Goal: Task Accomplishment & Management: Manage account settings

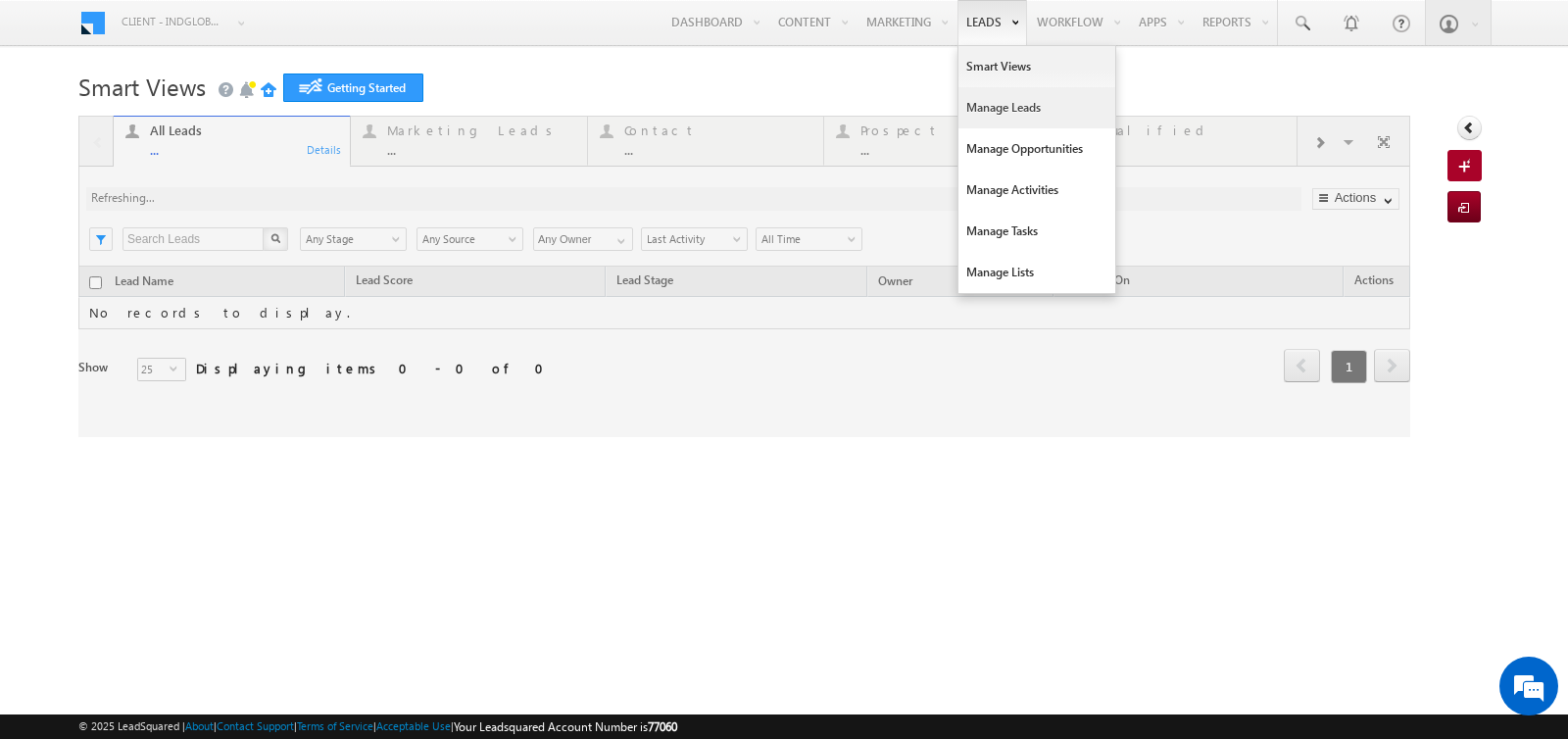
click at [972, 103] on link "Manage Leads" at bounding box center [1037, 107] width 157 height 41
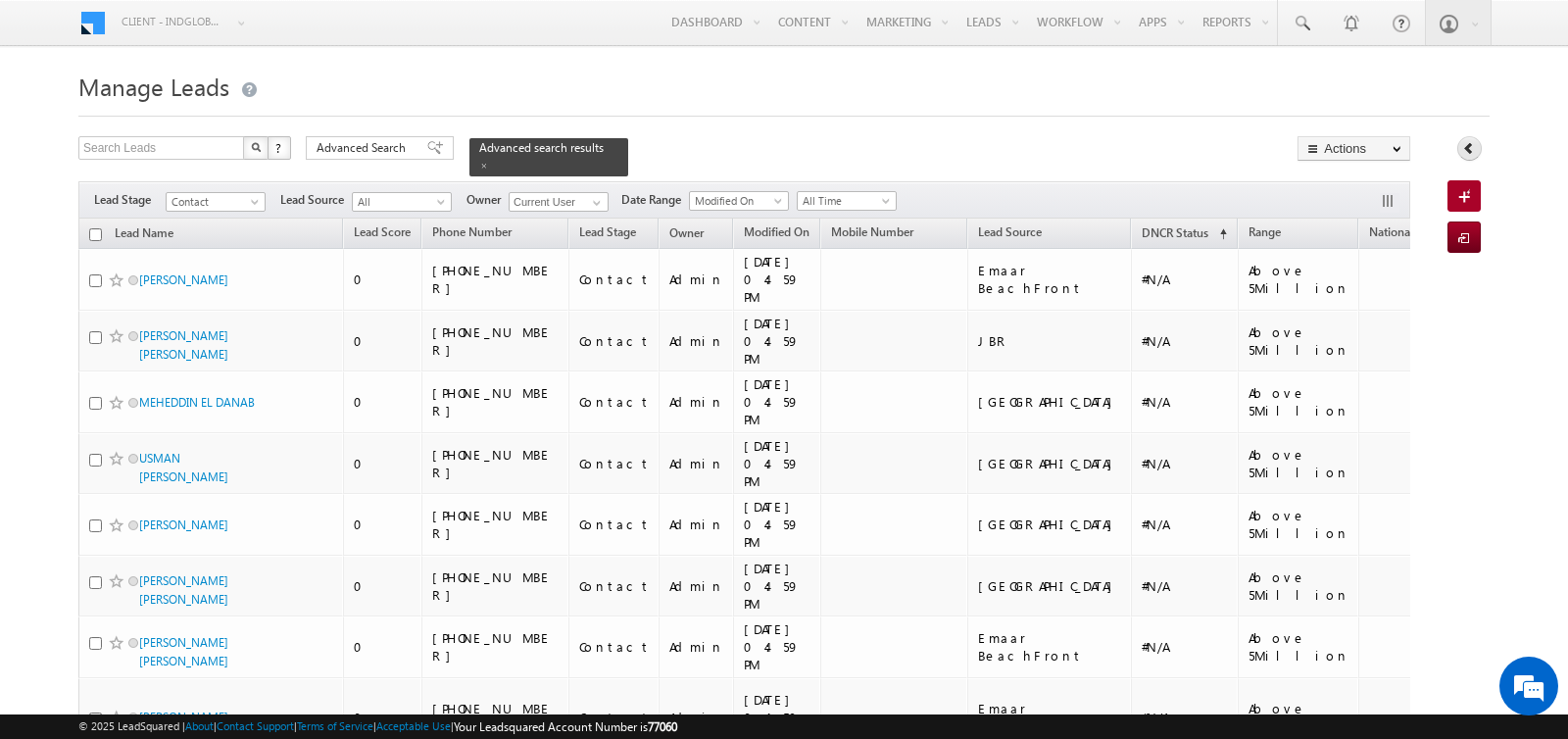
click at [1469, 149] on icon at bounding box center [1470, 148] width 14 height 14
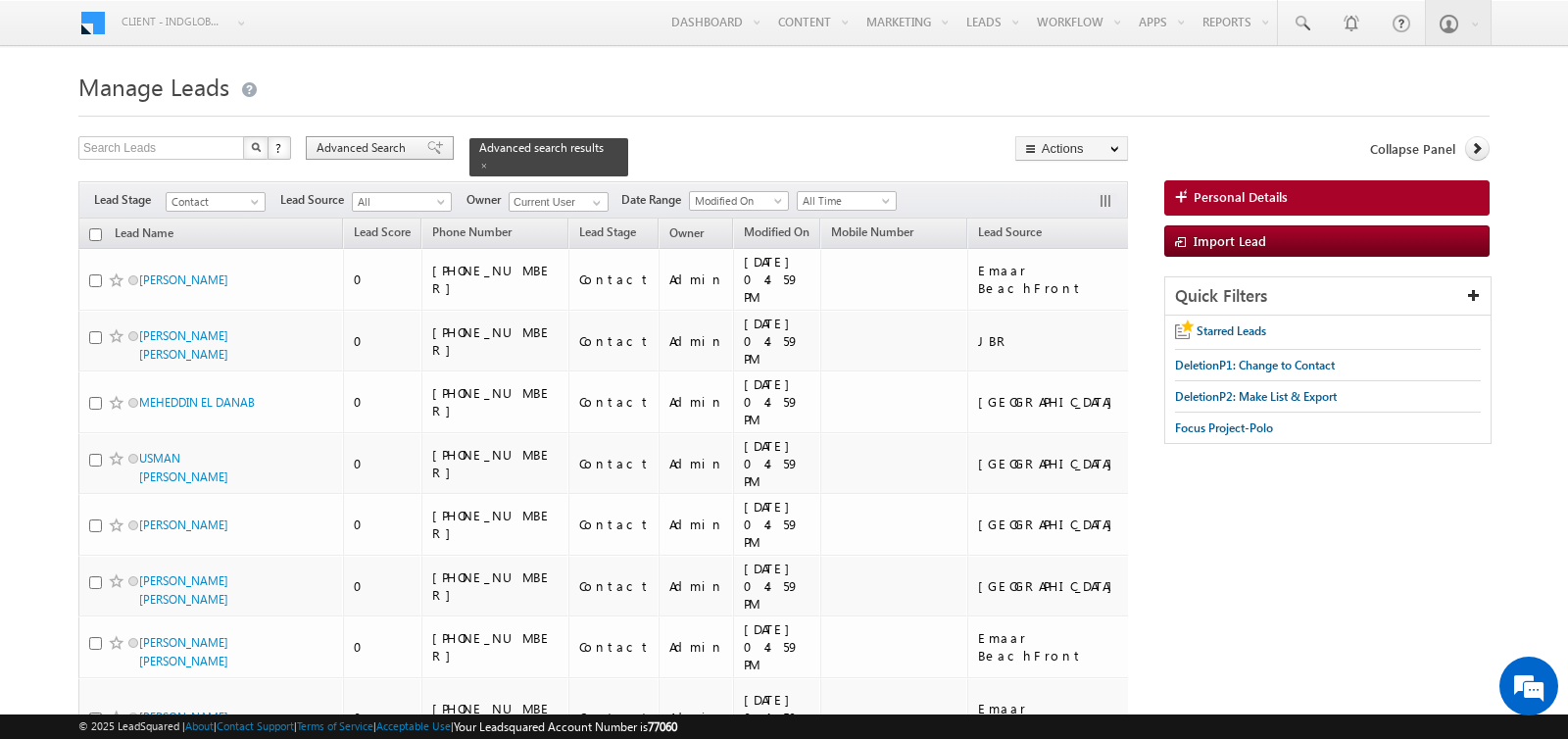
click at [366, 150] on span "Advanced Search" at bounding box center [364, 148] width 95 height 18
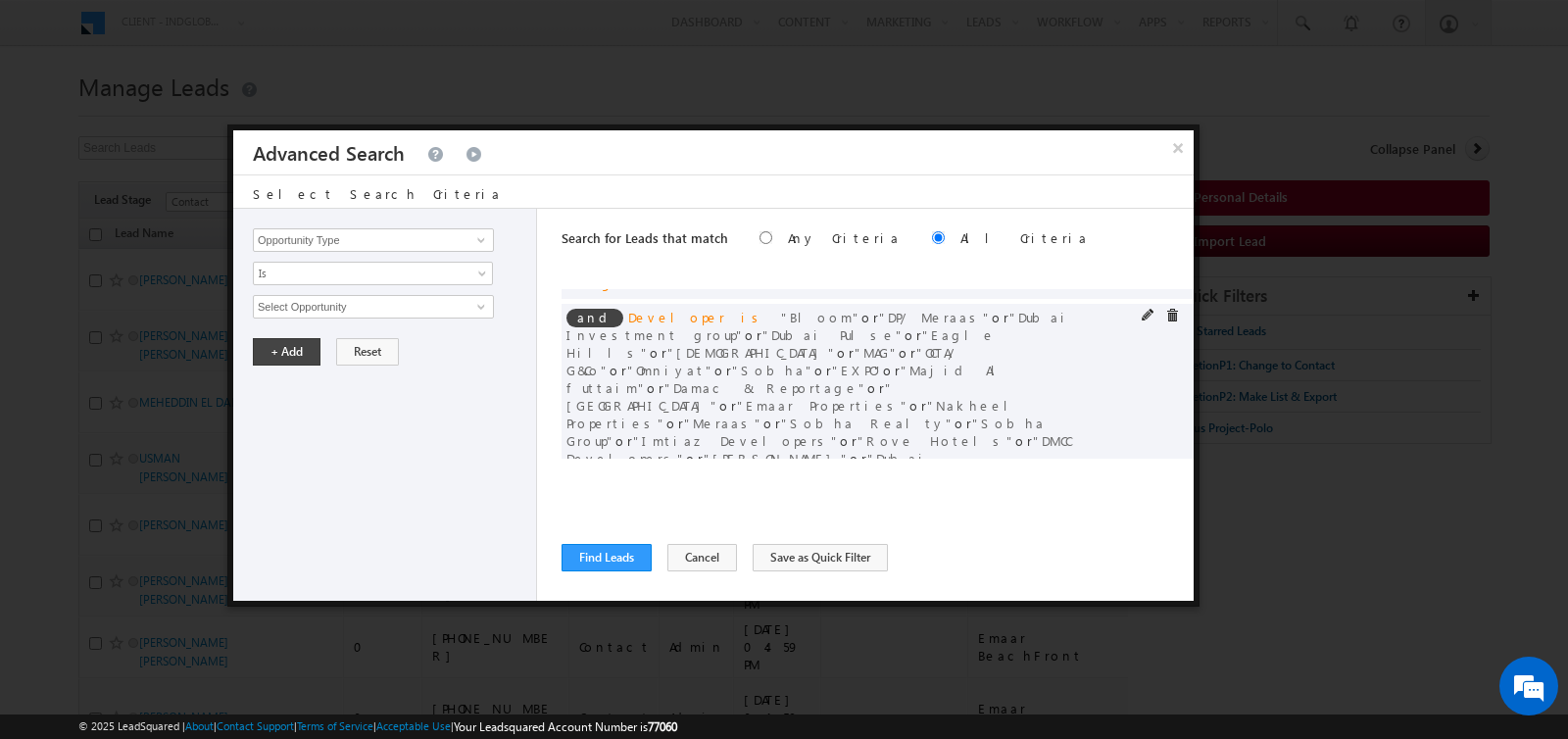
scroll to position [18, 0]
click at [608, 562] on button "Find Leads" at bounding box center [607, 558] width 90 height 28
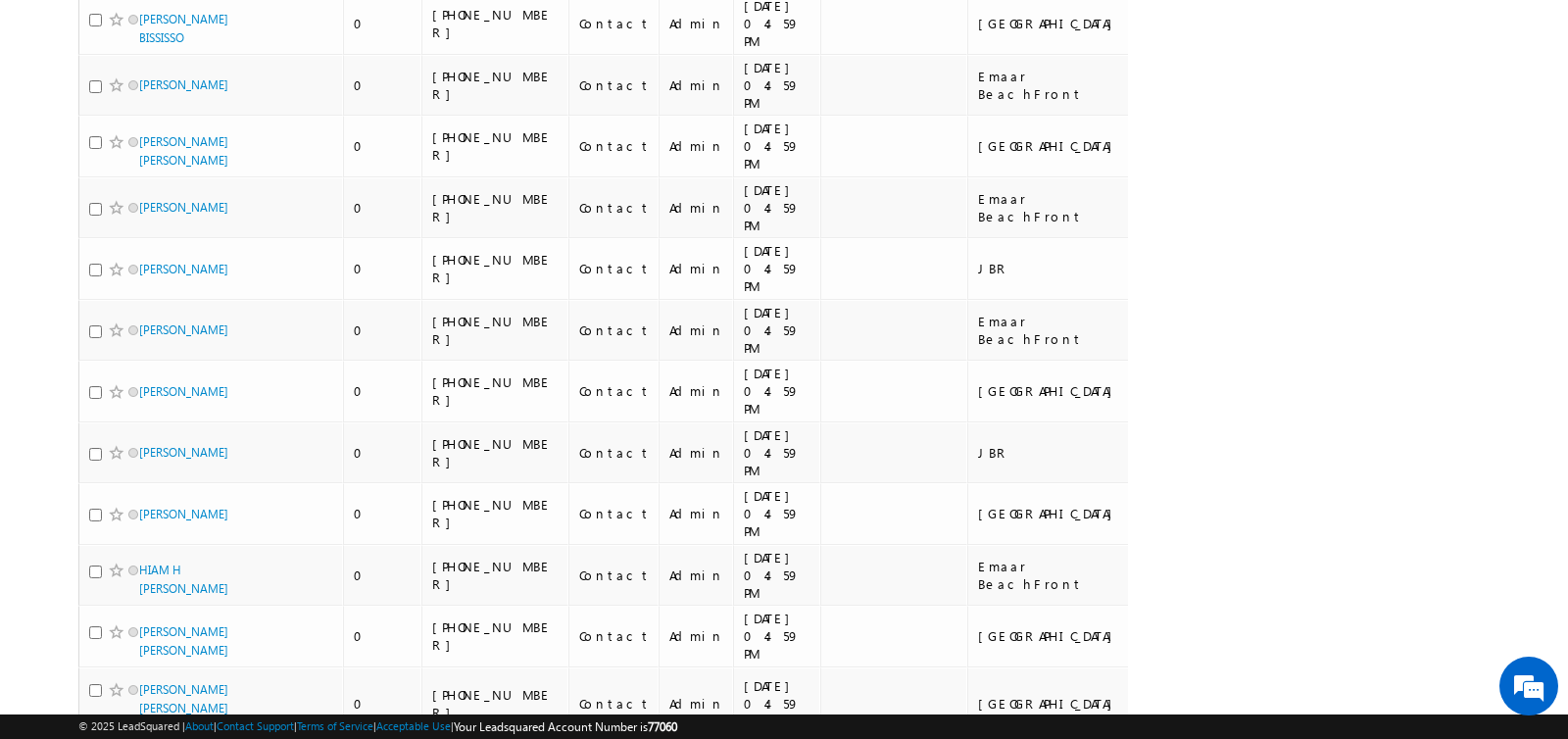
scroll to position [0, 0]
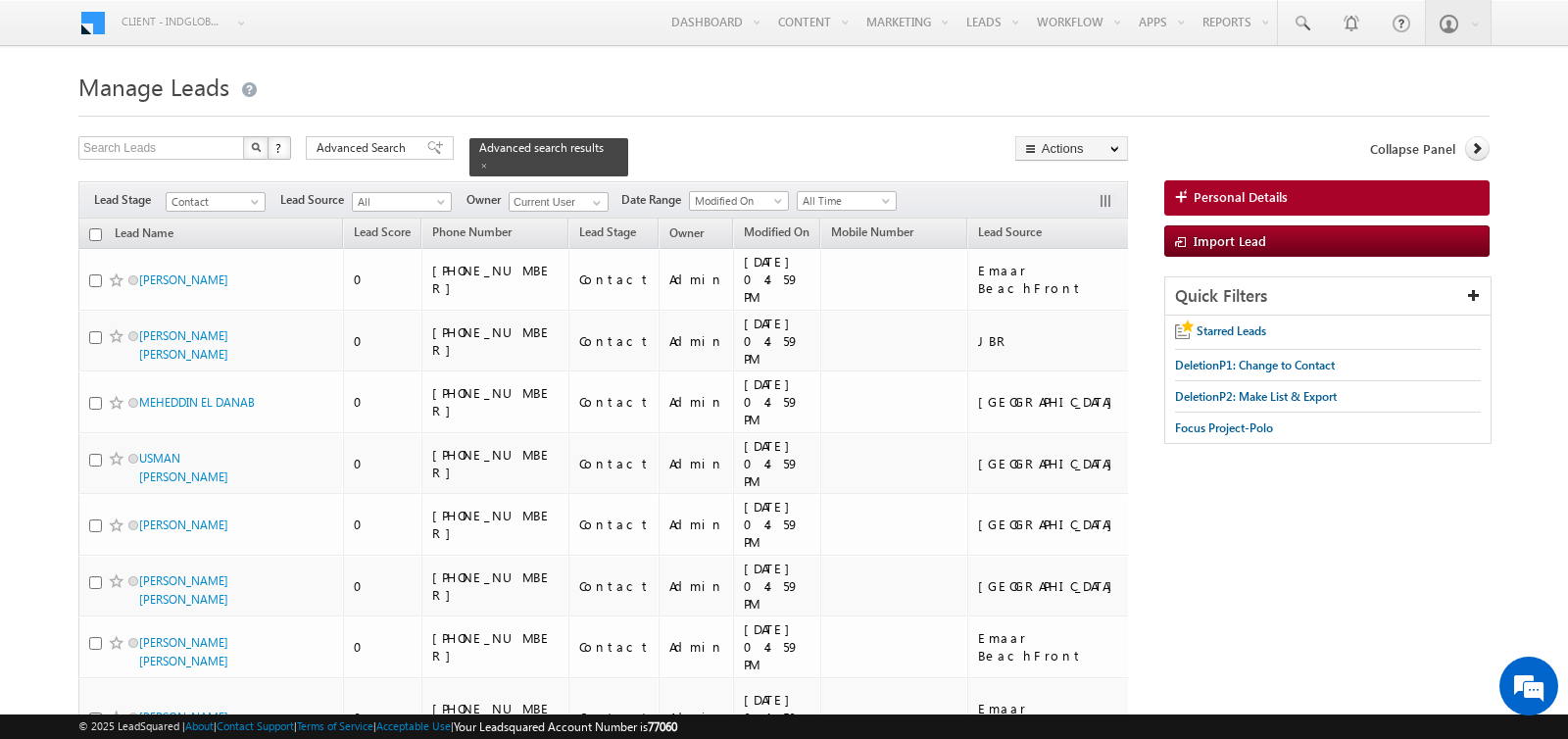
click at [93, 230] on input "checkbox" at bounding box center [95, 234] width 13 height 13
checkbox input "true"
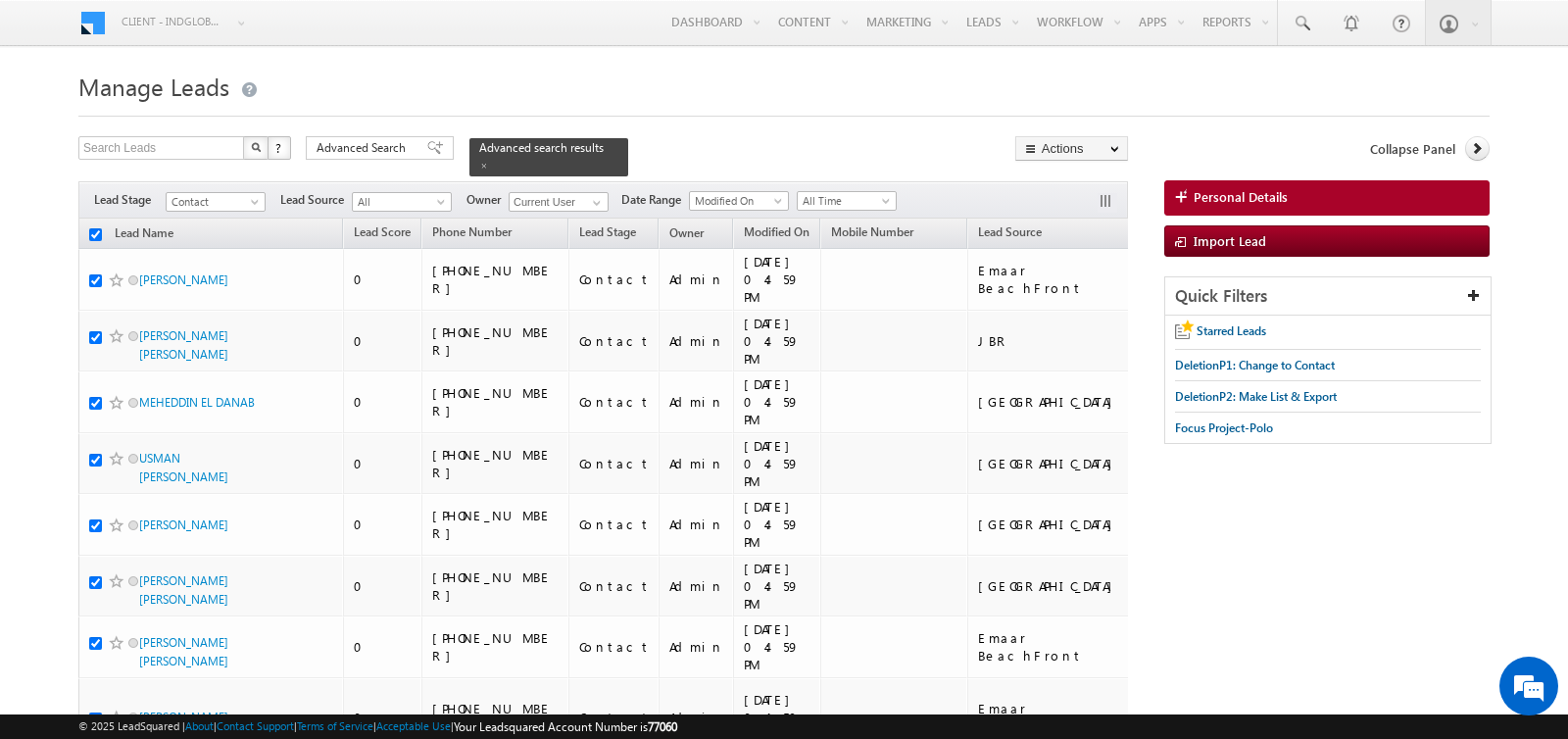
checkbox input "true"
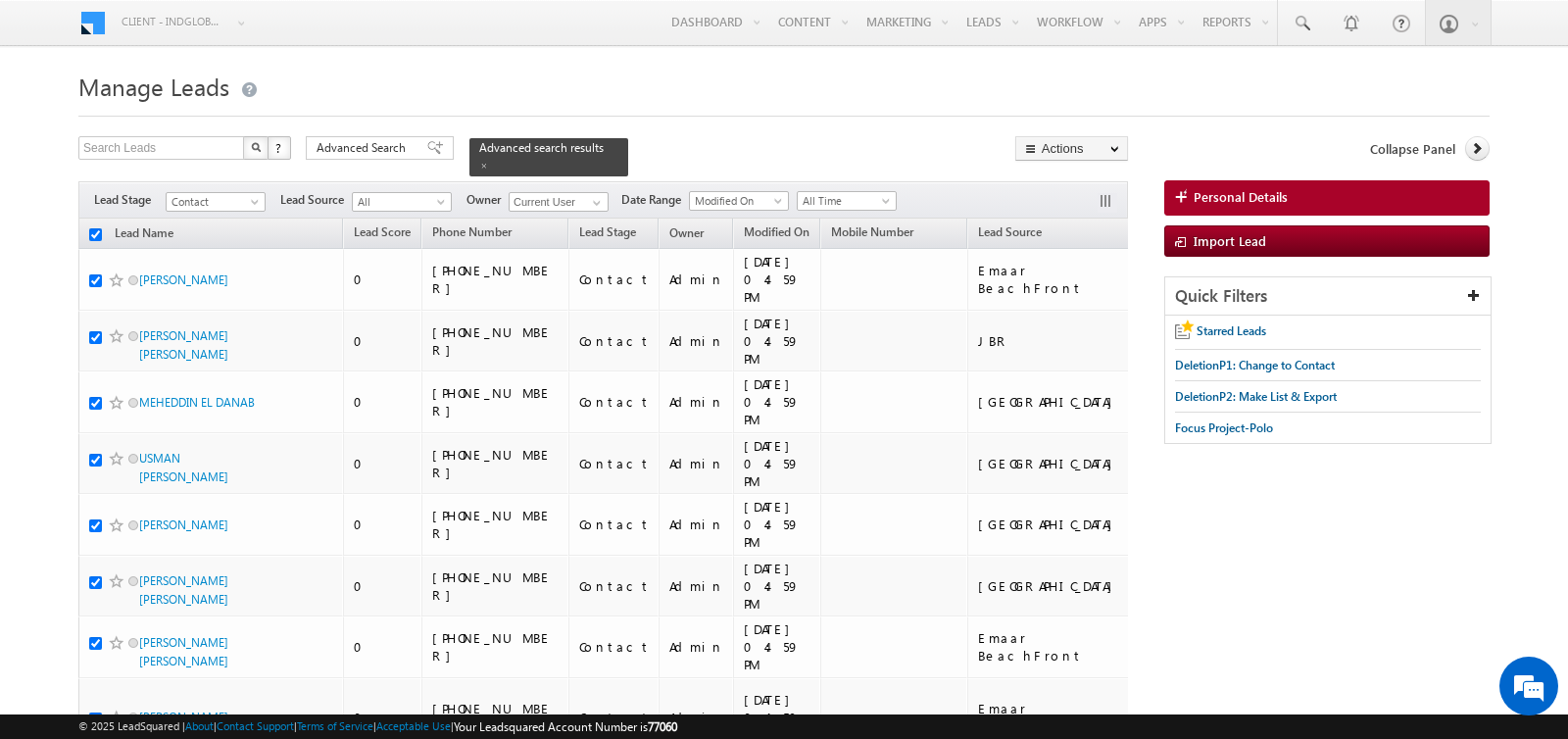
checkbox input "true"
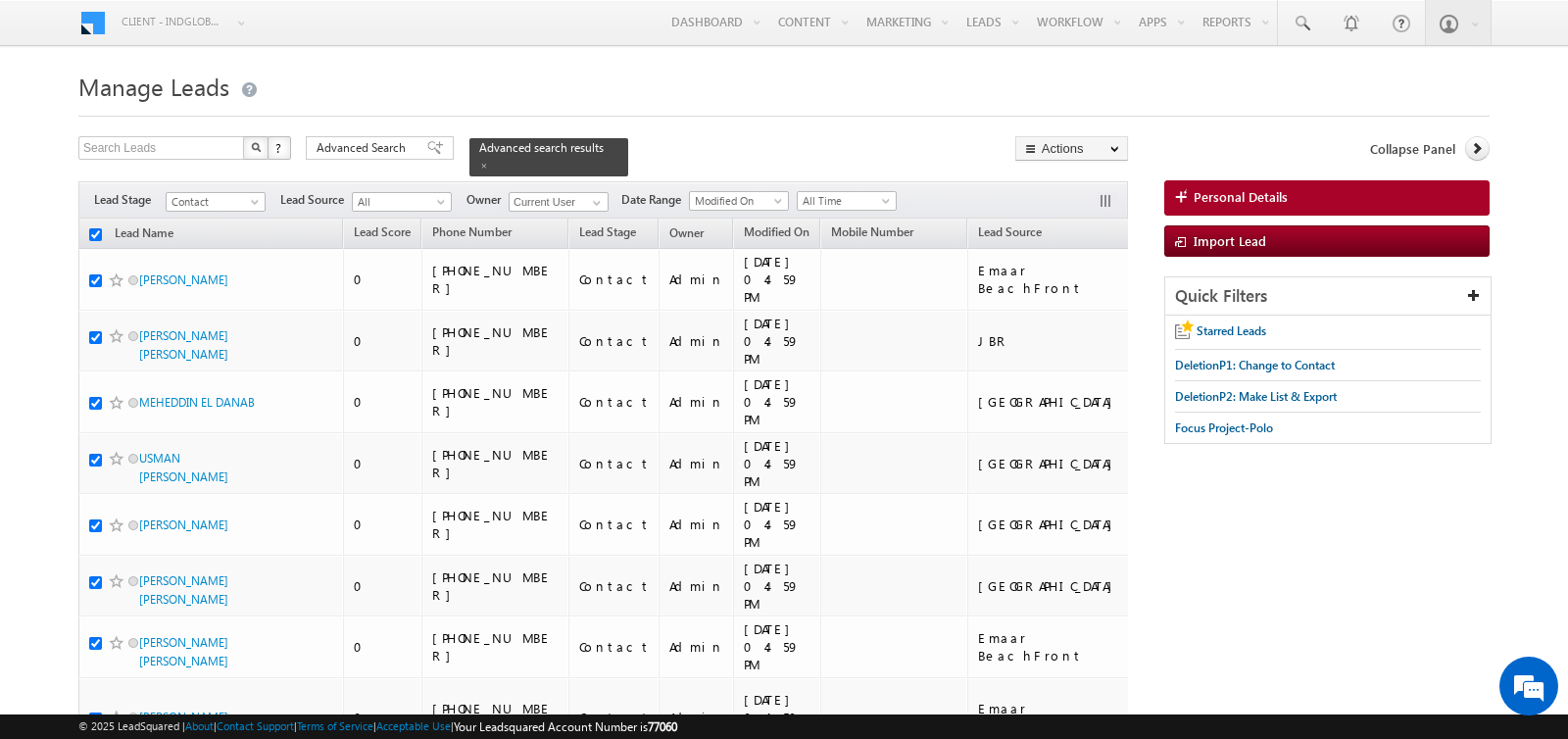
checkbox input "true"
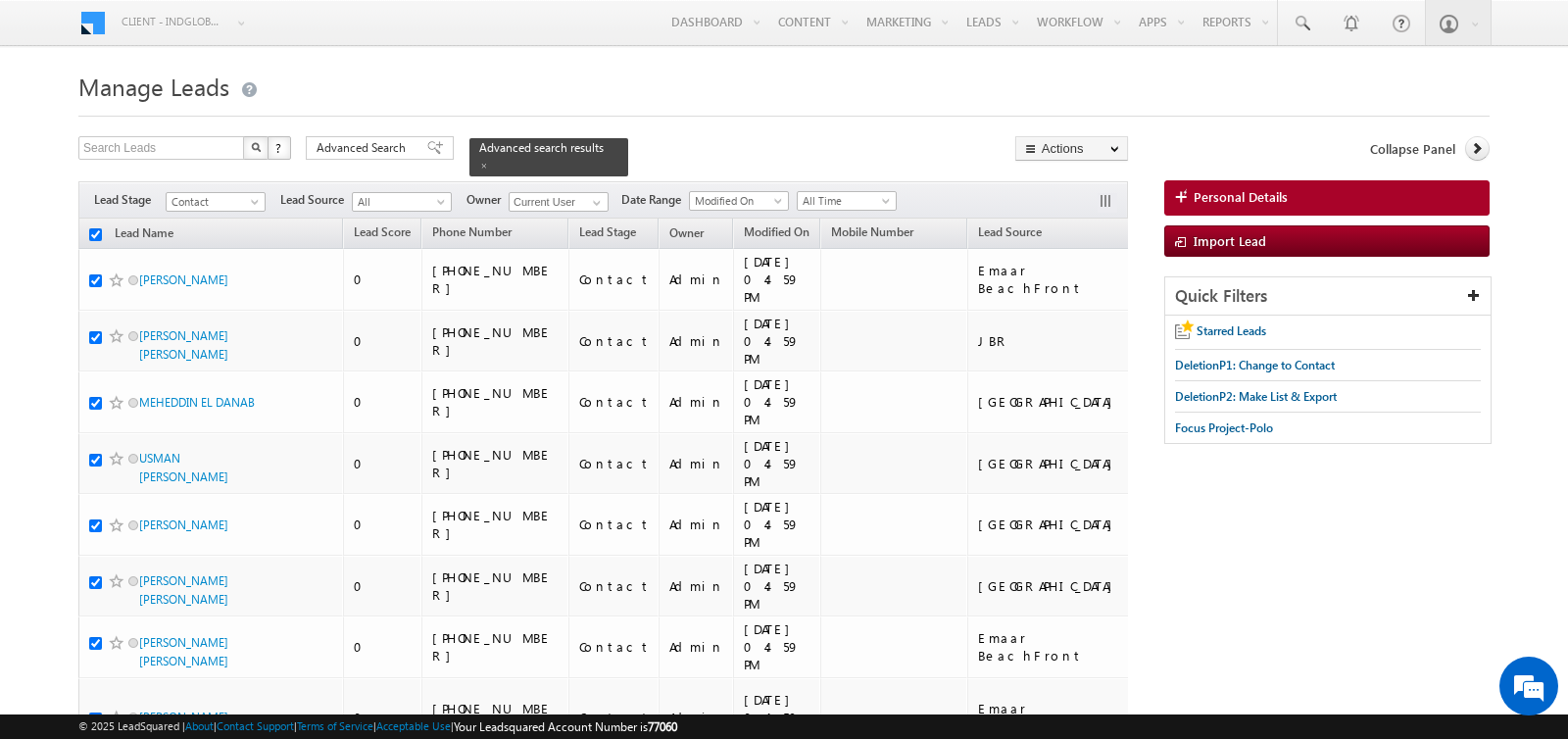
checkbox input "true"
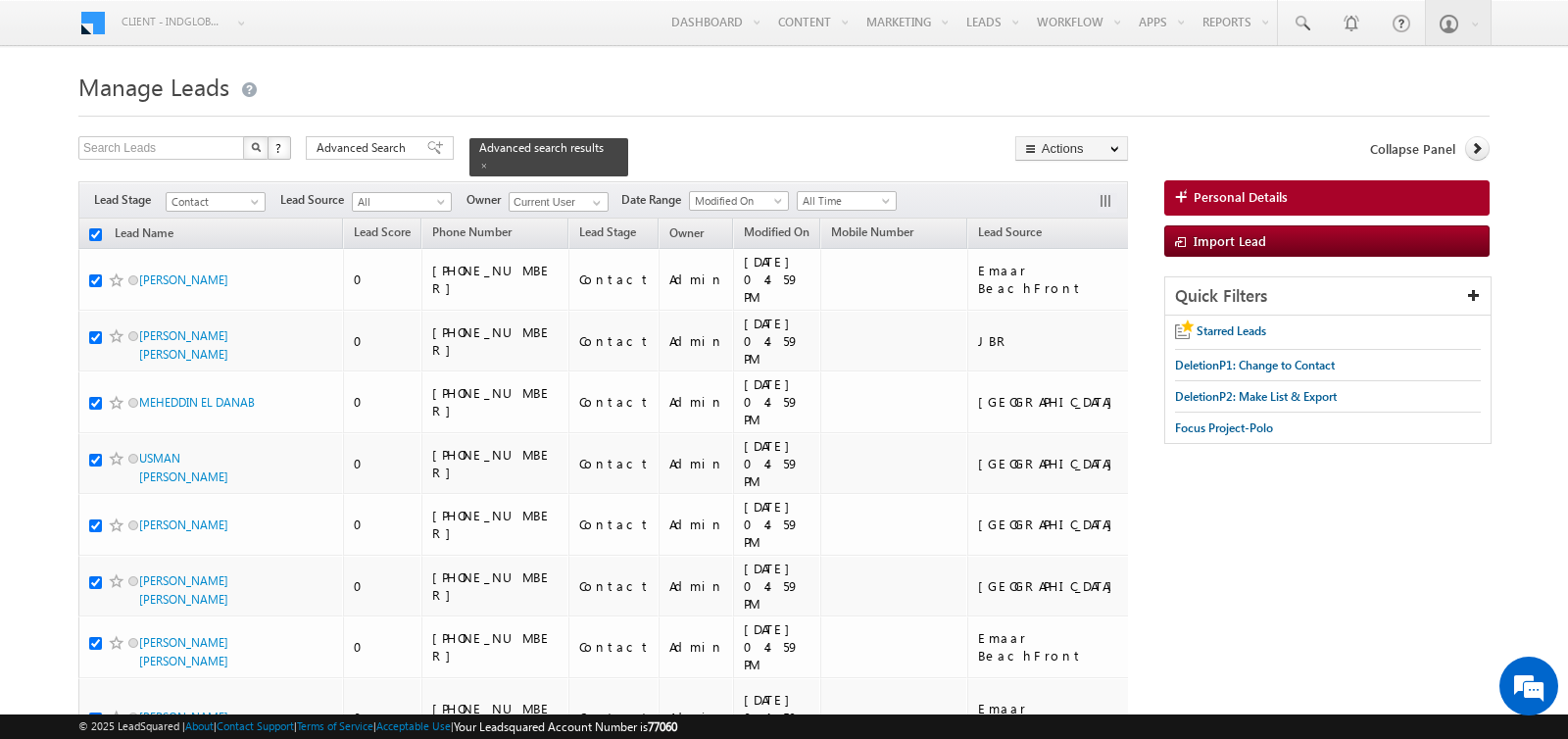
checkbox input "true"
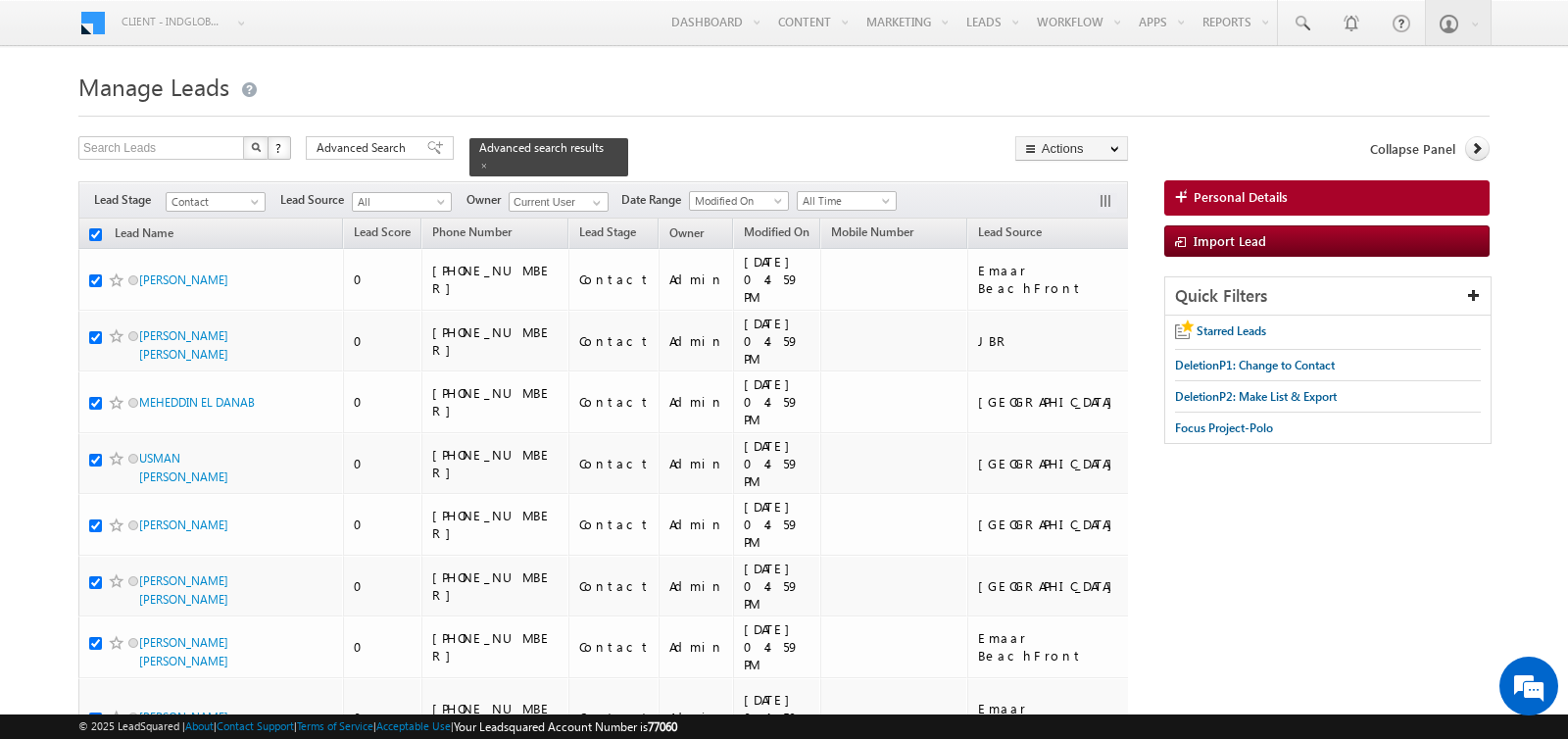
checkbox input "true"
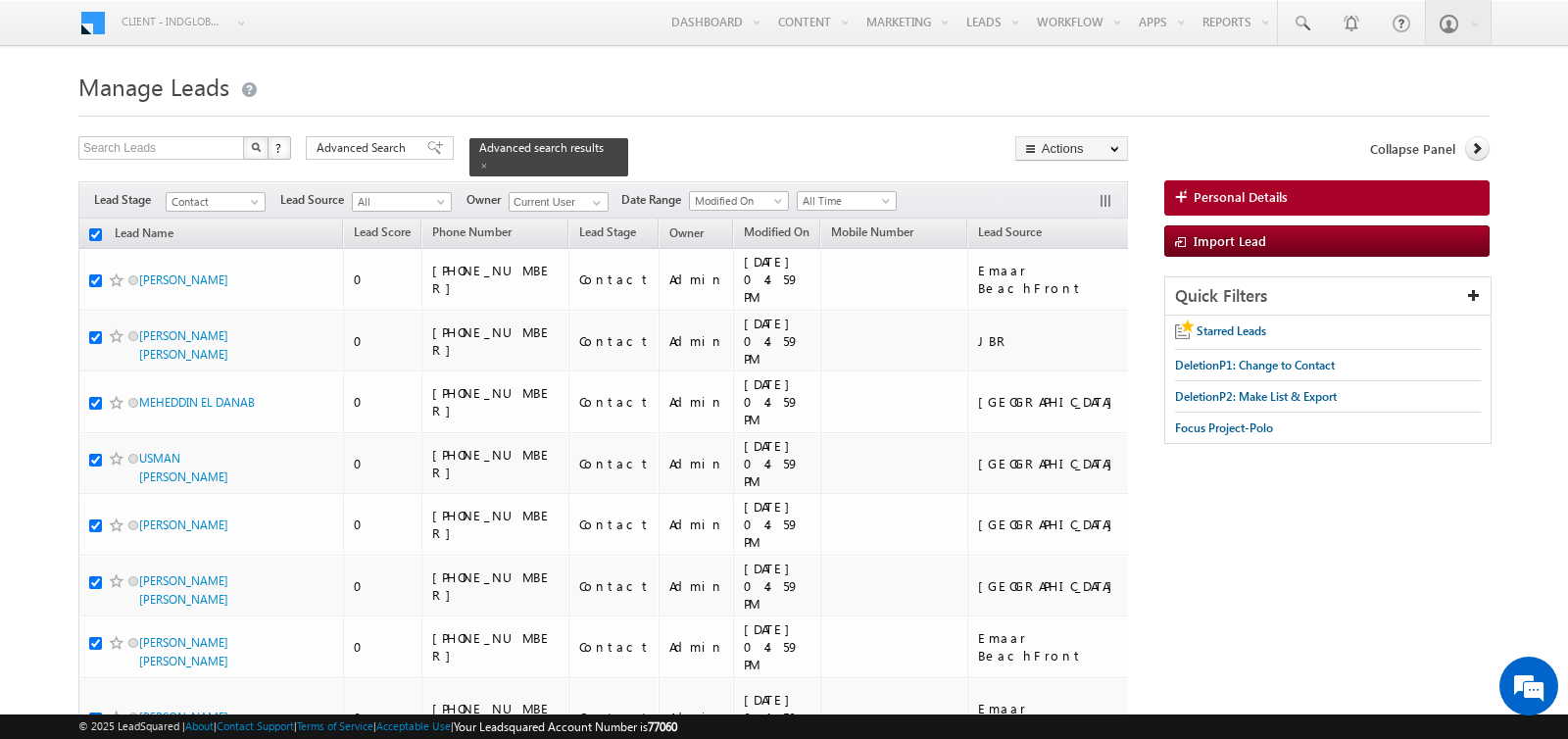
checkbox input "true"
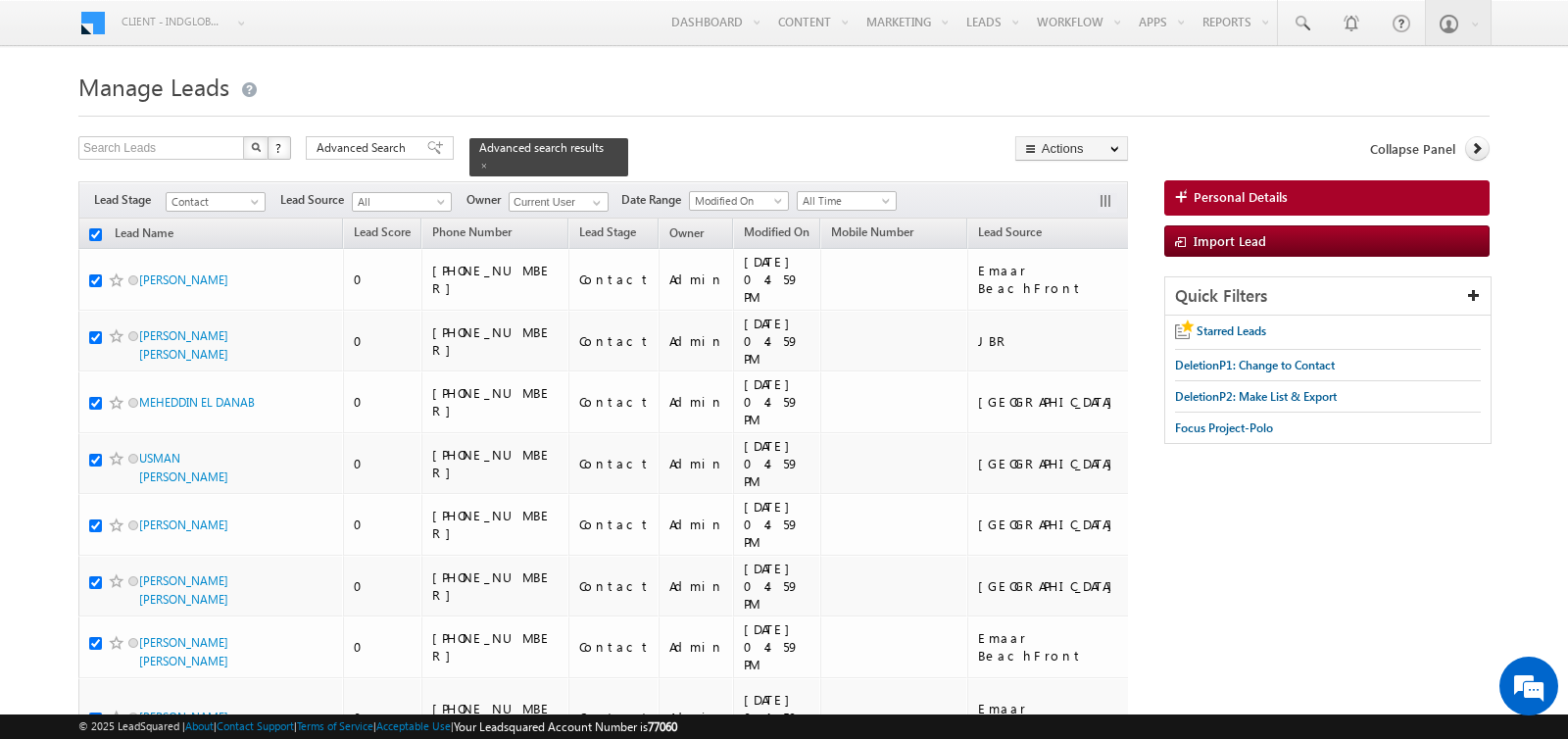
checkbox input "true"
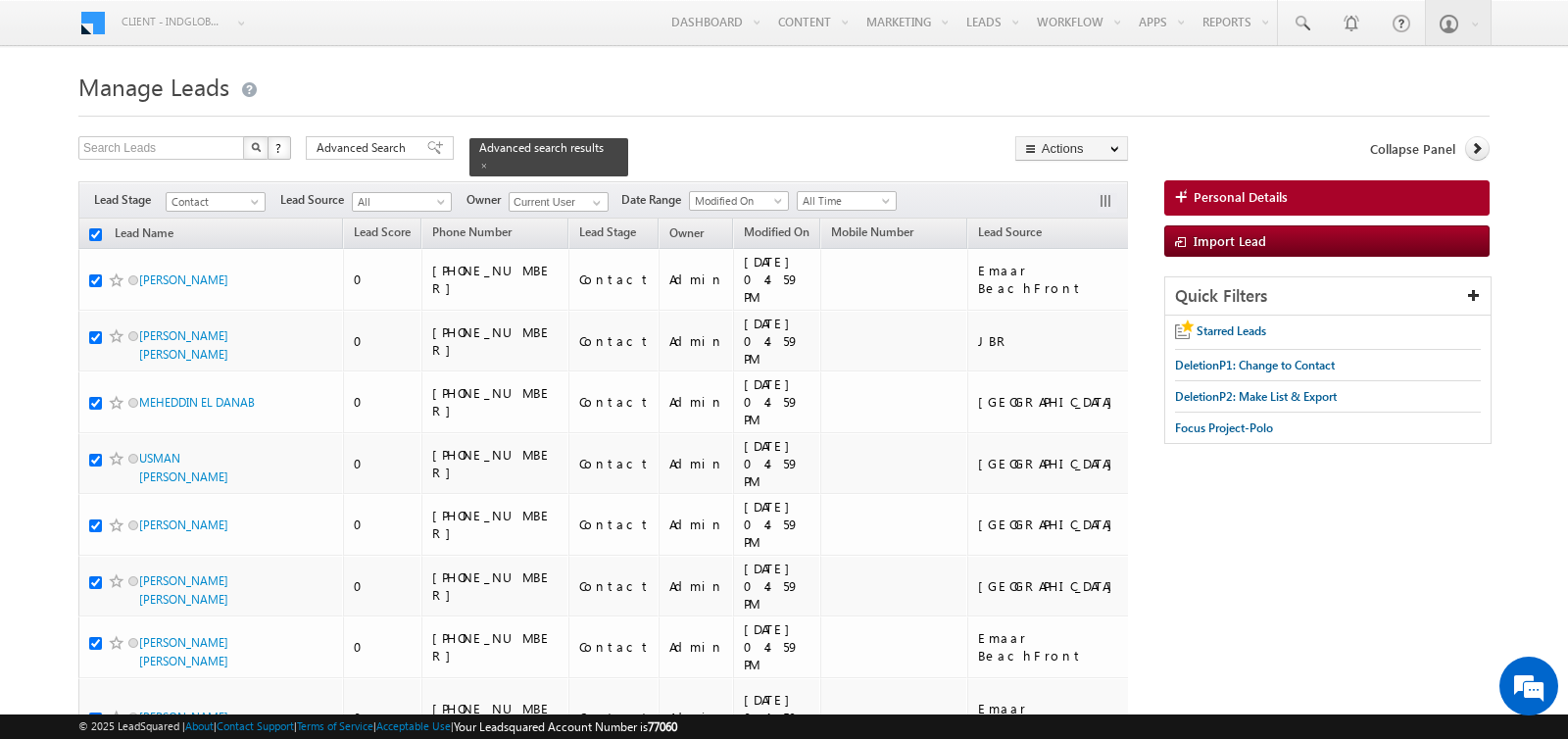
checkbox input "true"
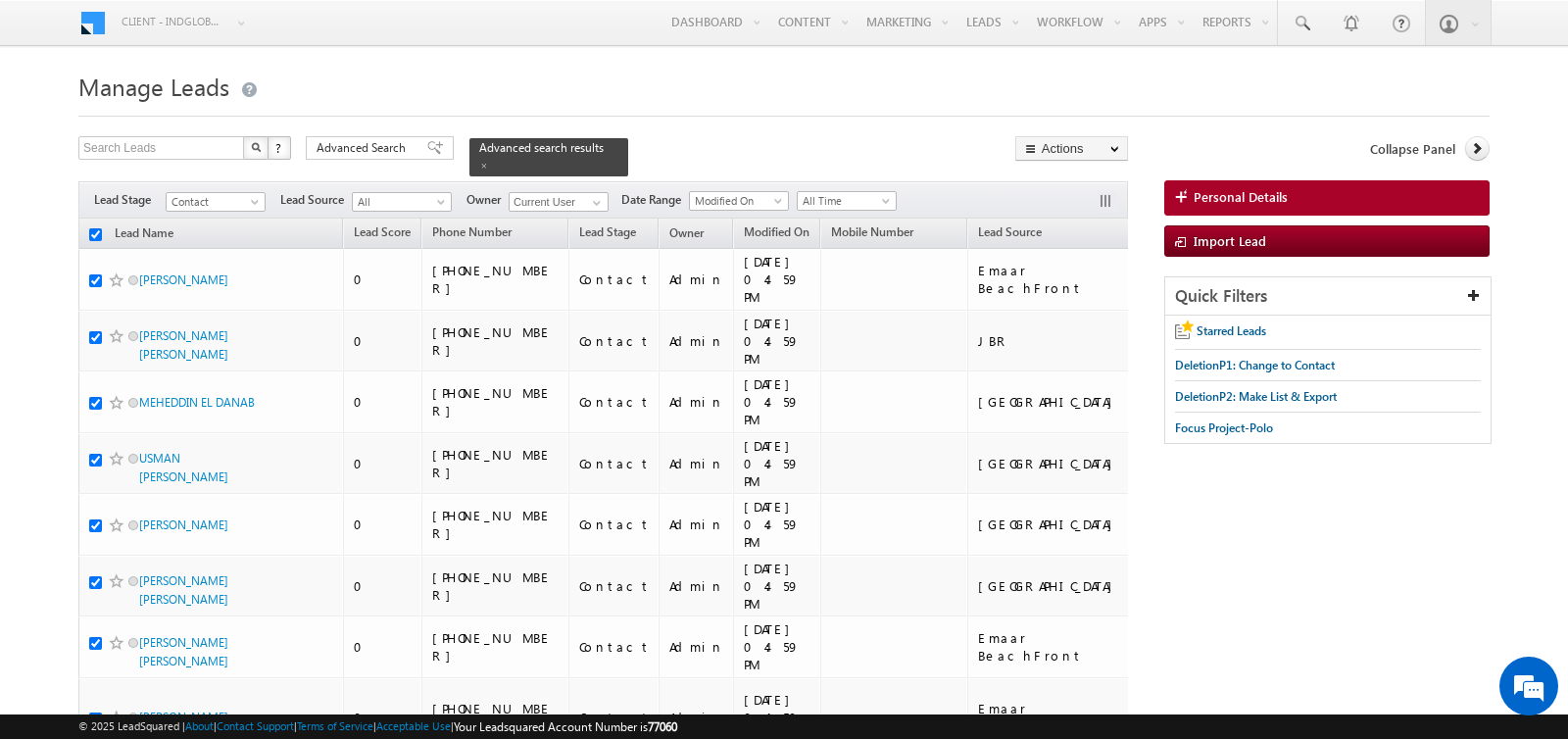
checkbox input "true"
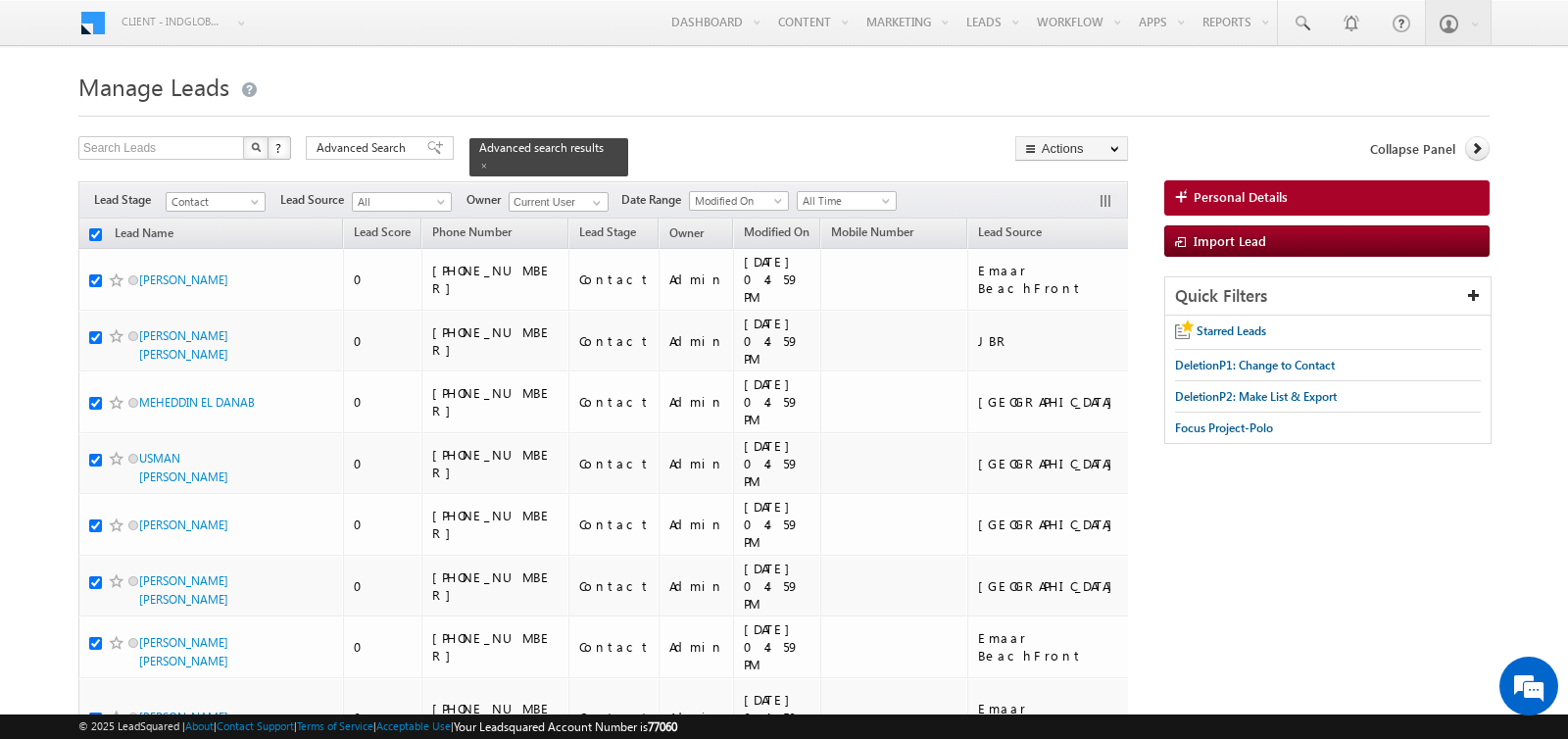
checkbox input "true"
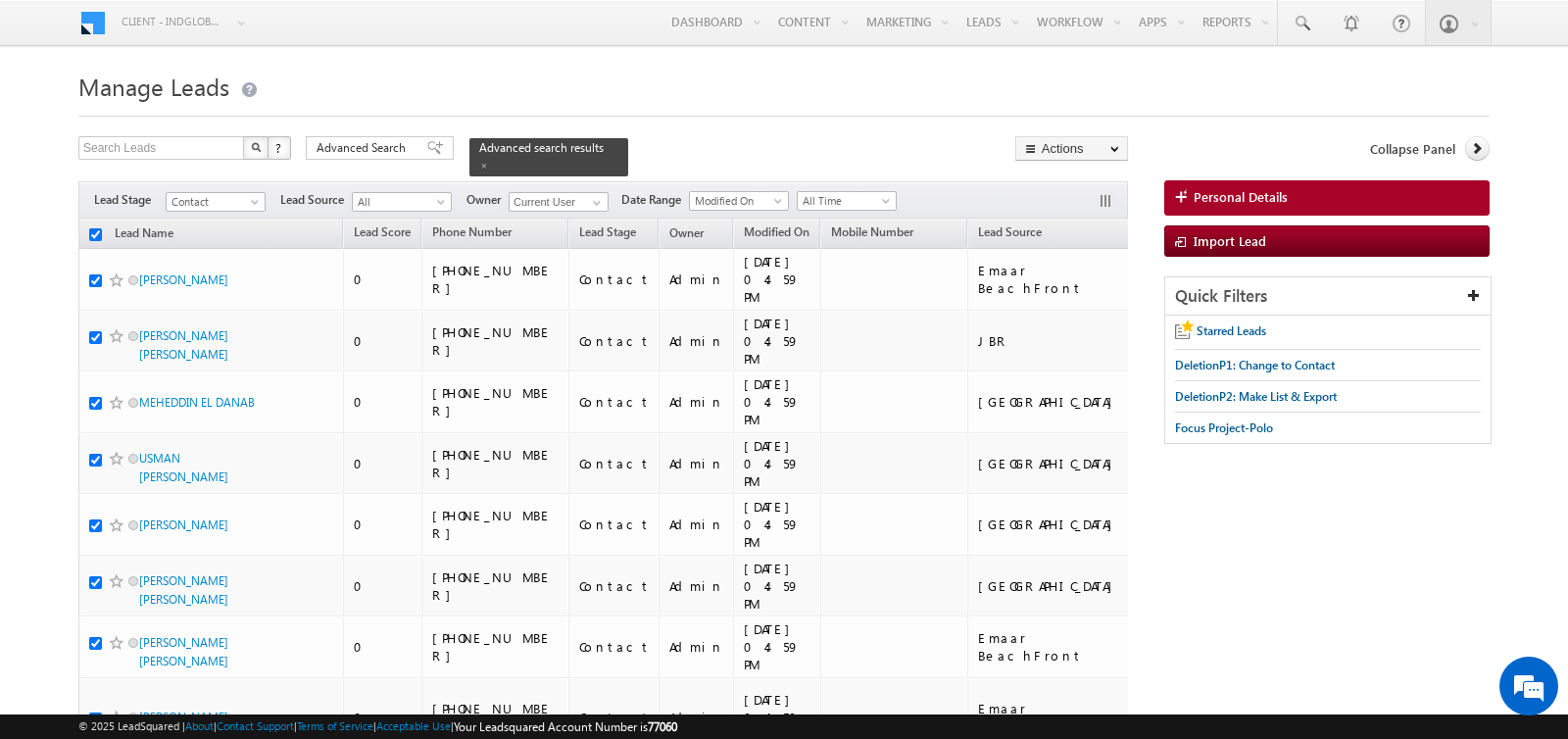
checkbox input "true"
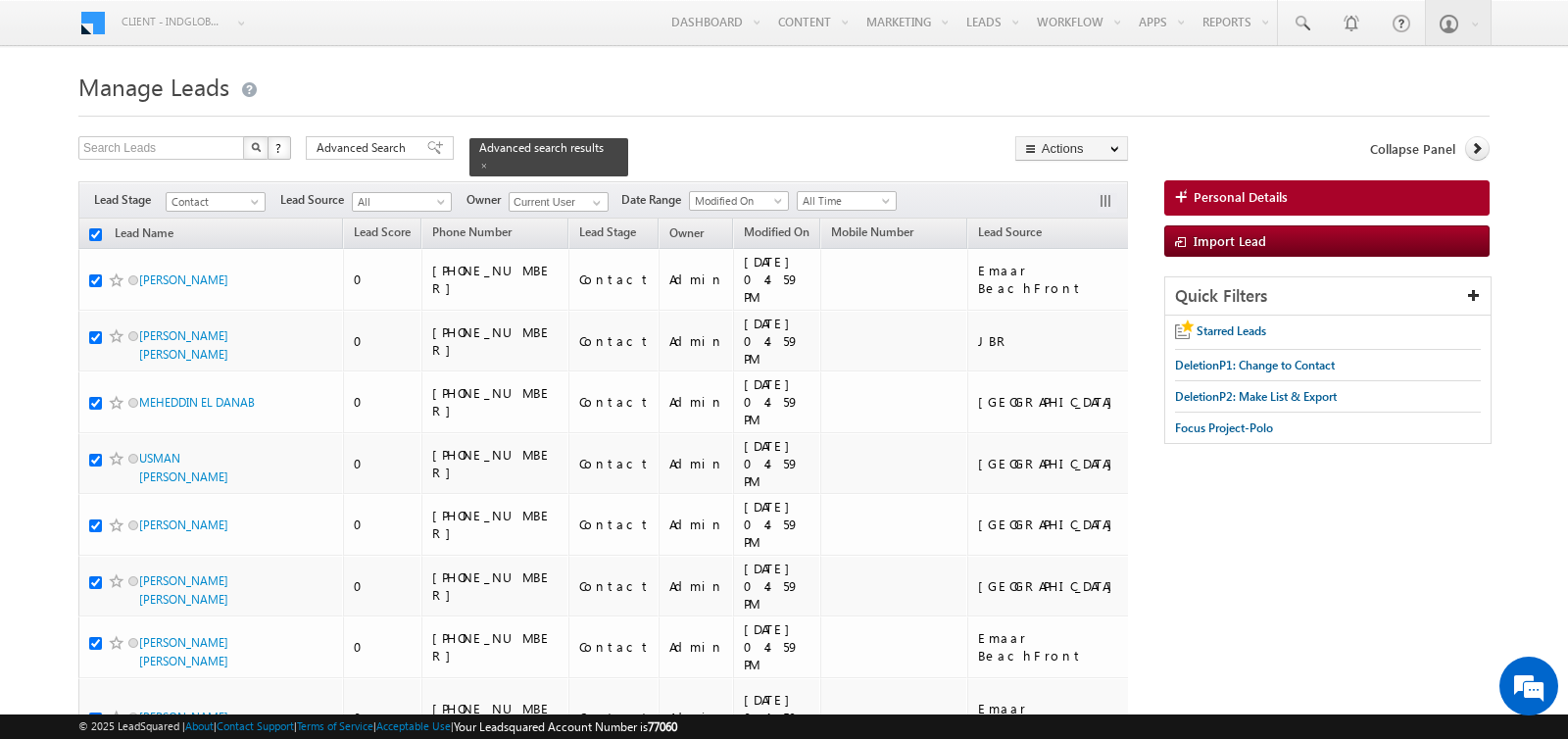
checkbox input "true"
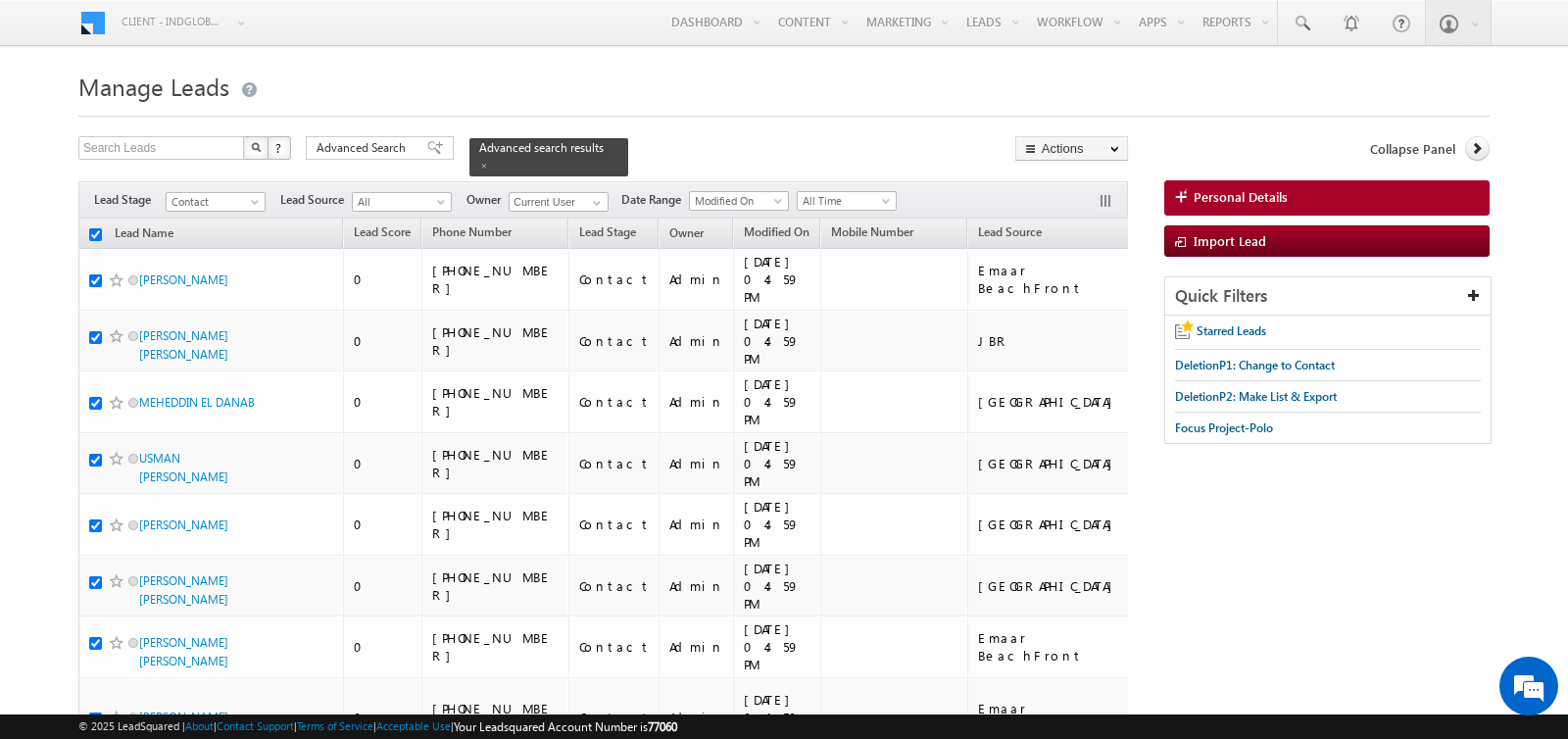
checkbox input "true"
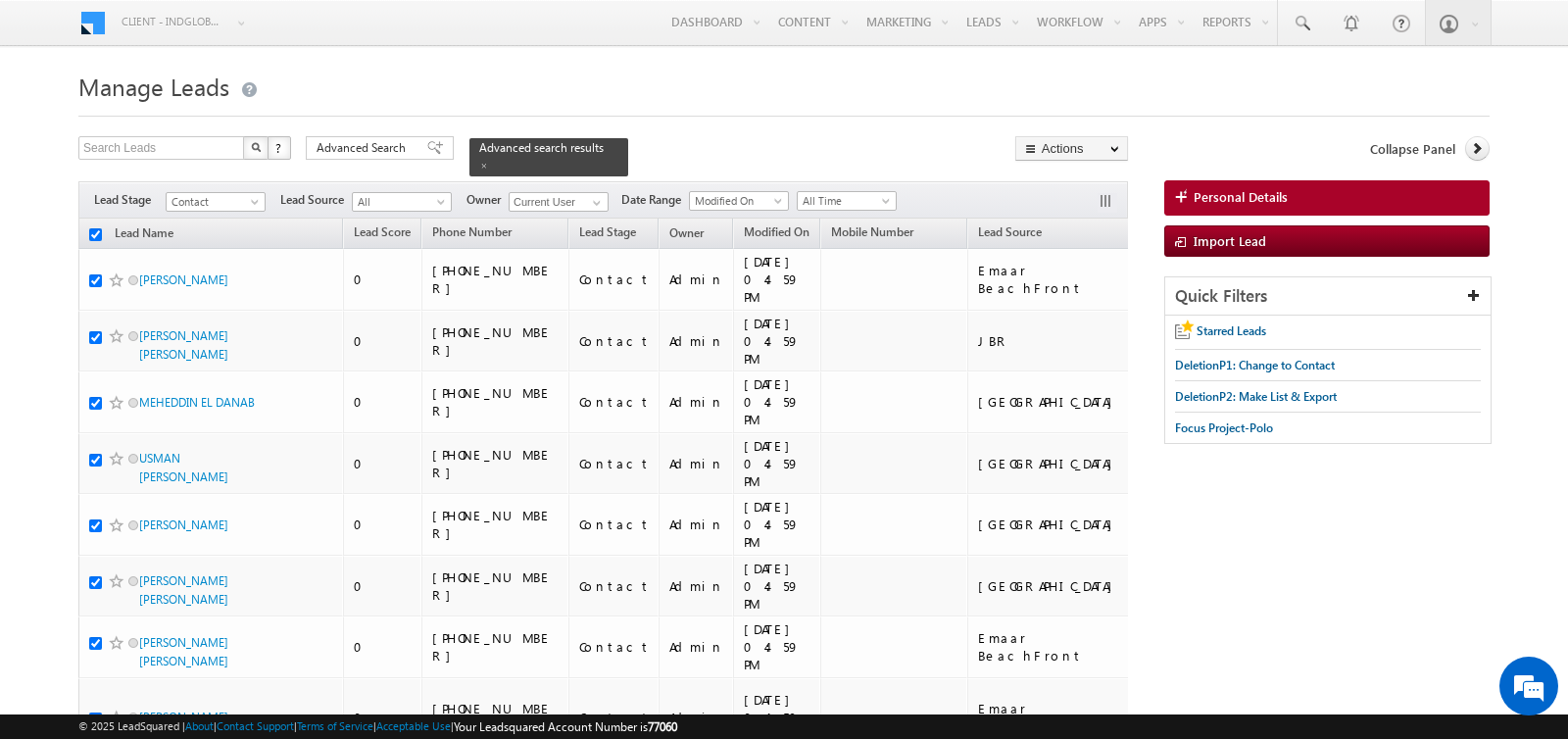
checkbox input "true"
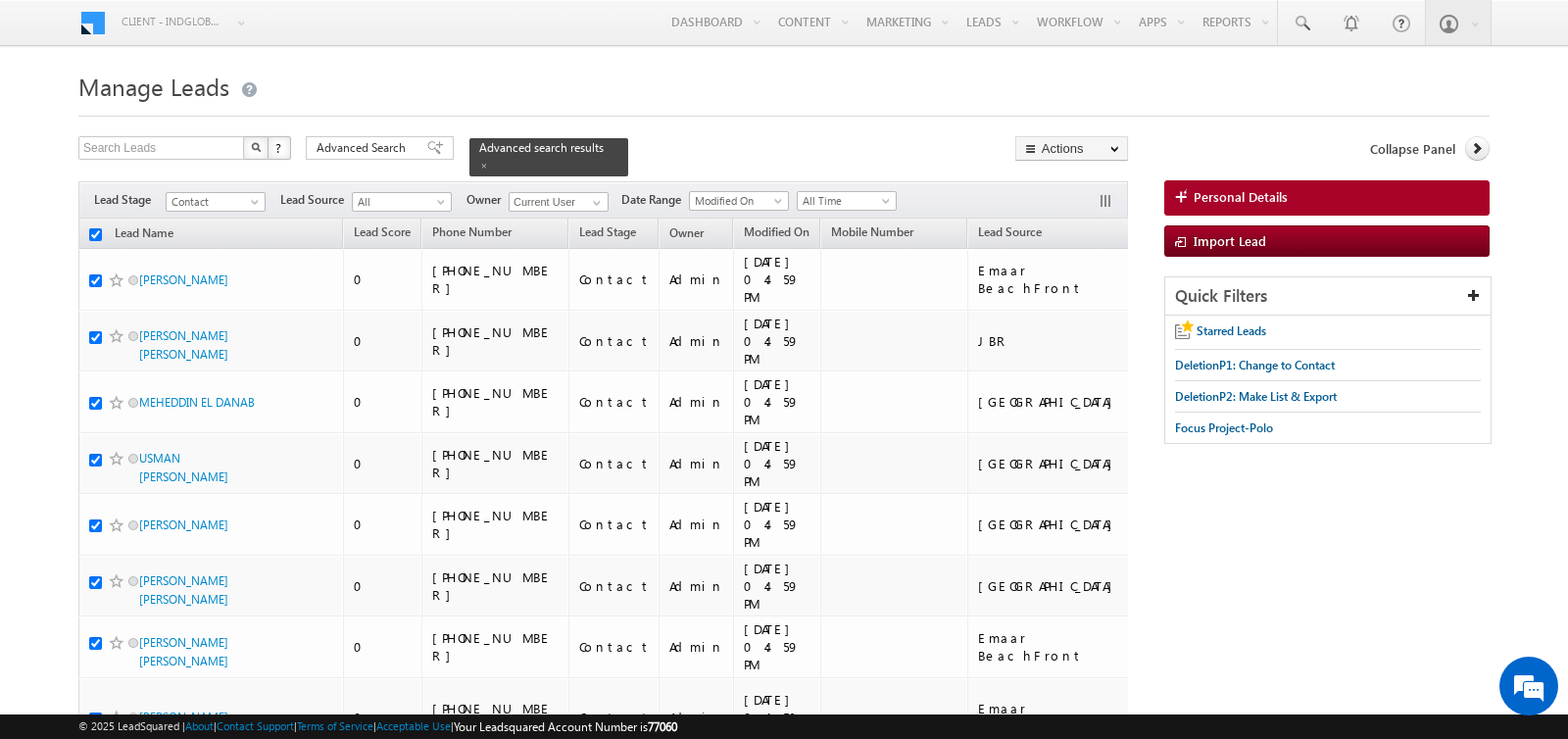
checkbox input "true"
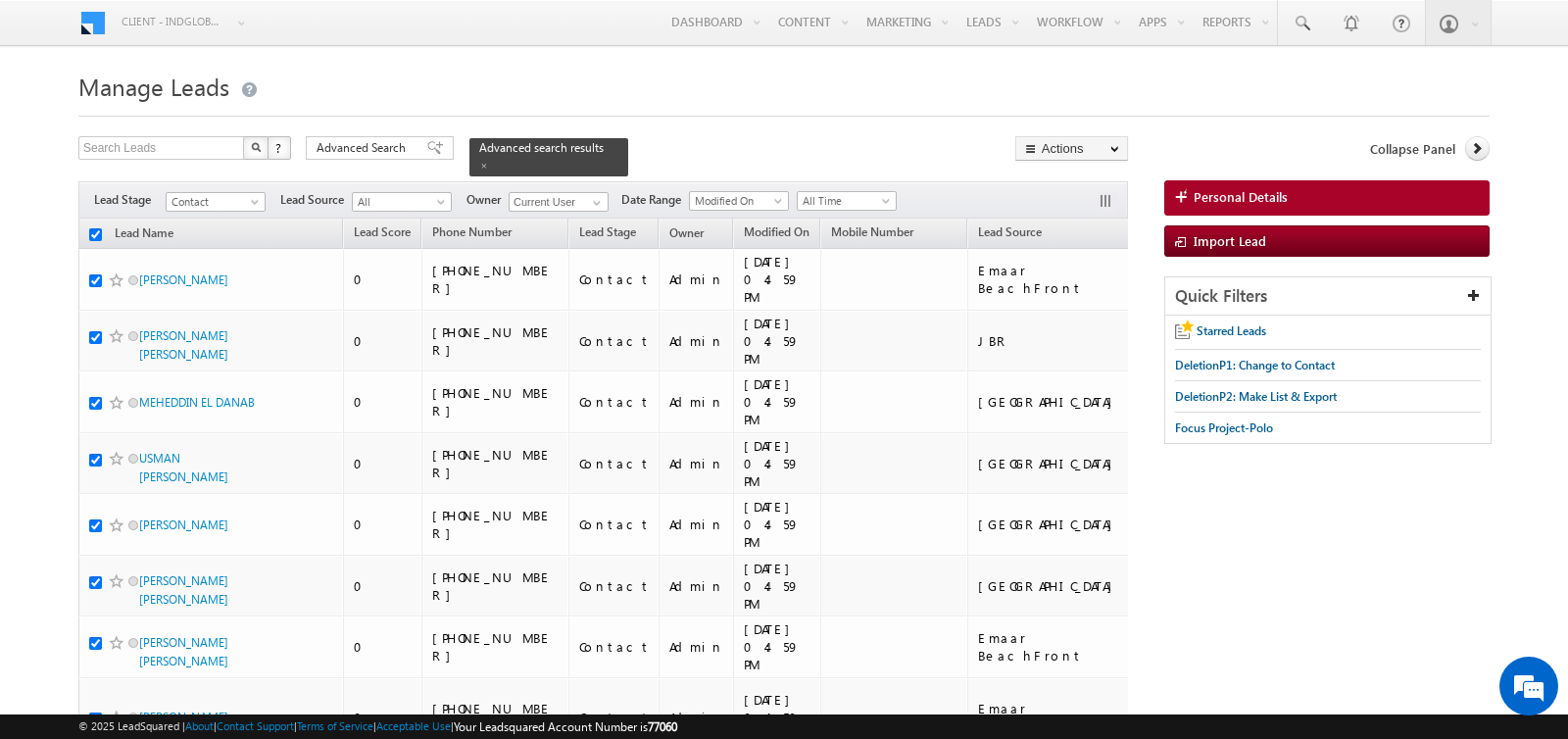
checkbox input "true"
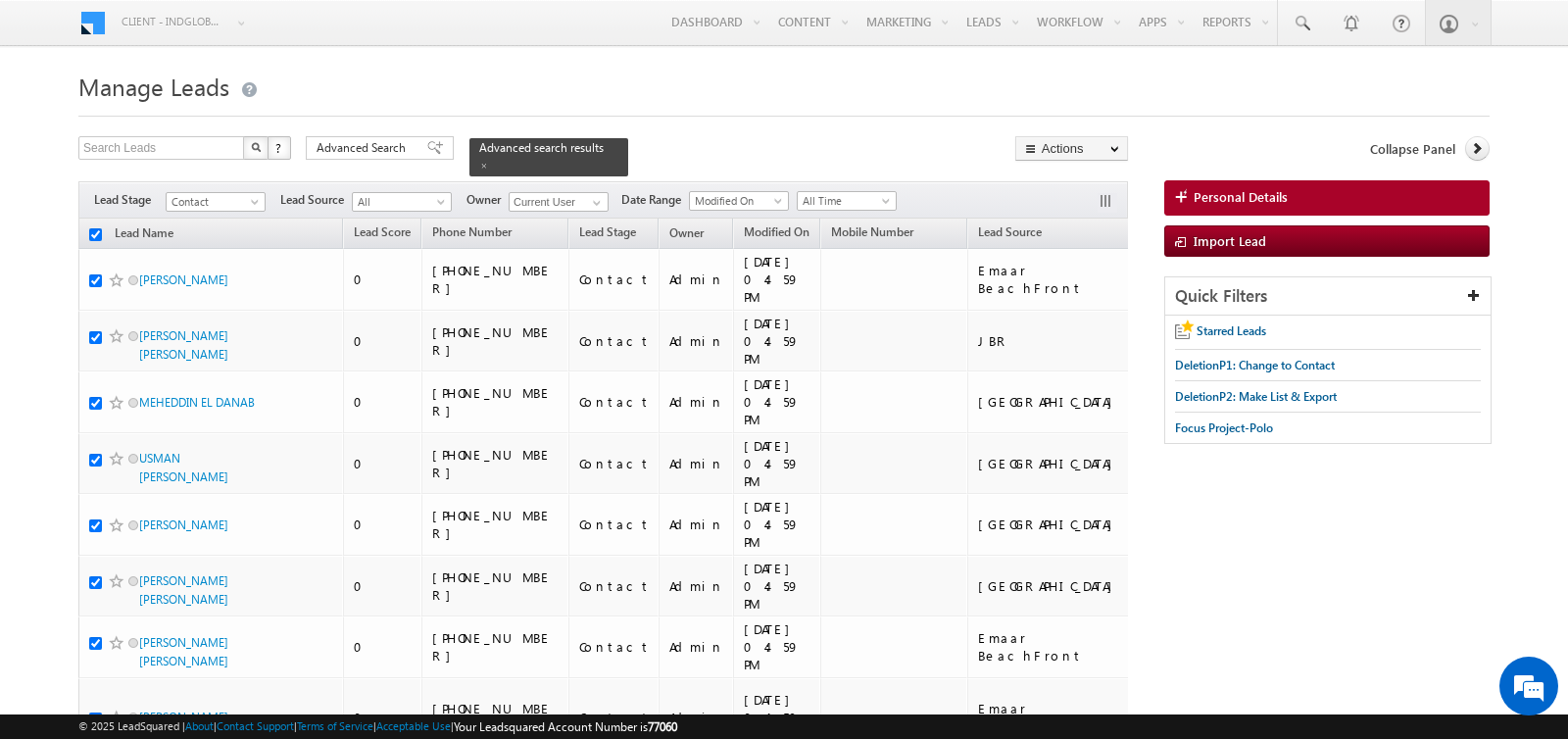
checkbox input "true"
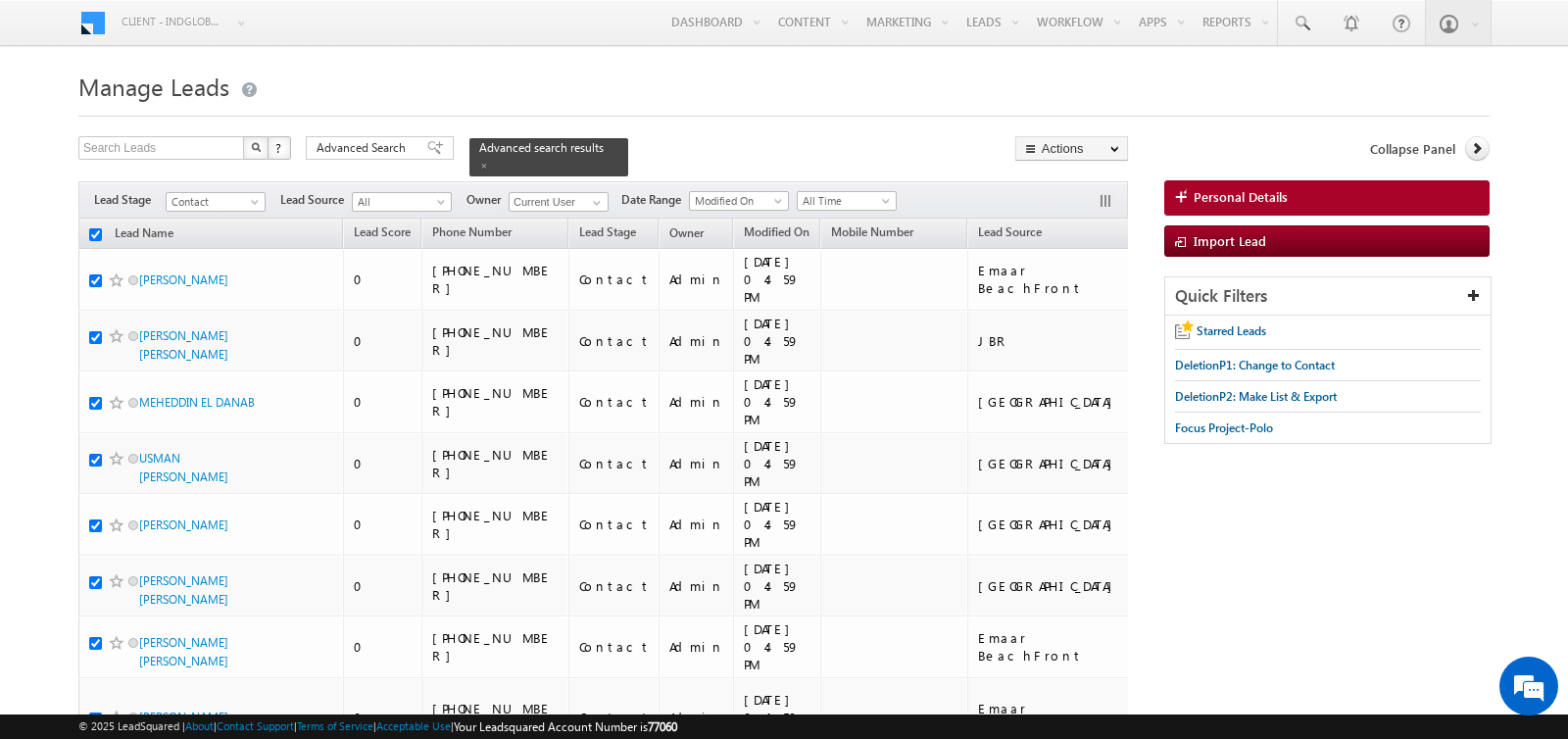
checkbox input "true"
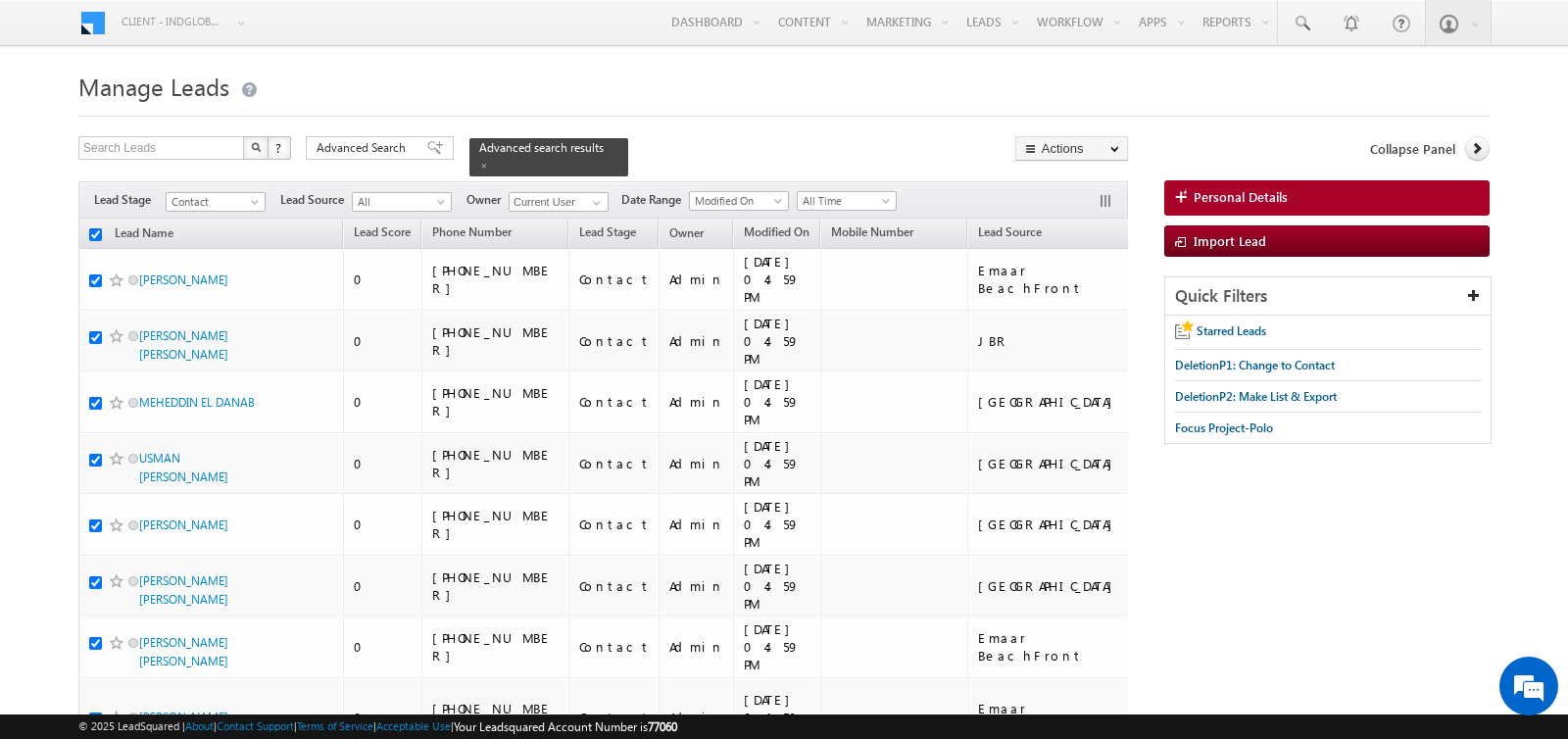
checkbox input "true"
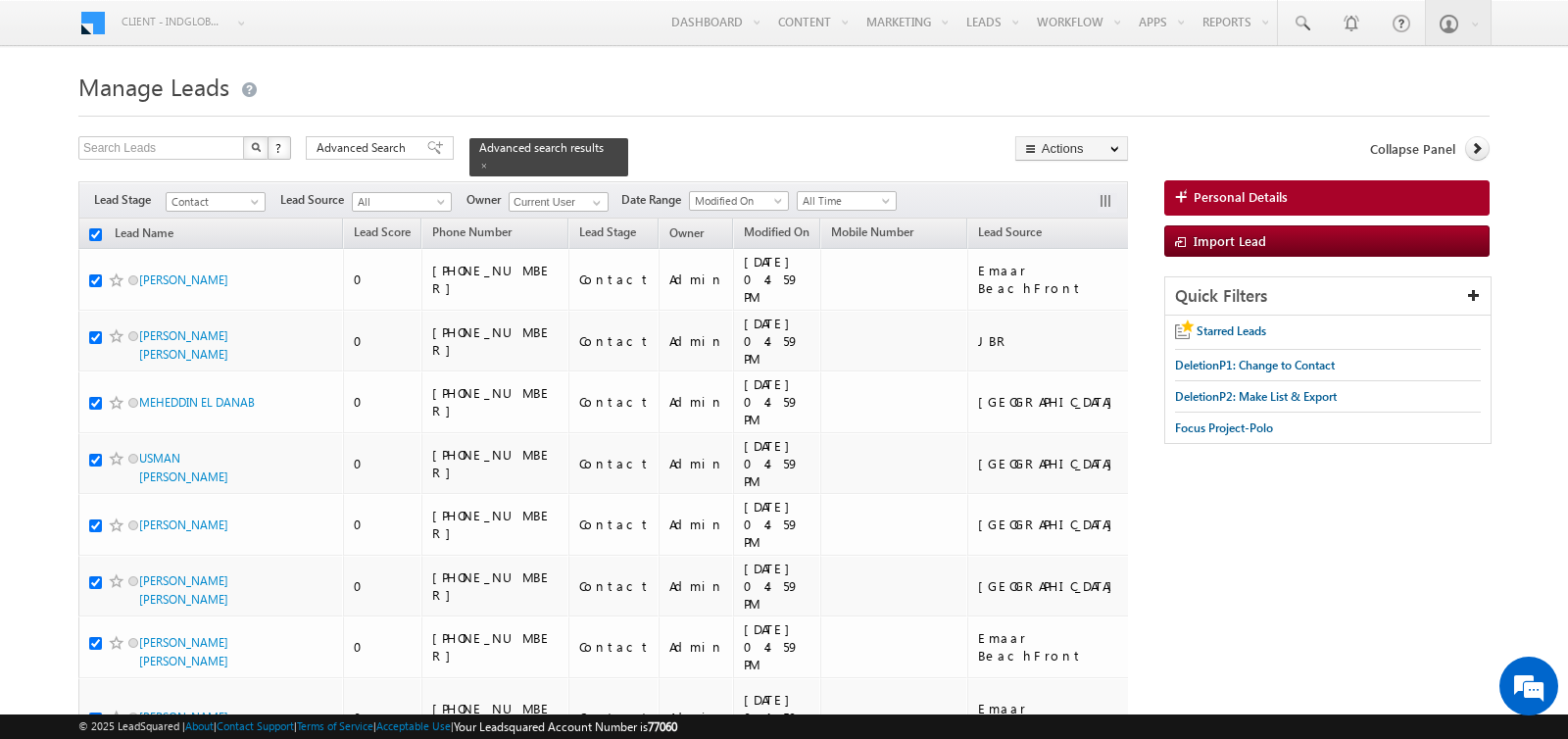
checkbox input "true"
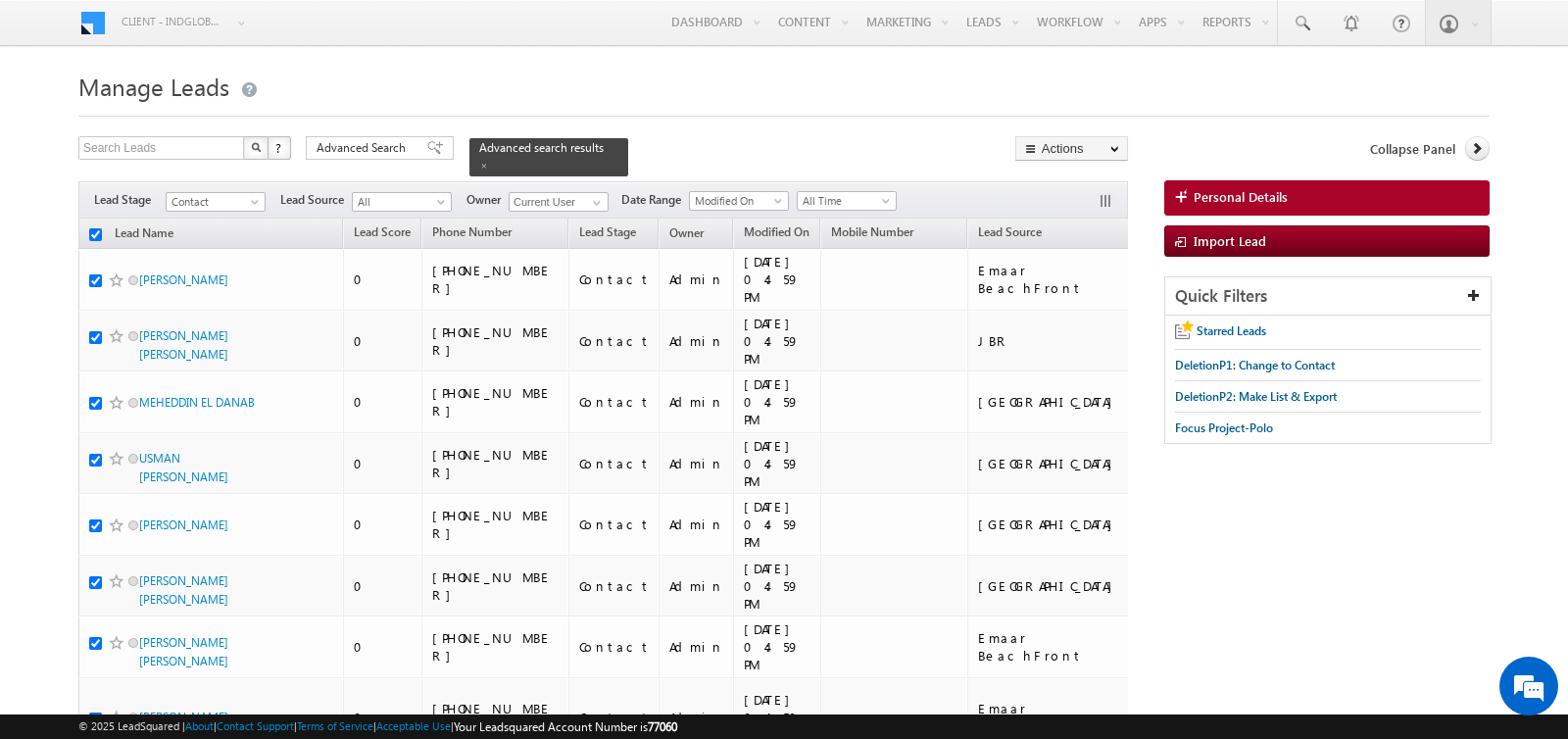
checkbox input "true"
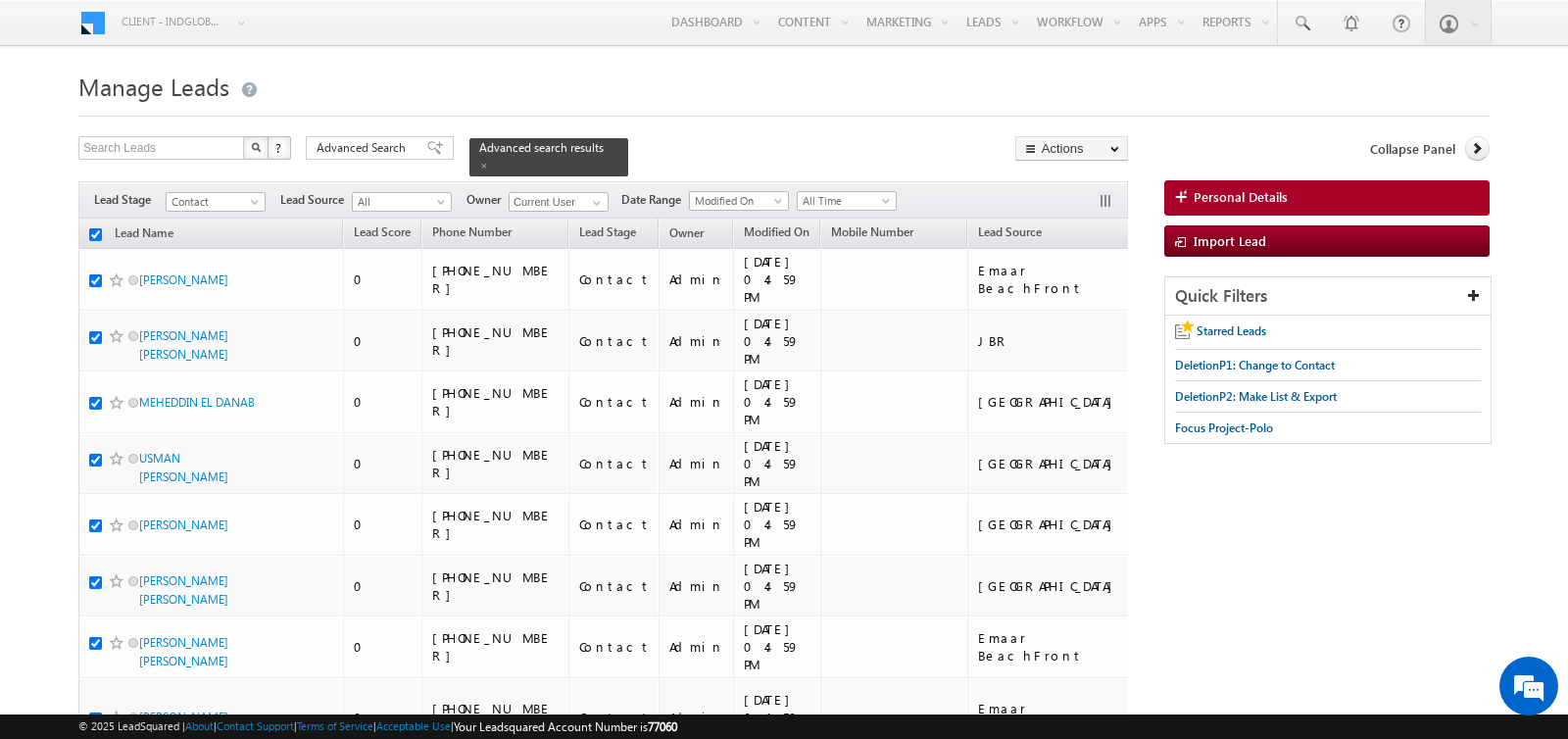
checkbox input "true"
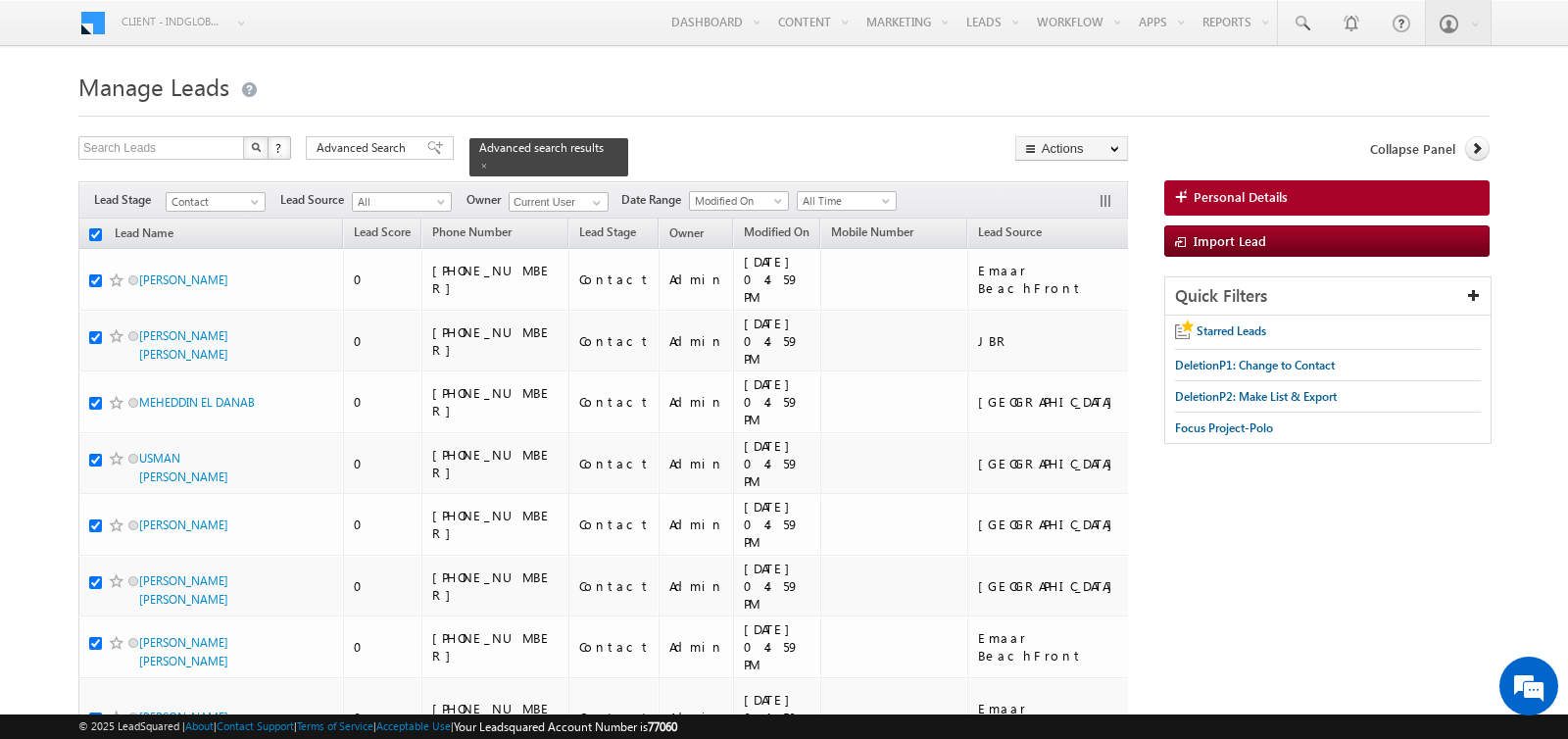
checkbox input "true"
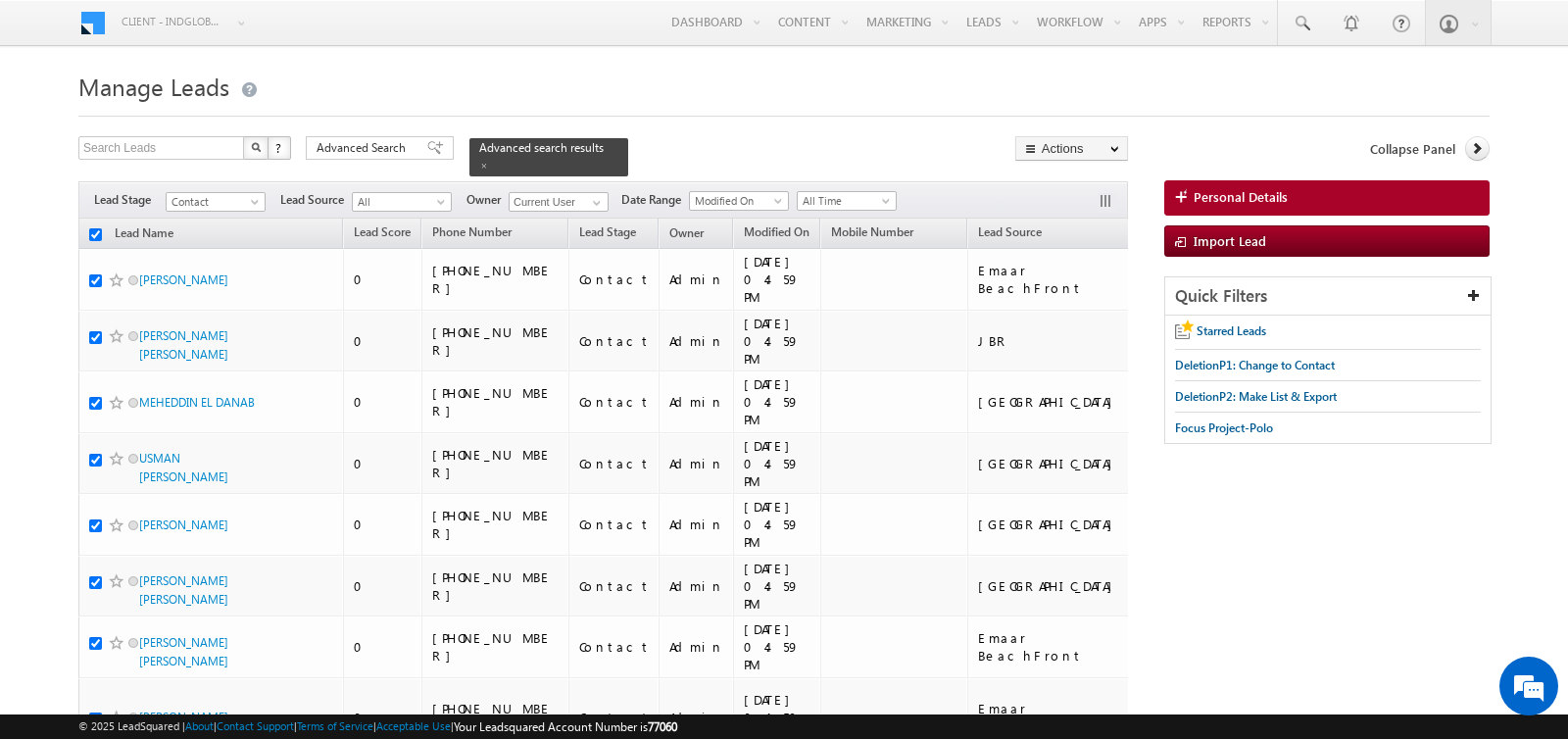
checkbox input "true"
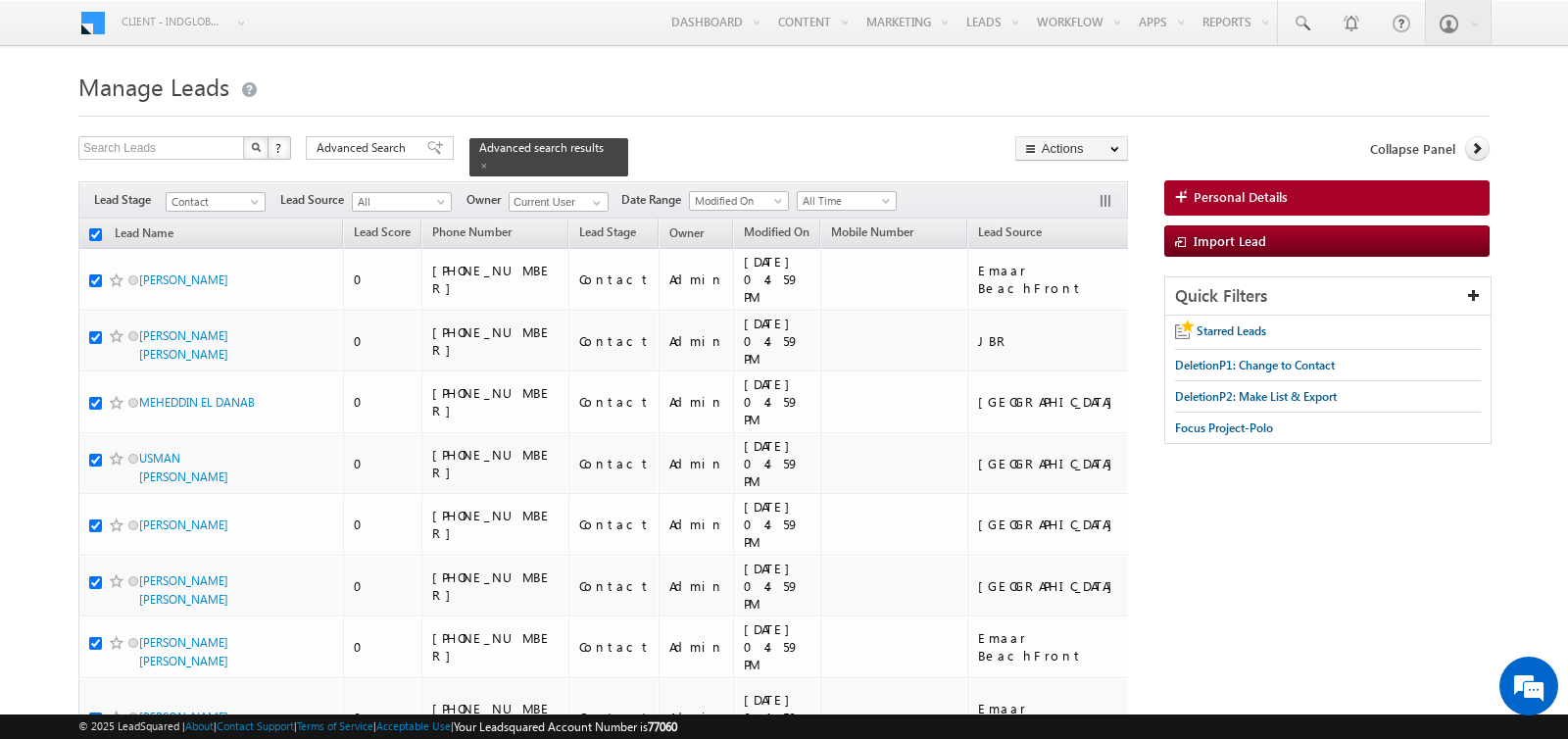
checkbox input "true"
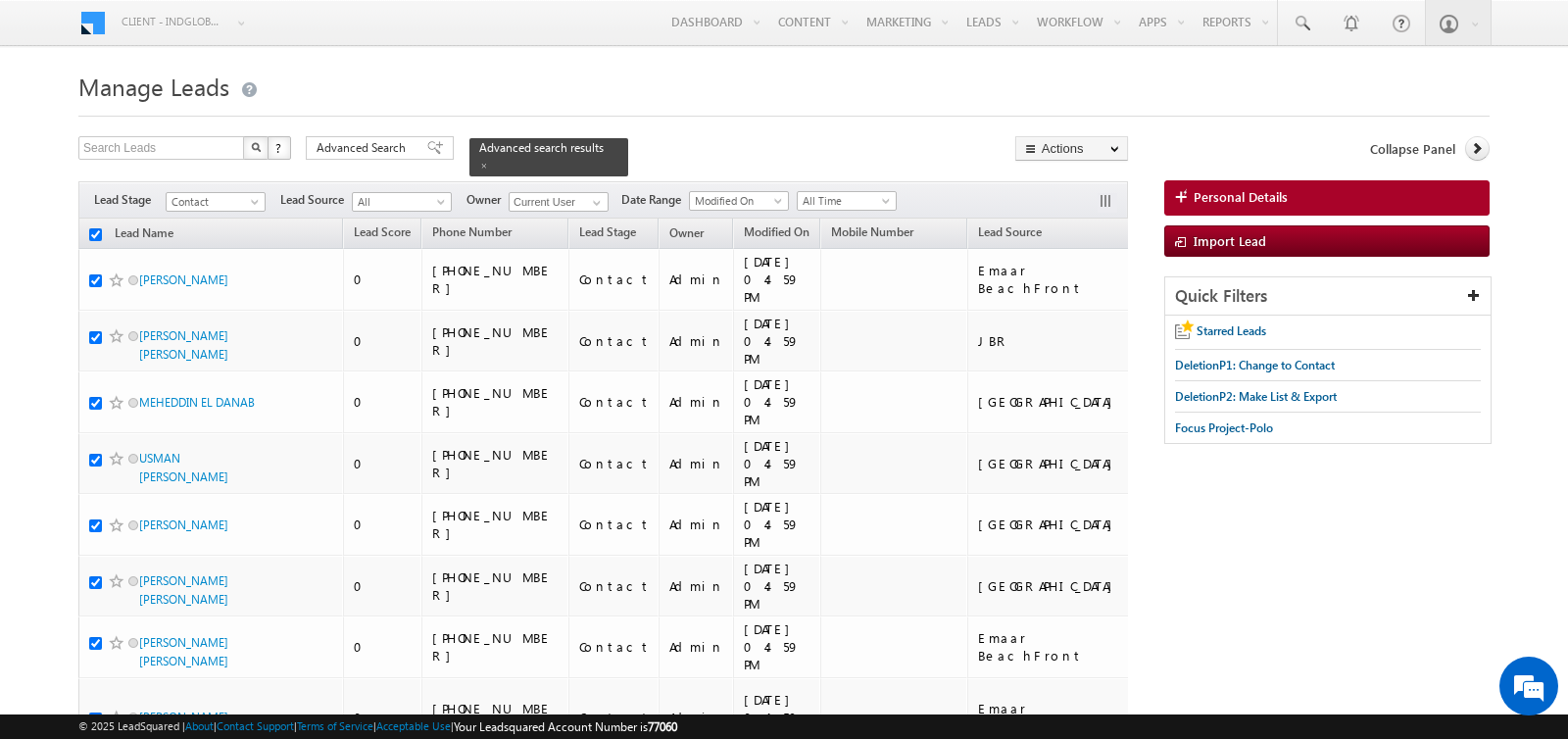
checkbox input "true"
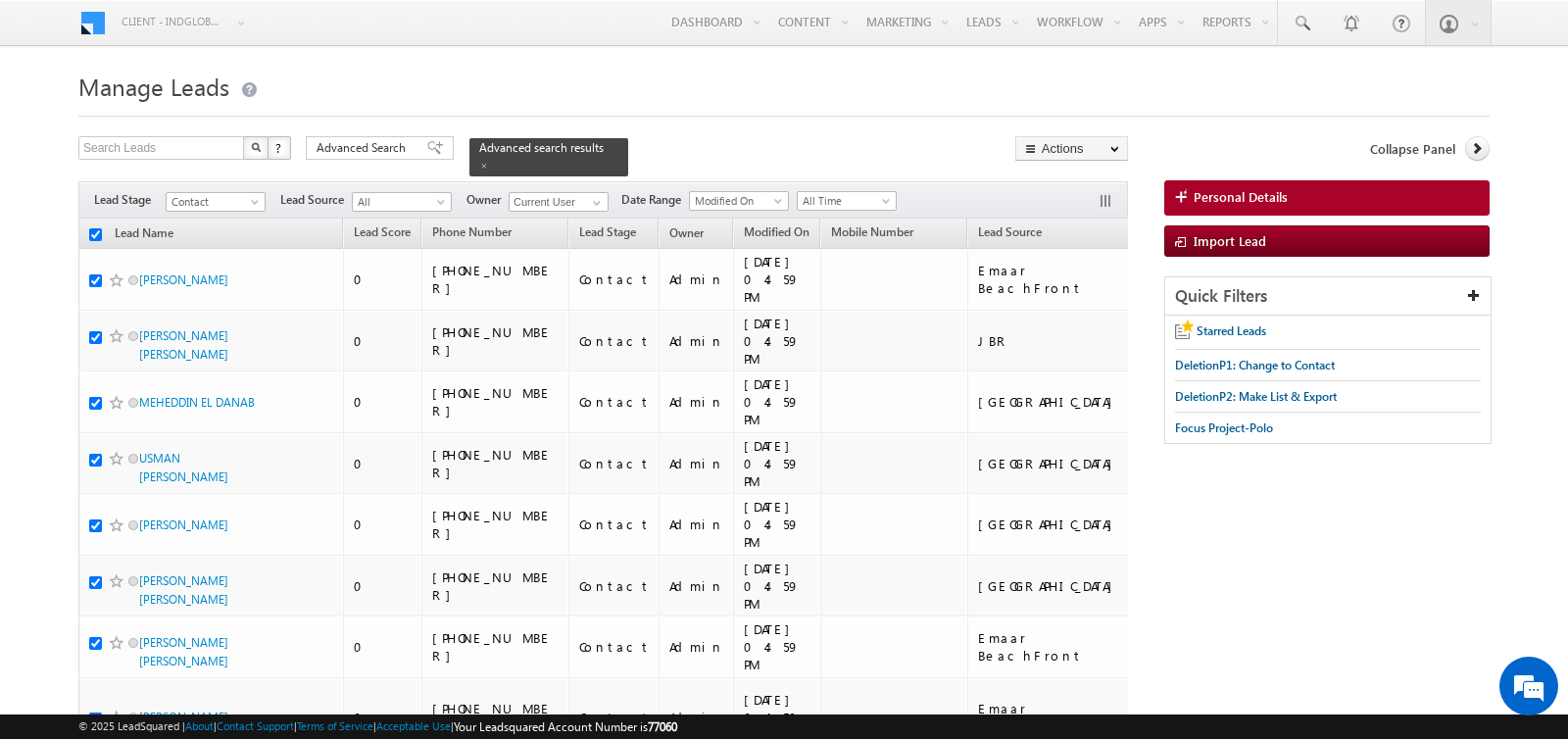
checkbox input "true"
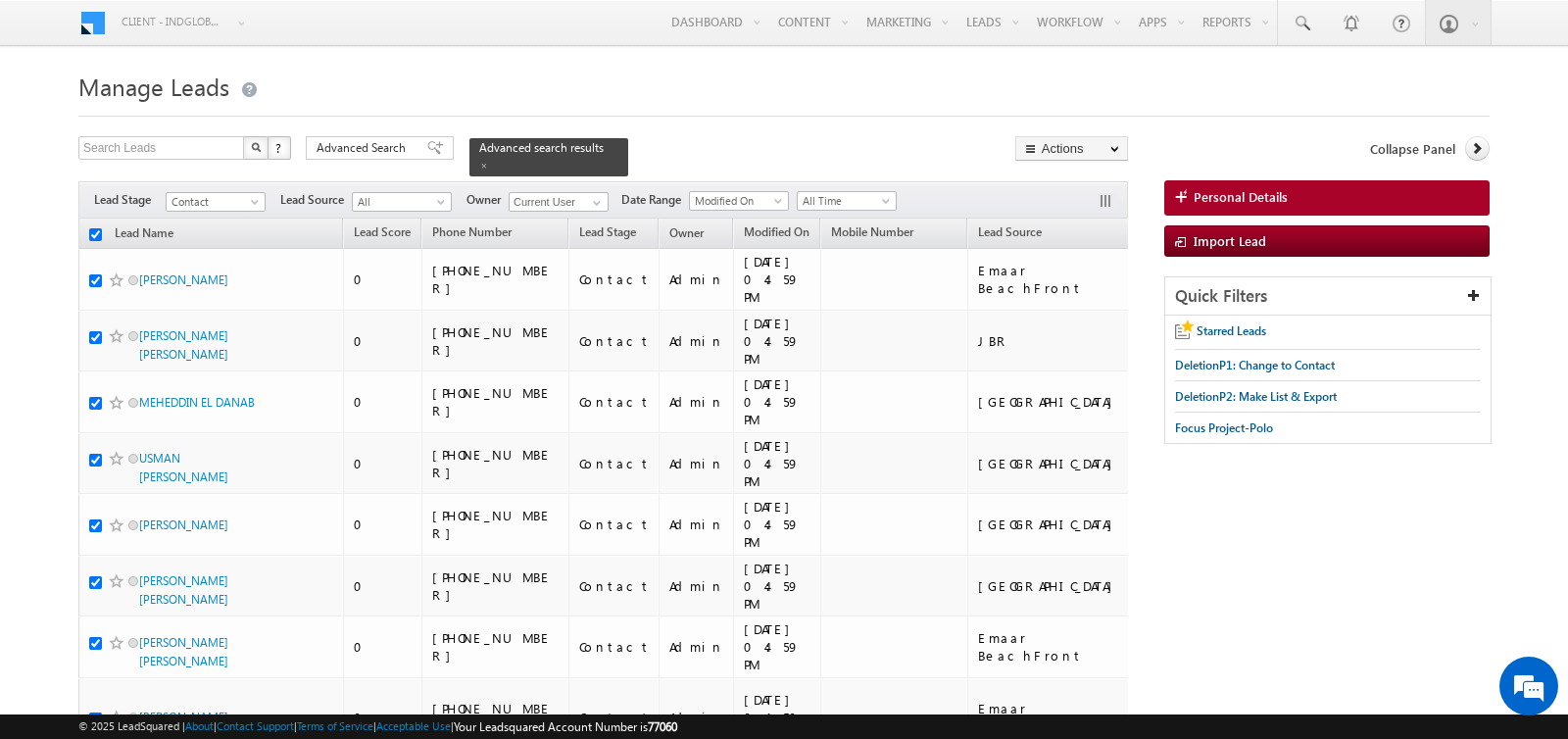
checkbox input "true"
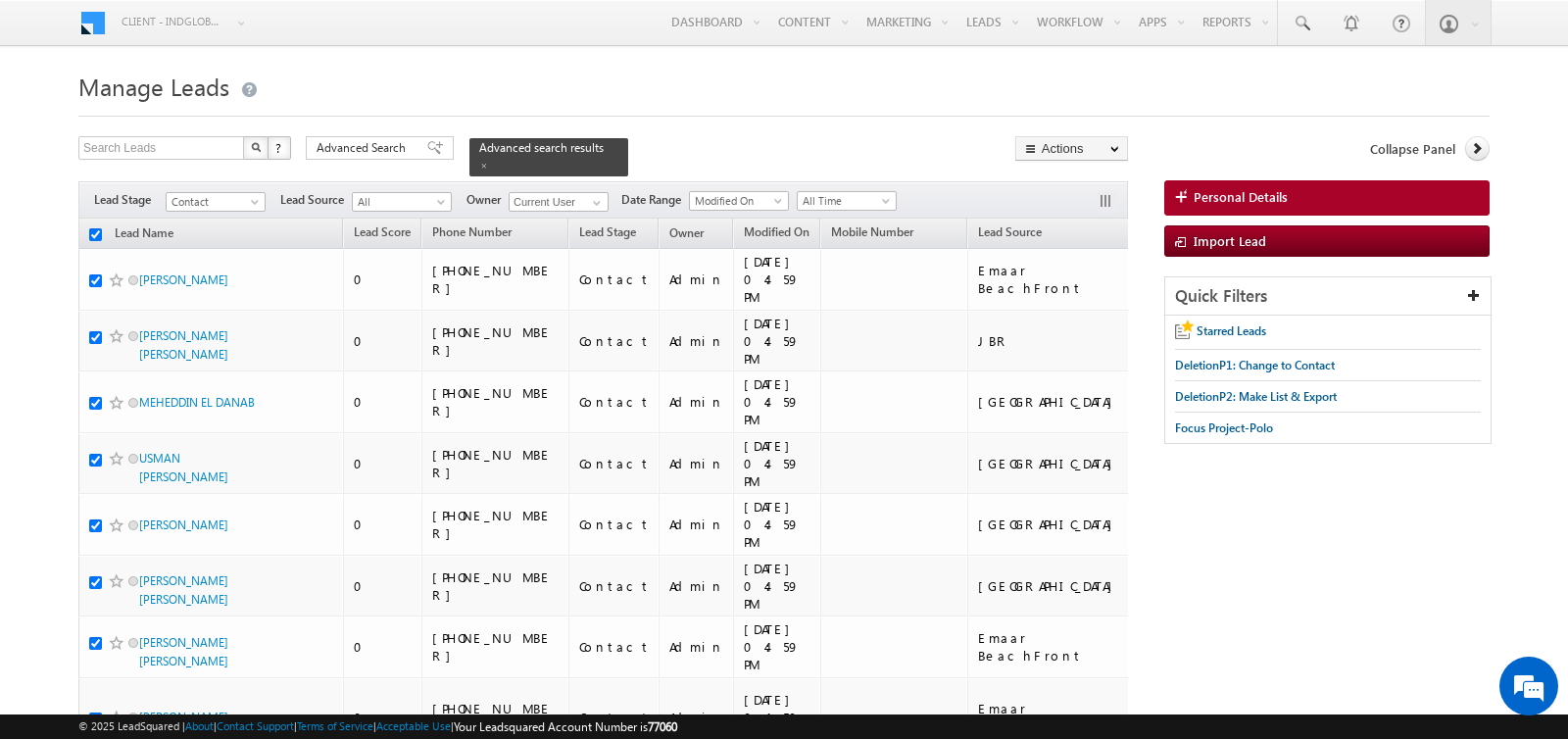
checkbox input "true"
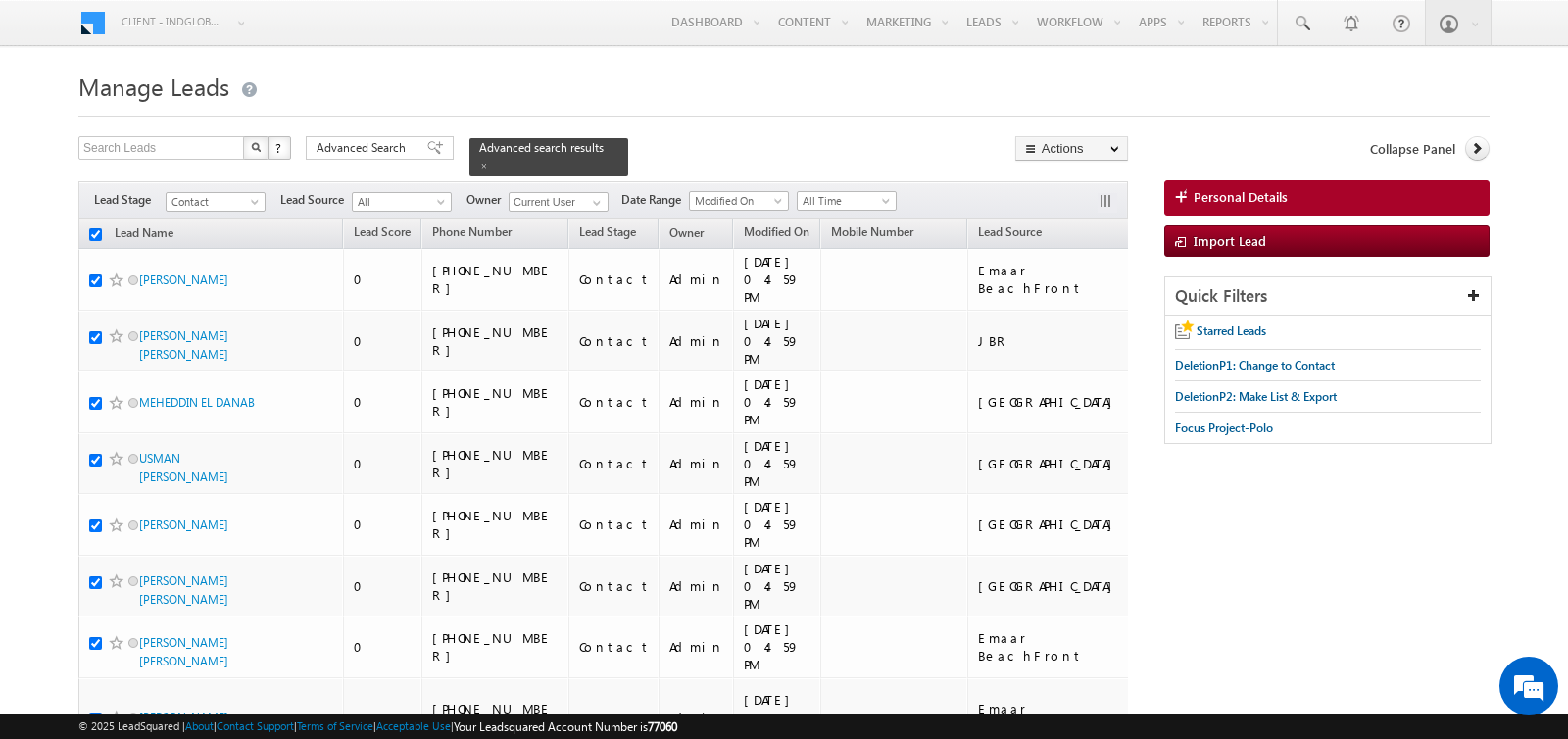
checkbox input "true"
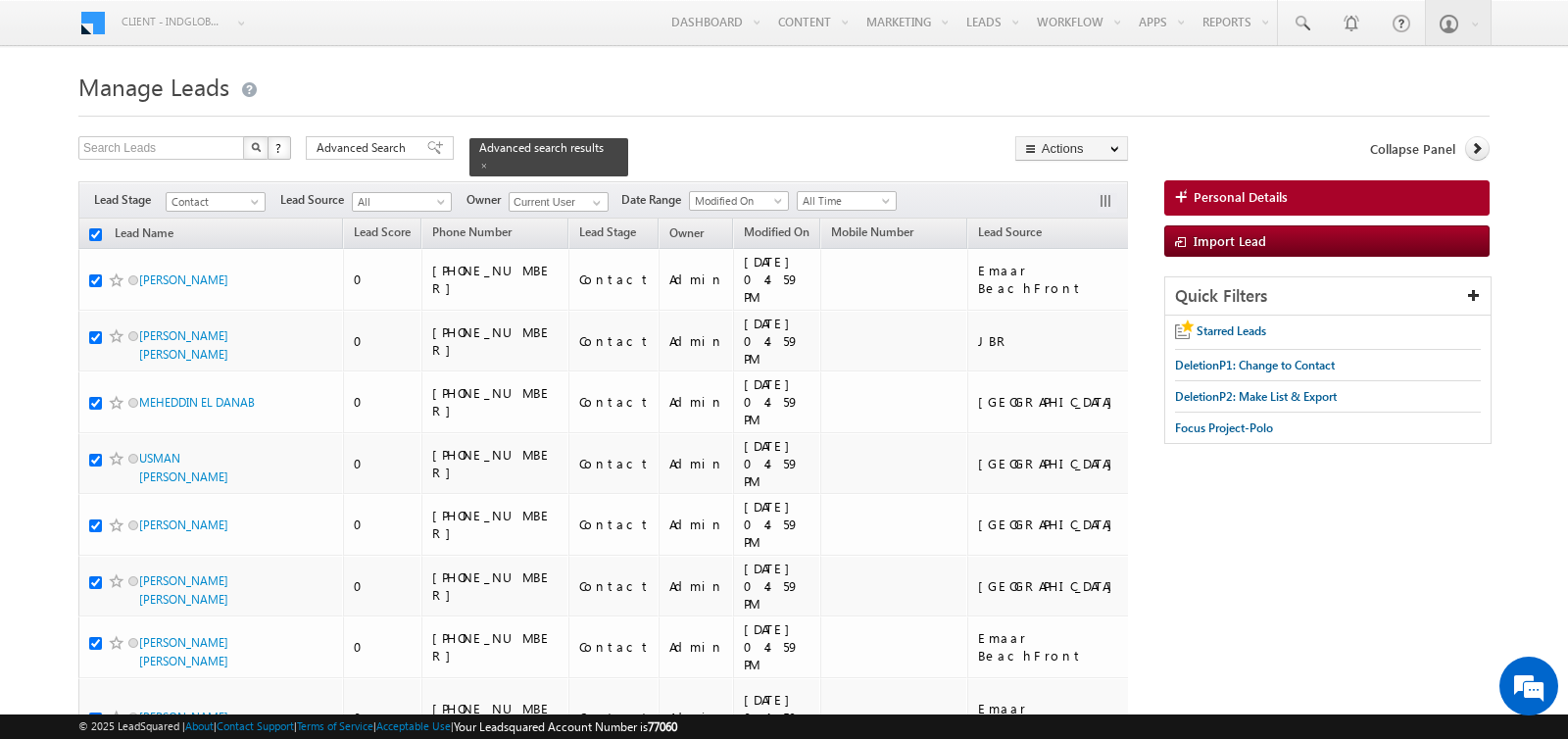
checkbox input "true"
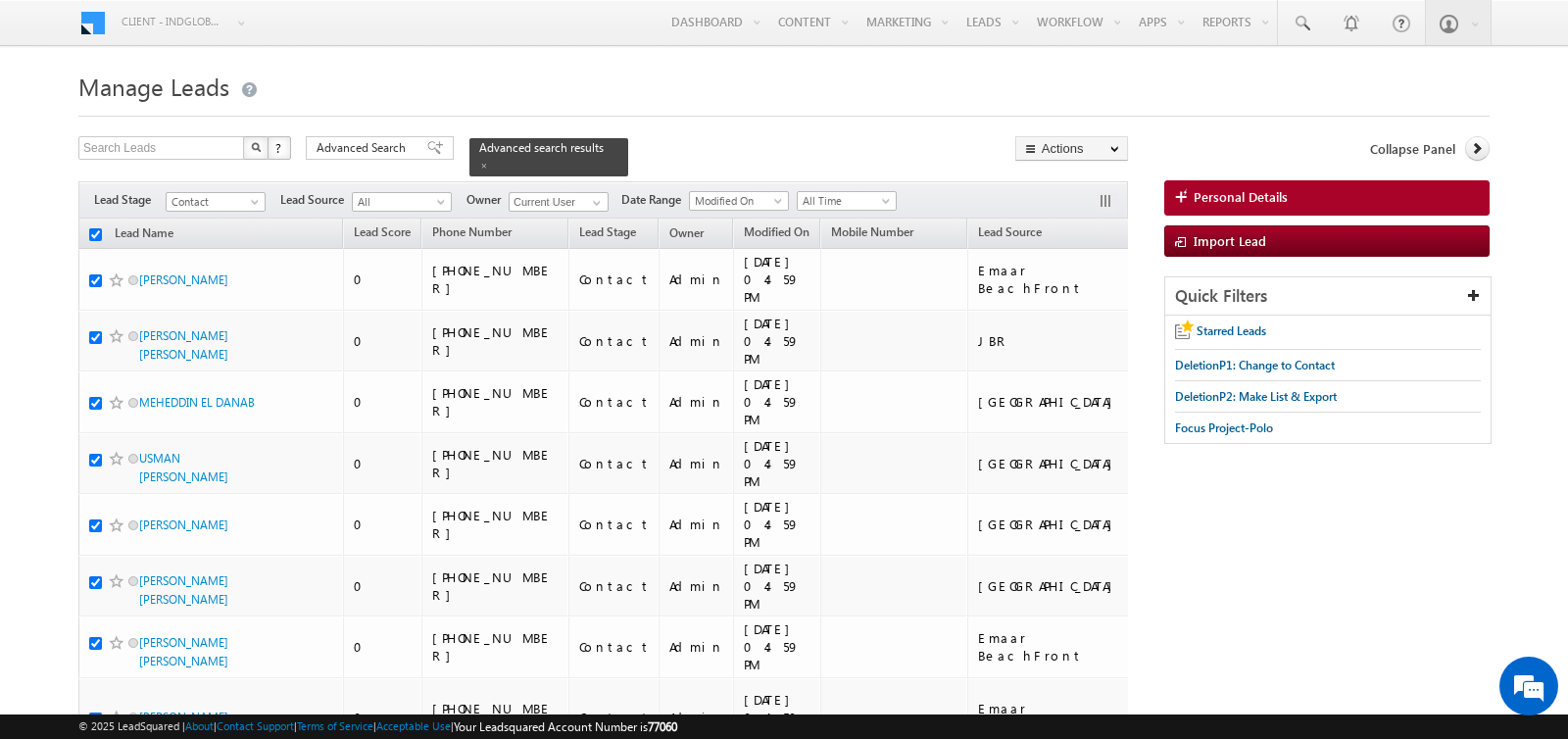
checkbox input "true"
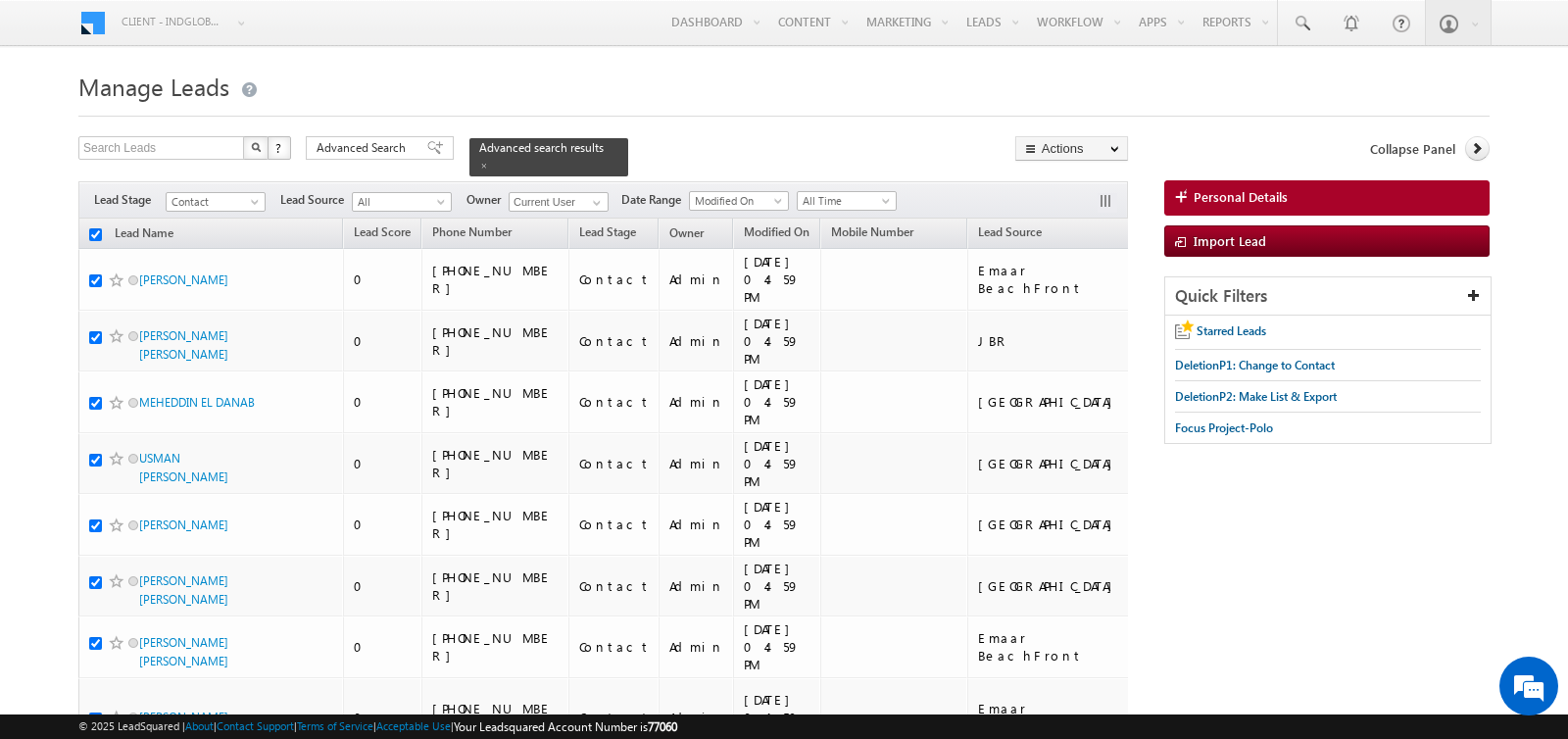
checkbox input "true"
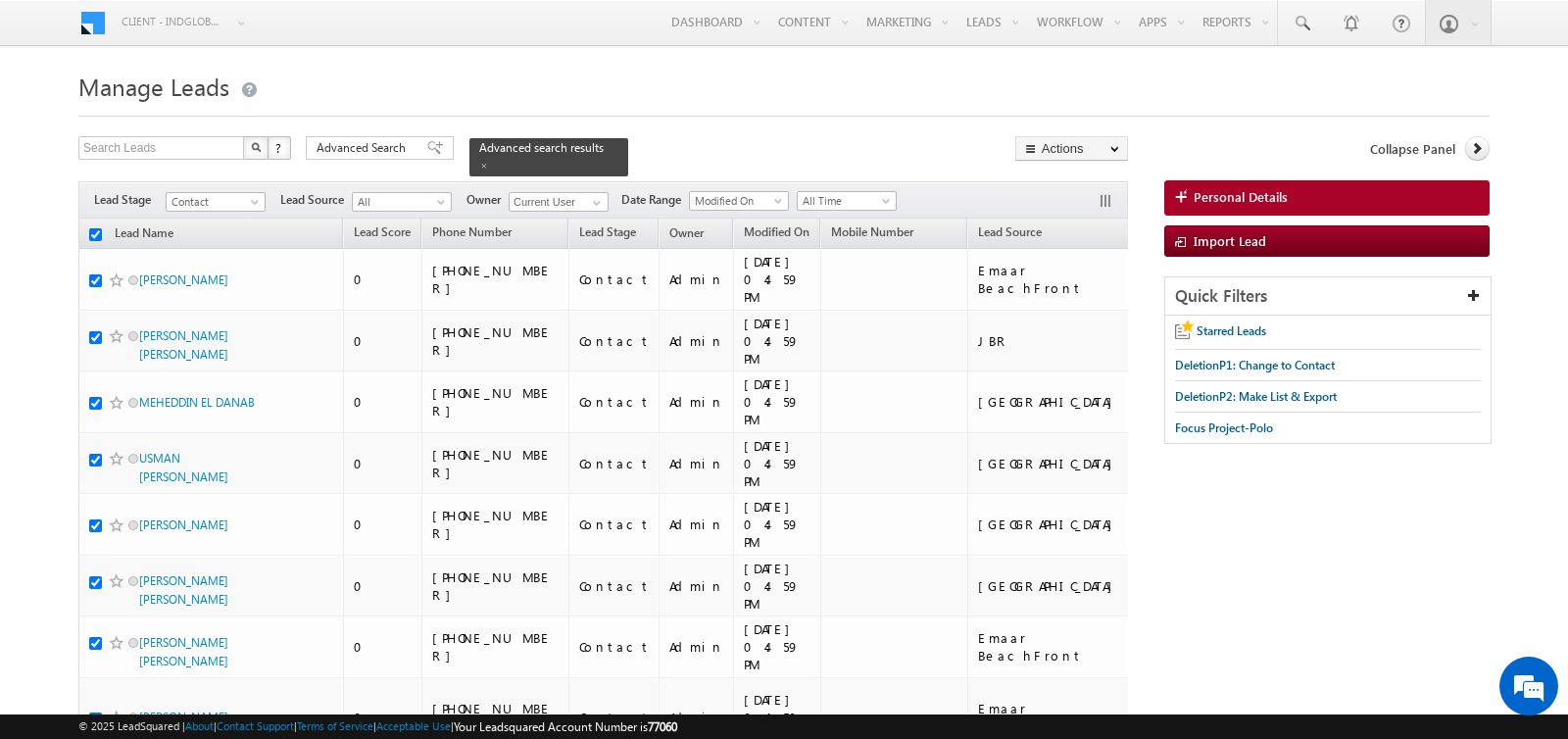
checkbox input "true"
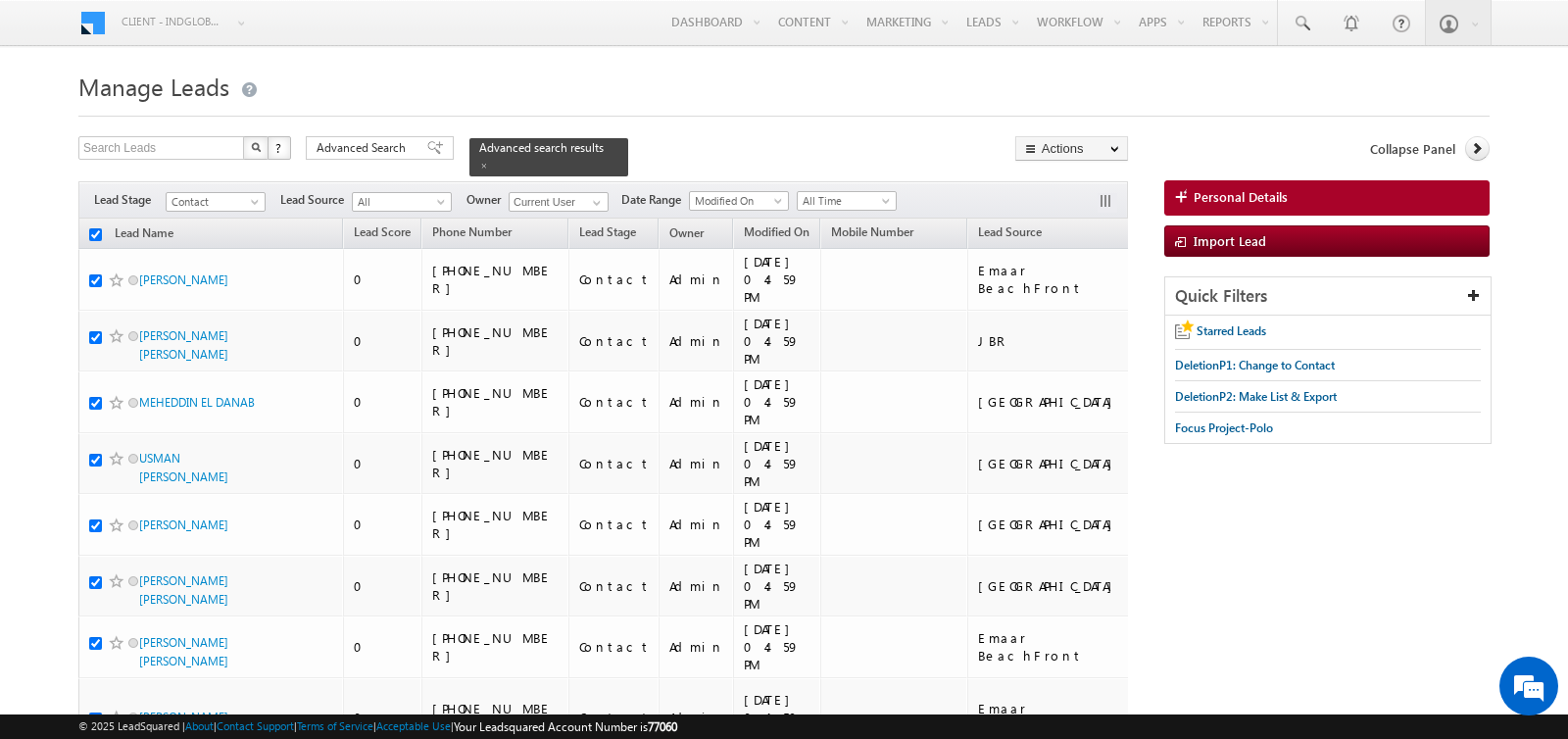
checkbox input "true"
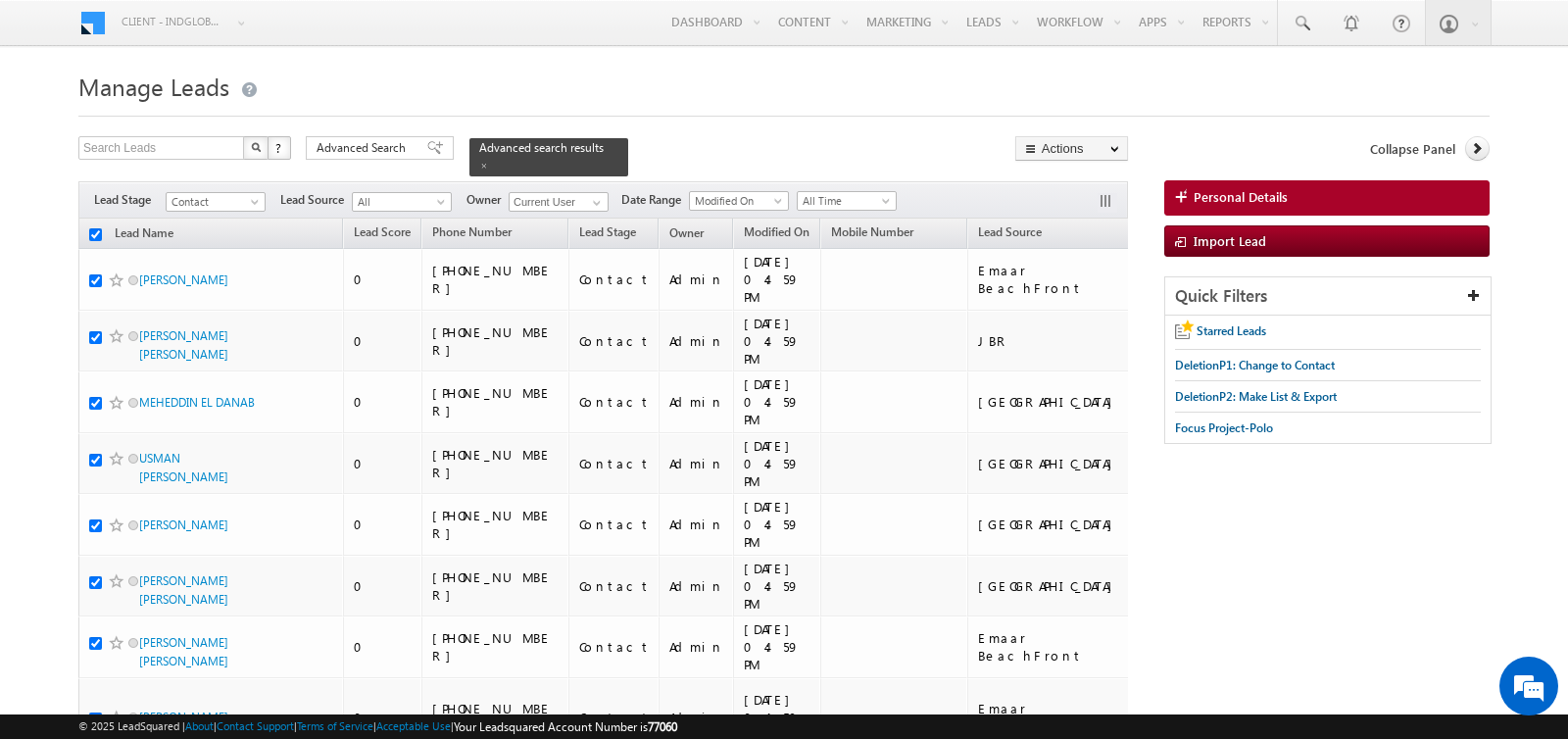
checkbox input "true"
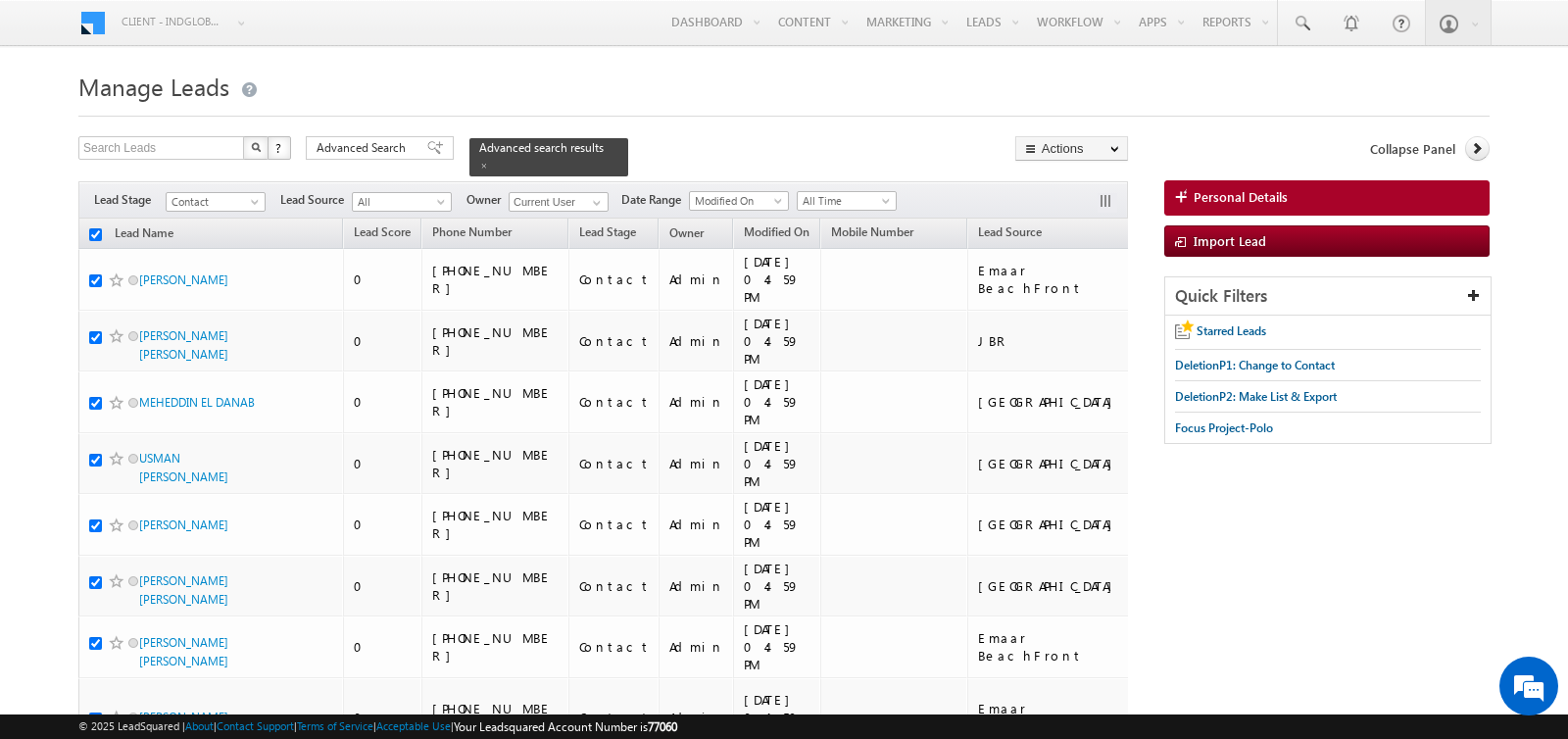
checkbox input "true"
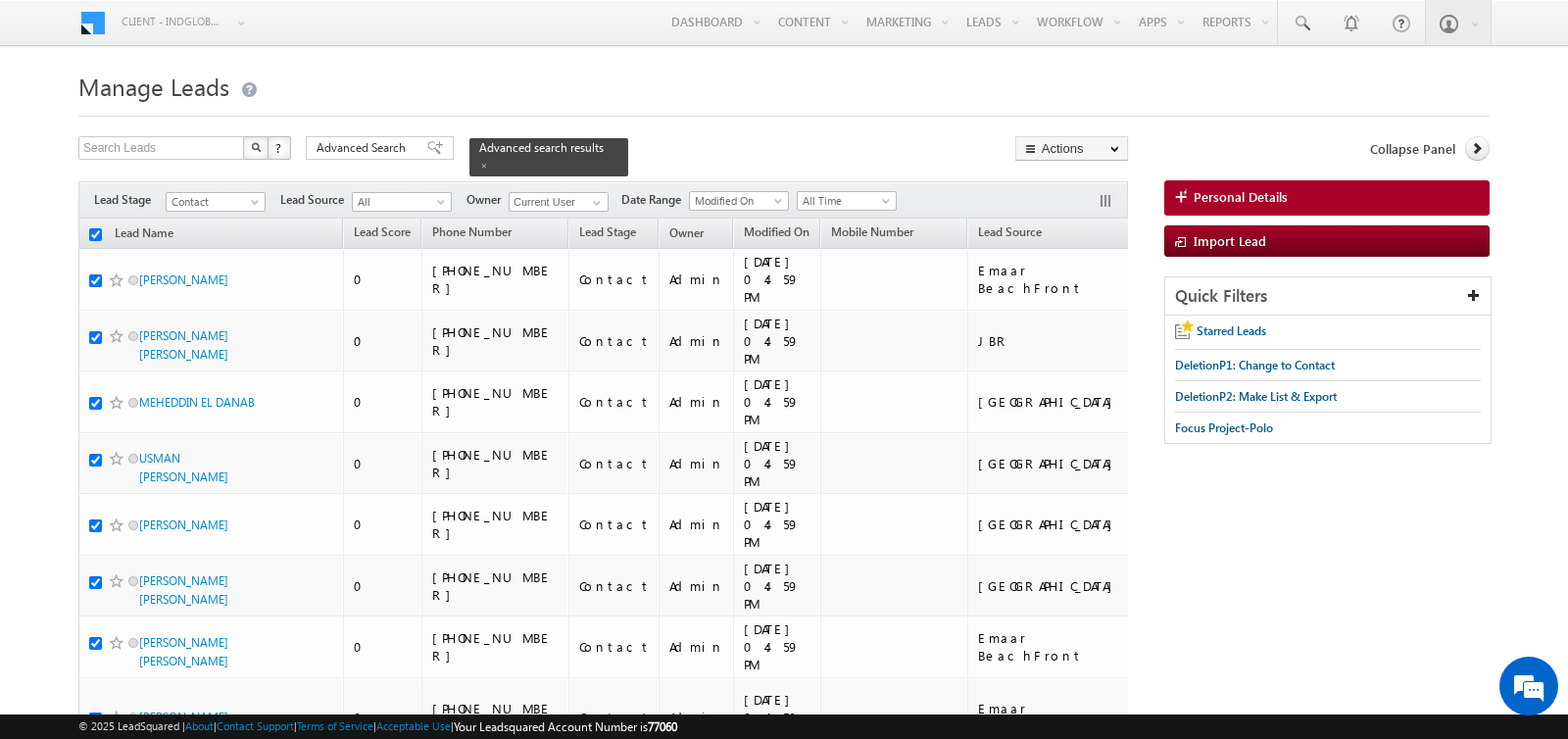
checkbox input "true"
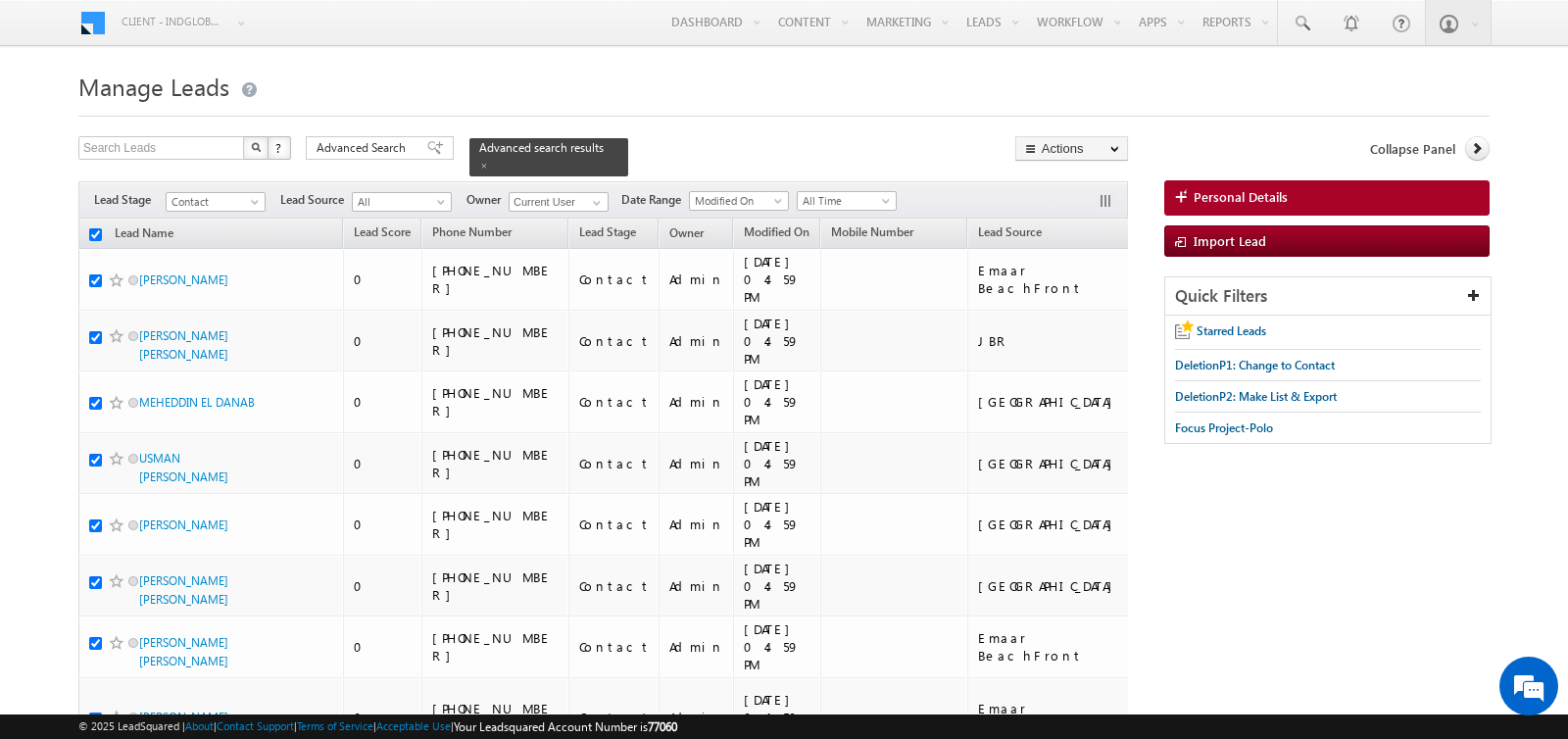
checkbox input "true"
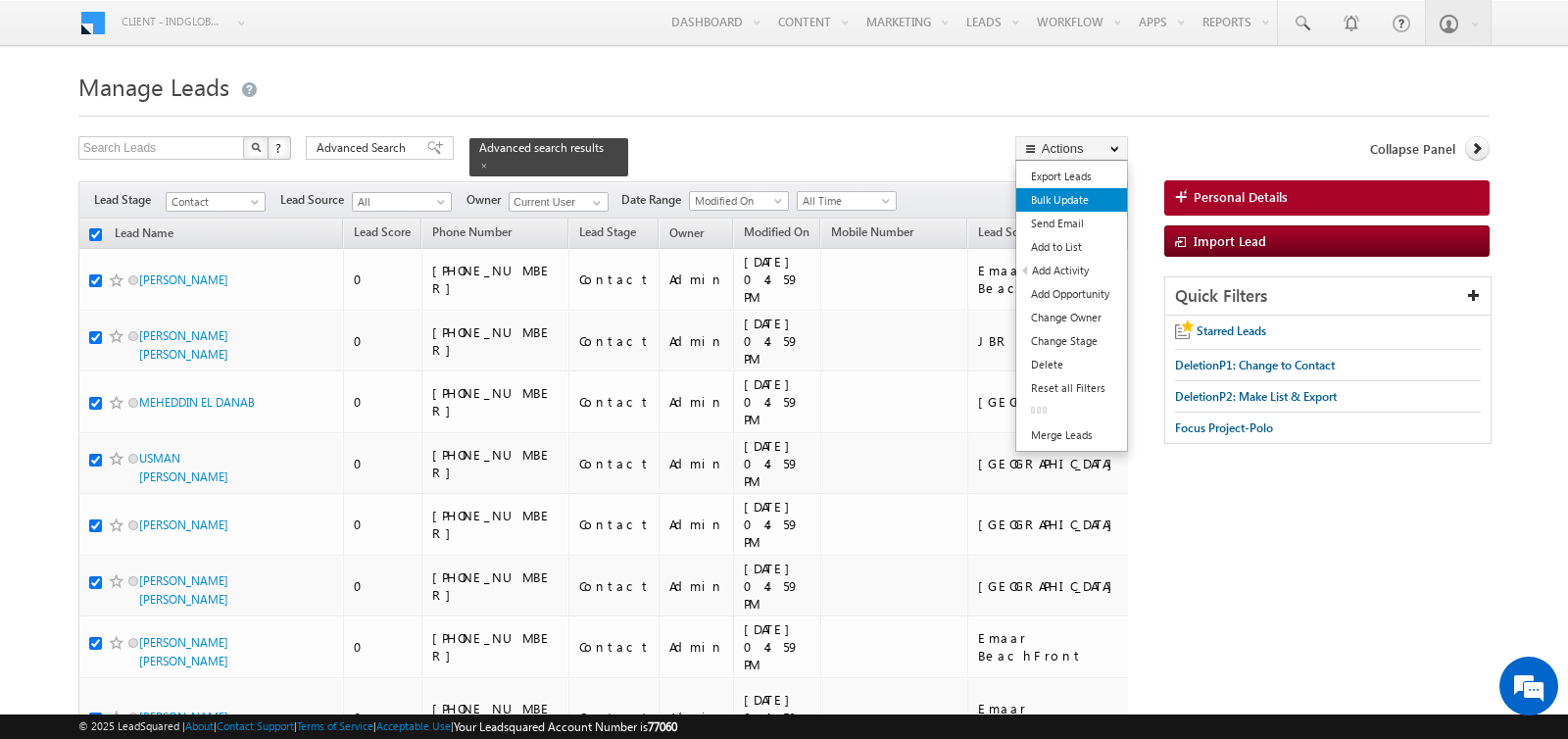
click at [1069, 194] on link "Bulk Update" at bounding box center [1072, 201] width 111 height 24
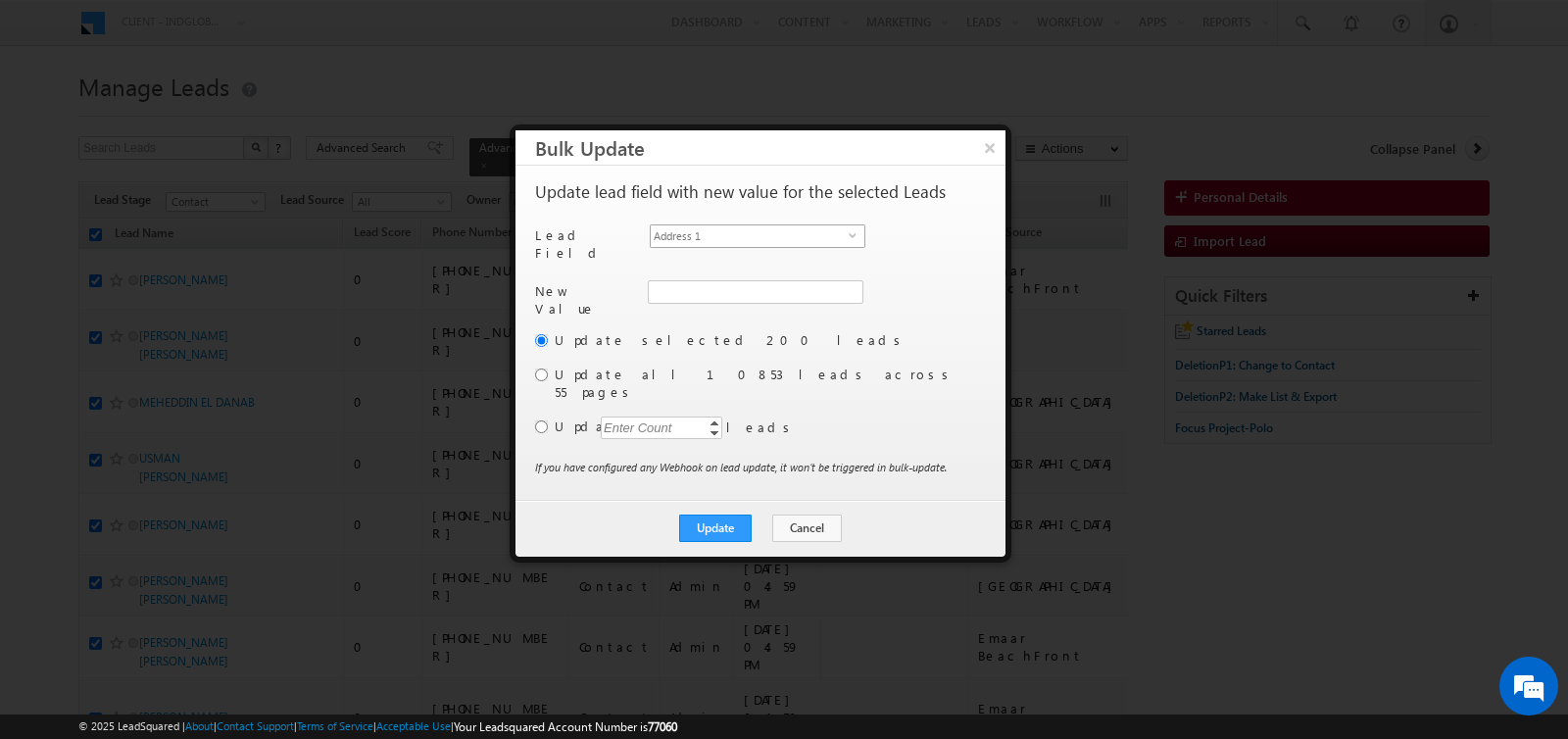
click at [732, 240] on span "Address 1" at bounding box center [749, 236] width 198 height 22
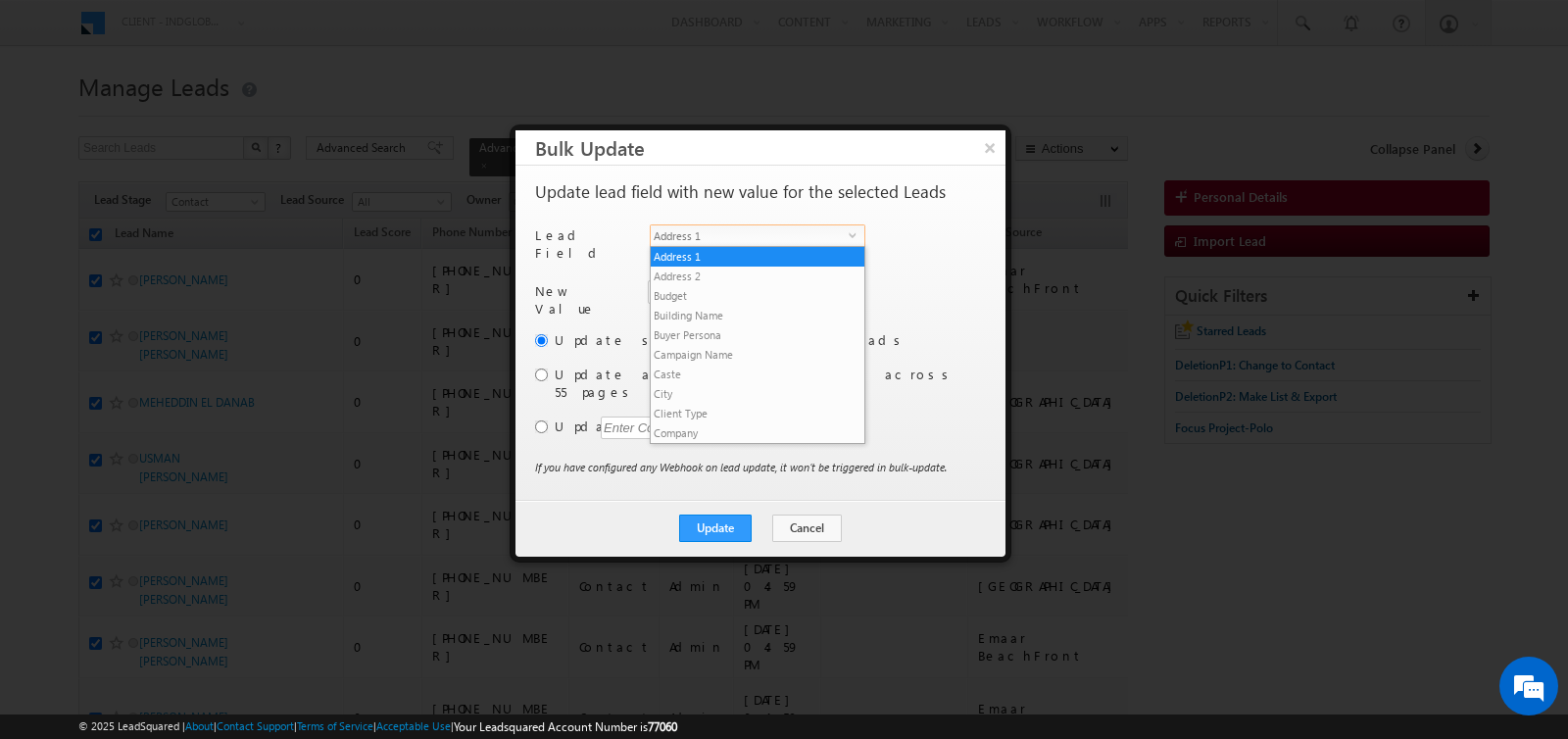
scroll to position [746, 0]
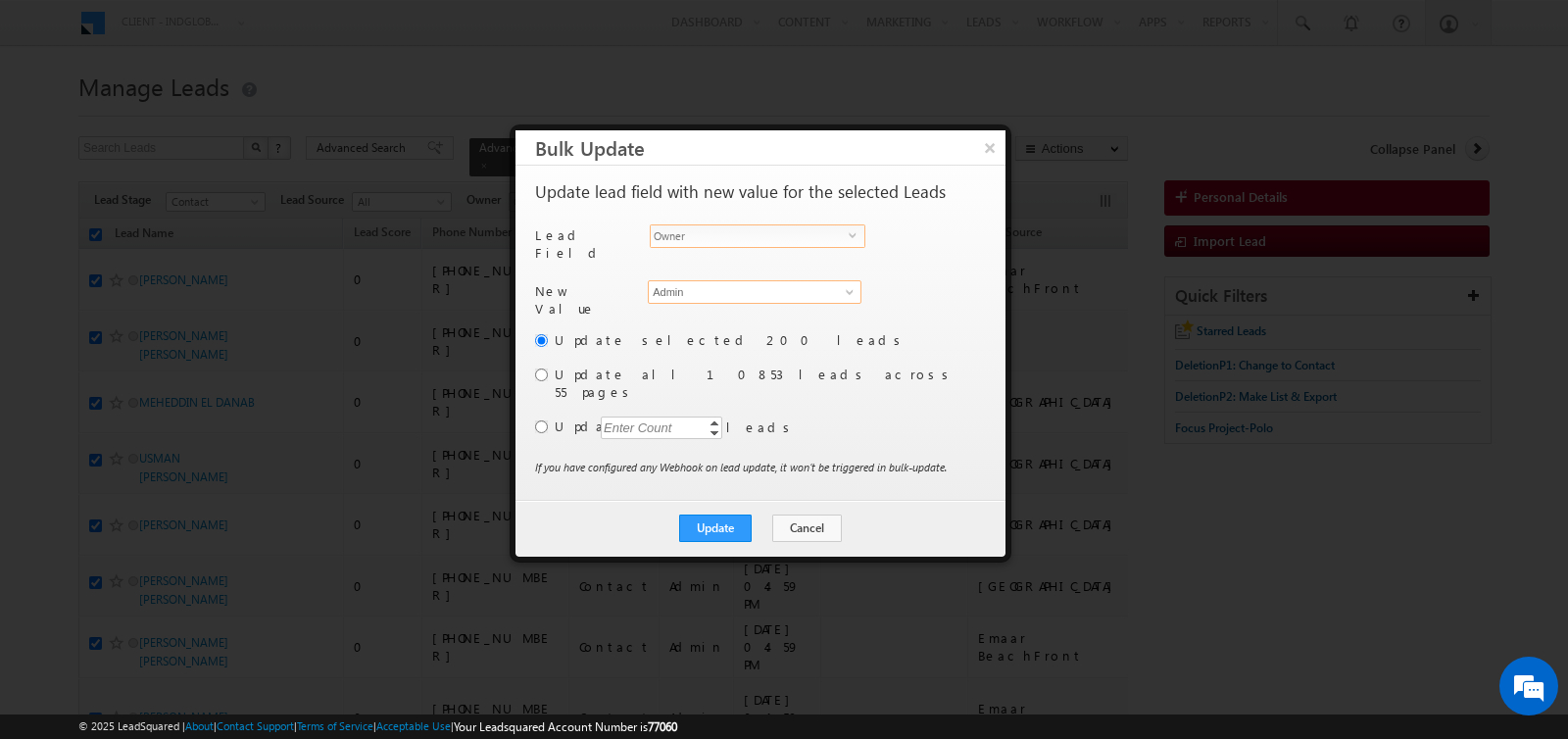
click at [711, 285] on input "Admin" at bounding box center [754, 292] width 214 height 24
click at [692, 323] on span "[EMAIL_ADDRESS][PERSON_NAME][DOMAIN_NAME]" at bounding box center [744, 330] width 177 height 15
click at [540, 420] on input "radio" at bounding box center [541, 426] width 13 height 13
click at [620, 417] on div "Enter Count" at bounding box center [638, 428] width 74 height 23
click at [728, 515] on button "Update" at bounding box center [715, 528] width 72 height 28
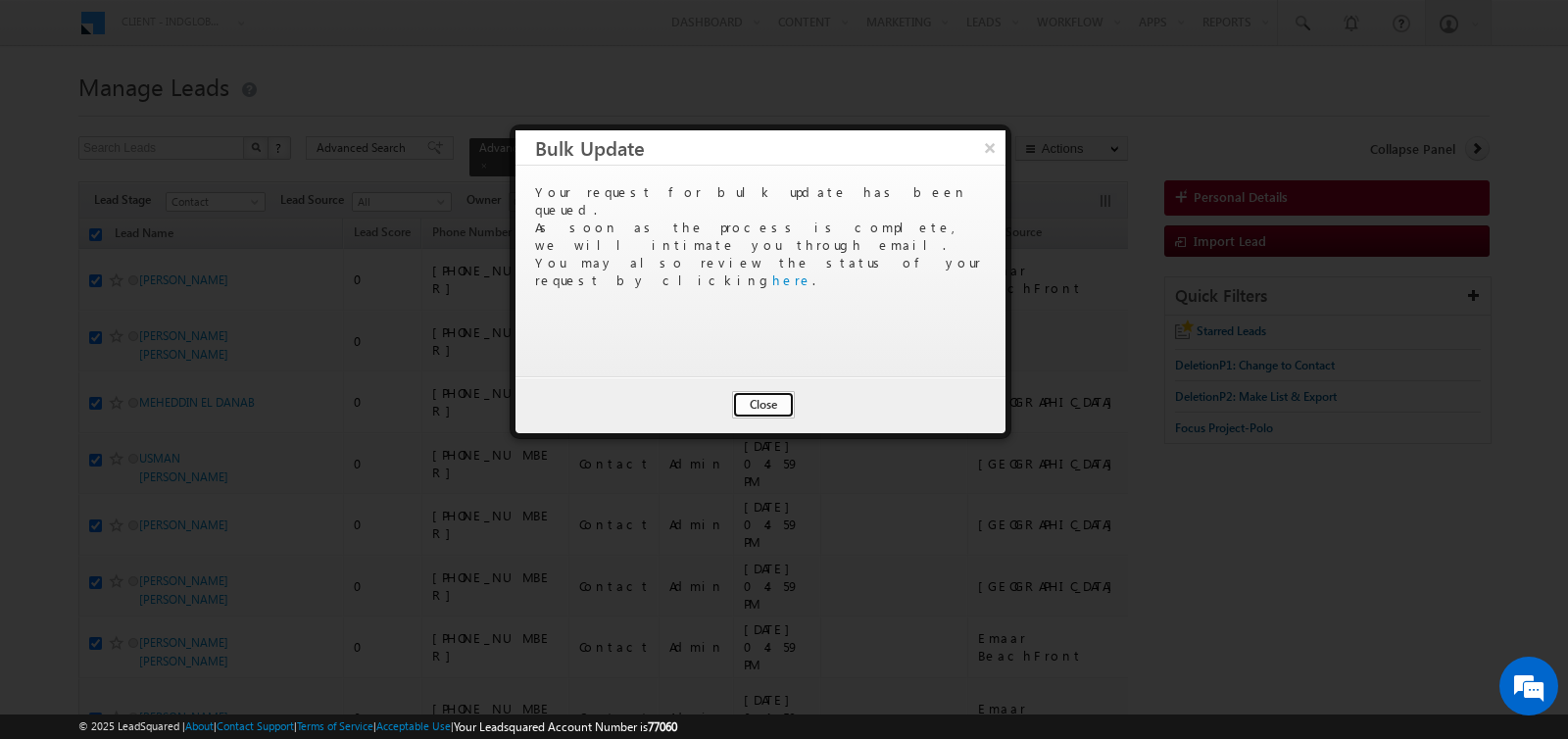
click at [752, 404] on button "Close" at bounding box center [763, 405] width 63 height 28
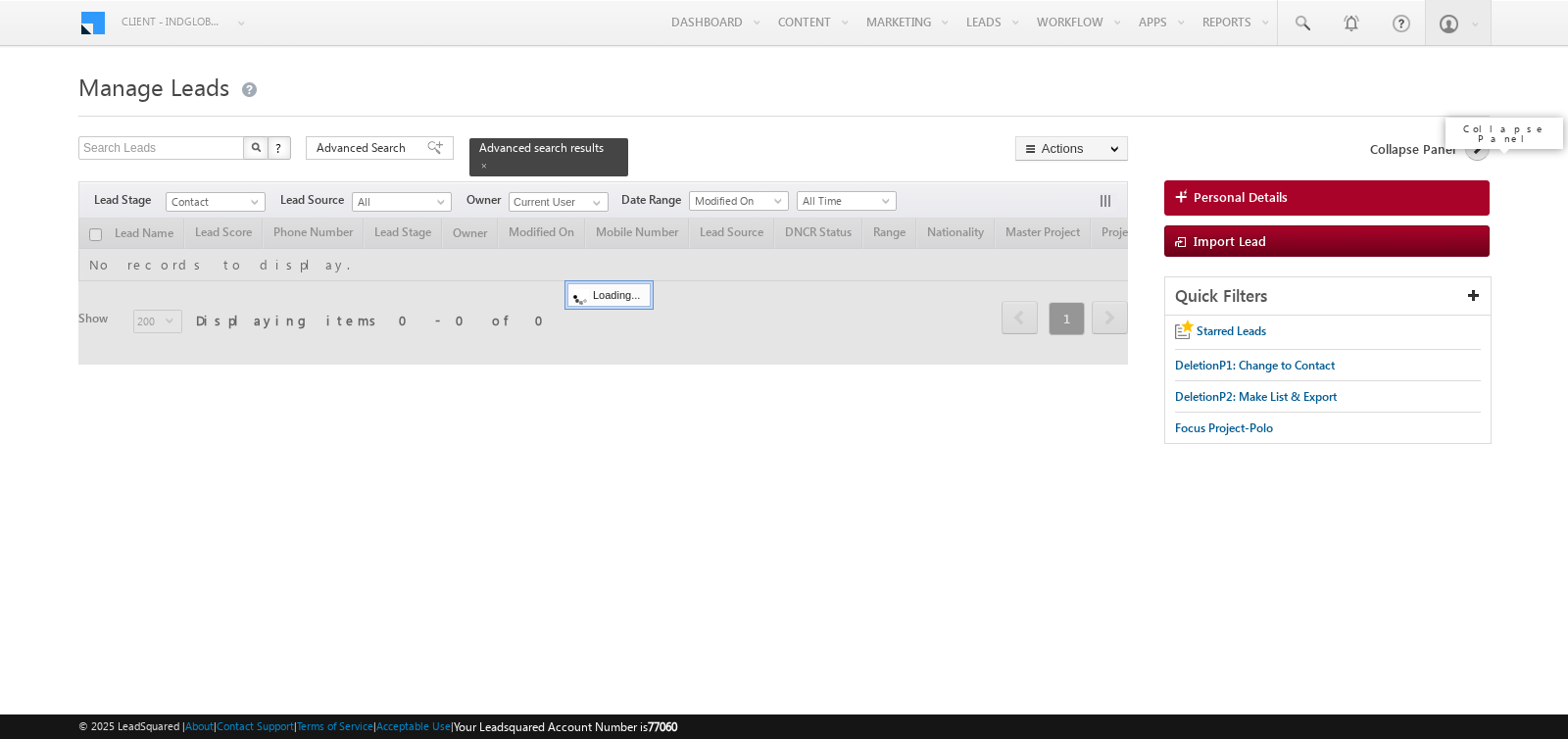
click at [1482, 152] on icon at bounding box center [1478, 148] width 14 height 14
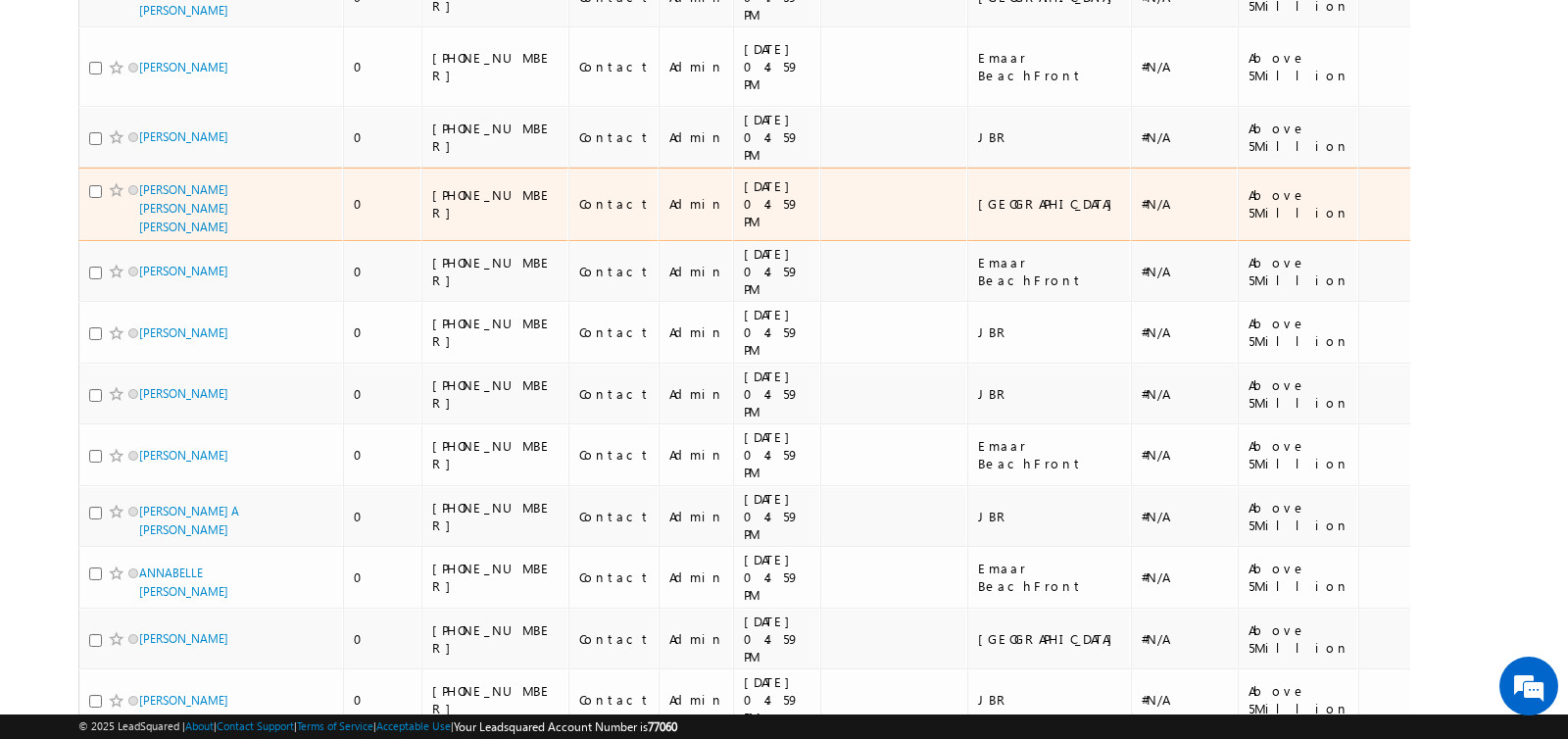
scroll to position [10557, 0]
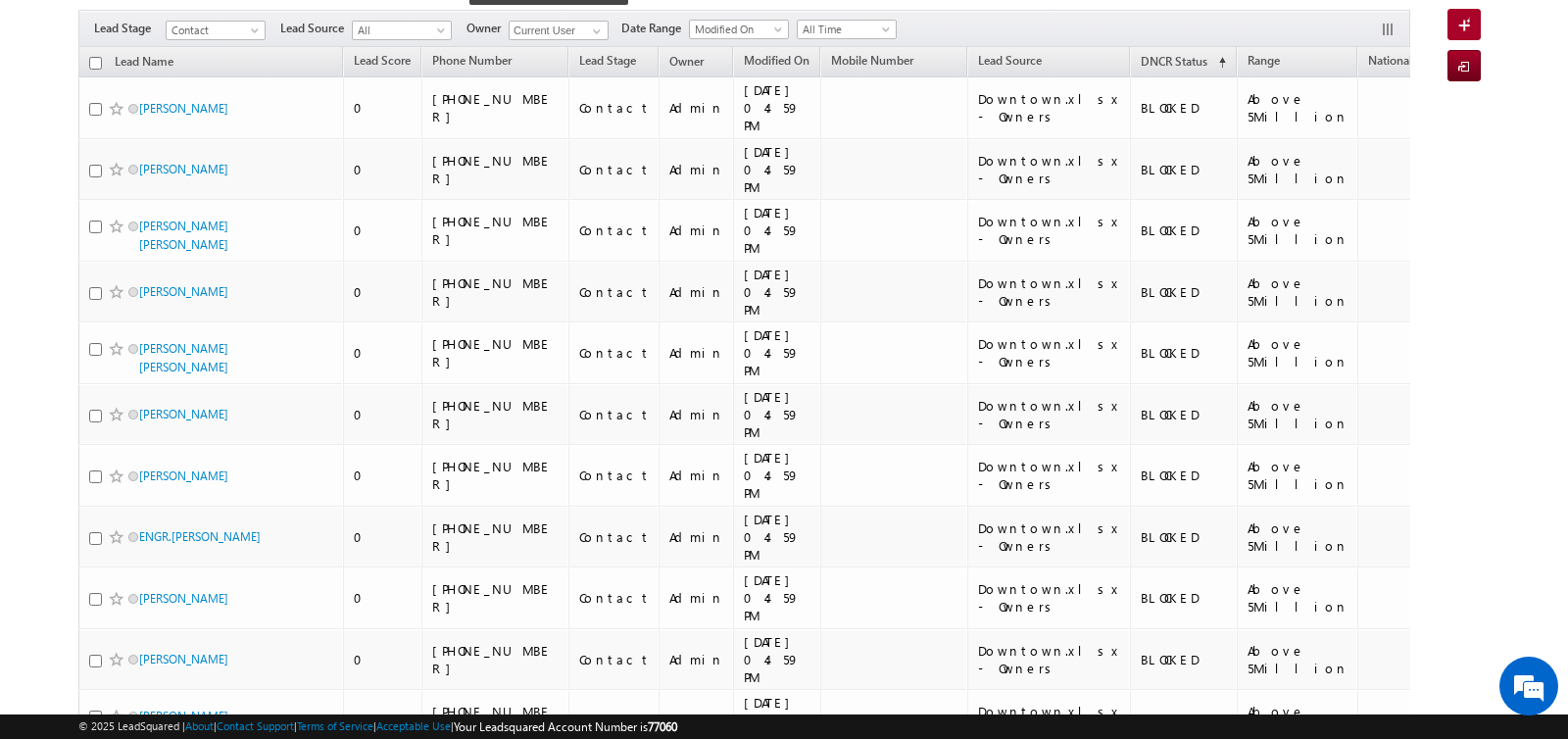
scroll to position [0, 0]
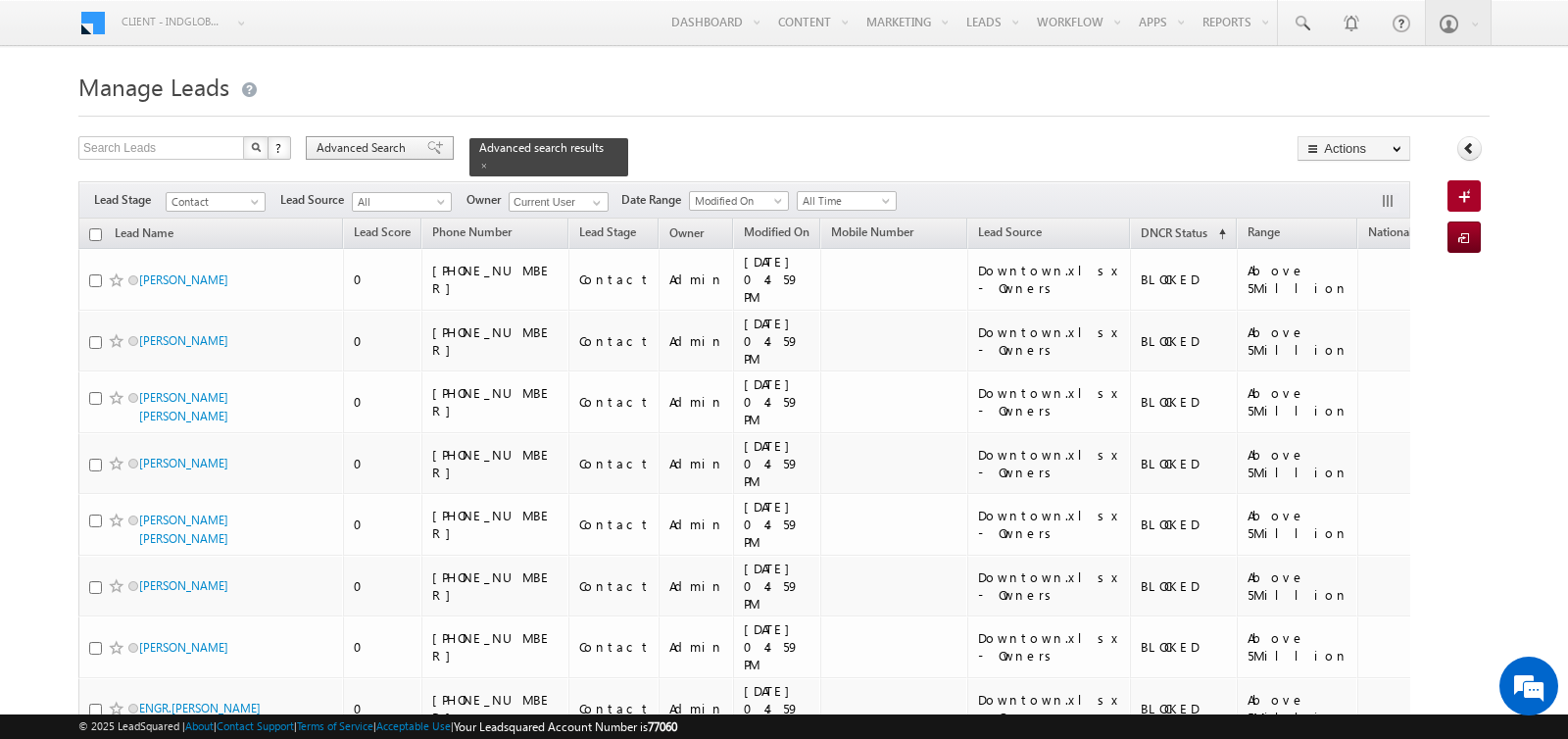
click at [385, 143] on span "Advanced Search" at bounding box center [364, 148] width 95 height 18
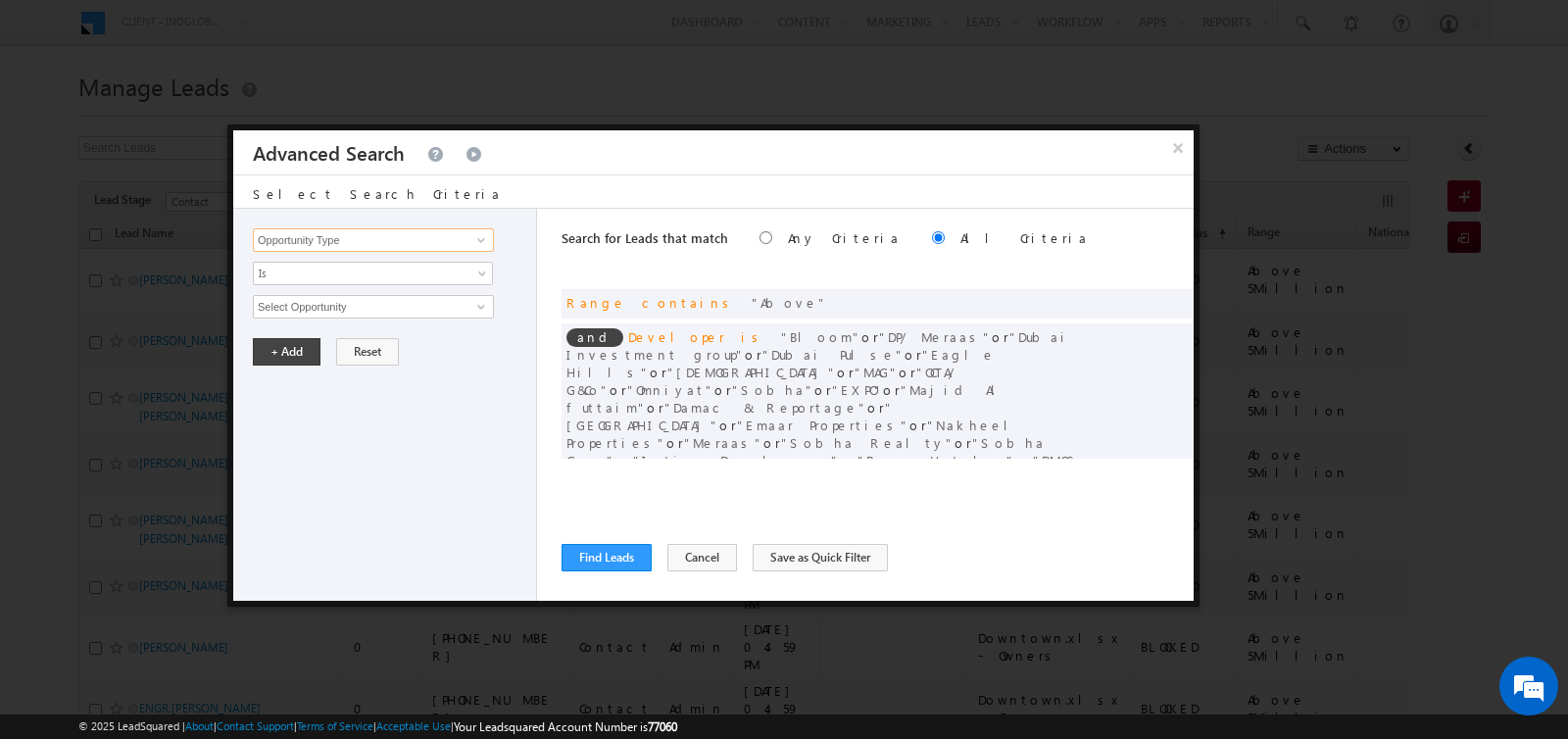
click at [384, 232] on input "Opportunity Type" at bounding box center [373, 240] width 241 height 24
click at [334, 275] on link "DNCR Status" at bounding box center [373, 279] width 241 height 23
type input "DNCR Status"
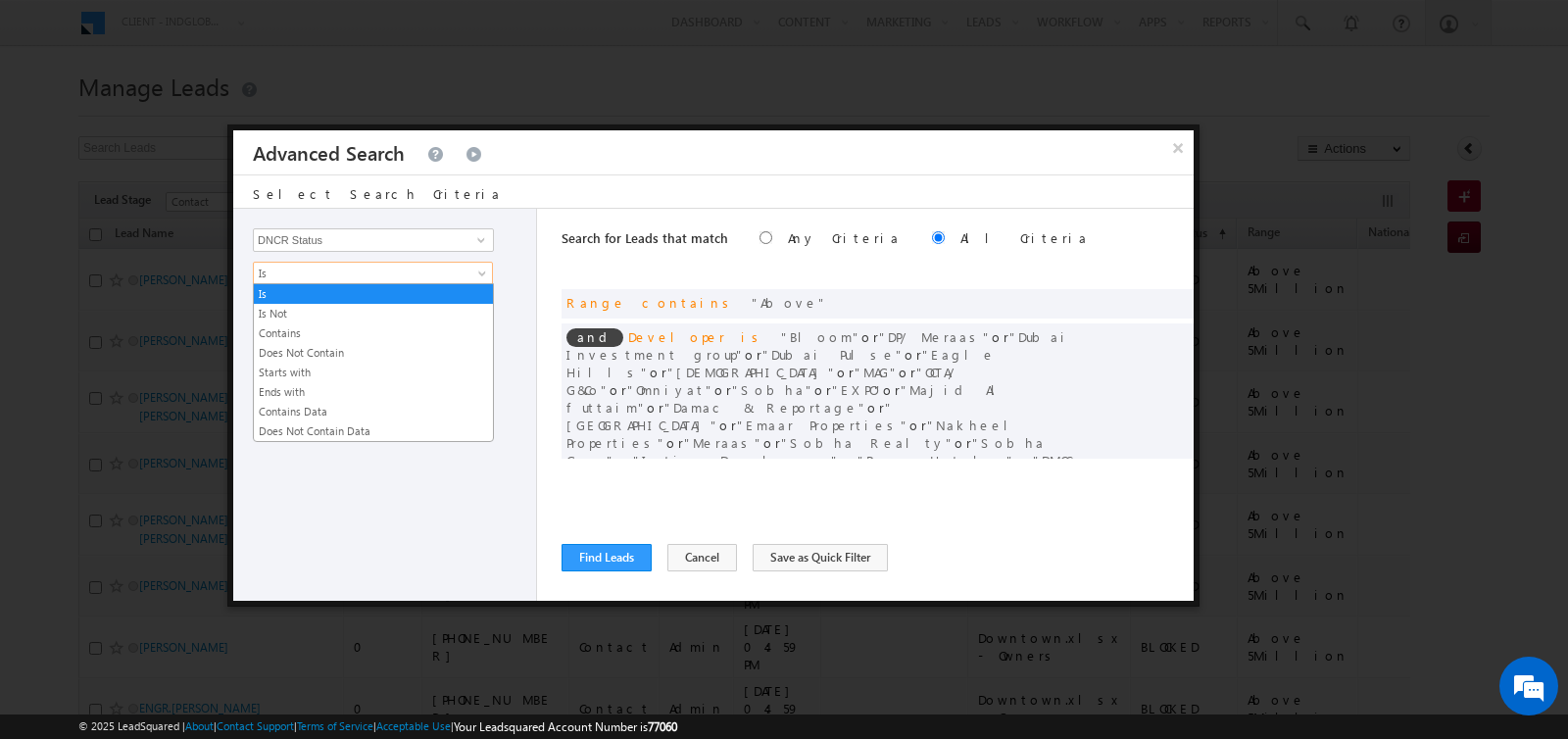
click at [336, 270] on span "Is" at bounding box center [360, 274] width 213 height 18
click at [331, 318] on link "Is Not" at bounding box center [373, 314] width 239 height 18
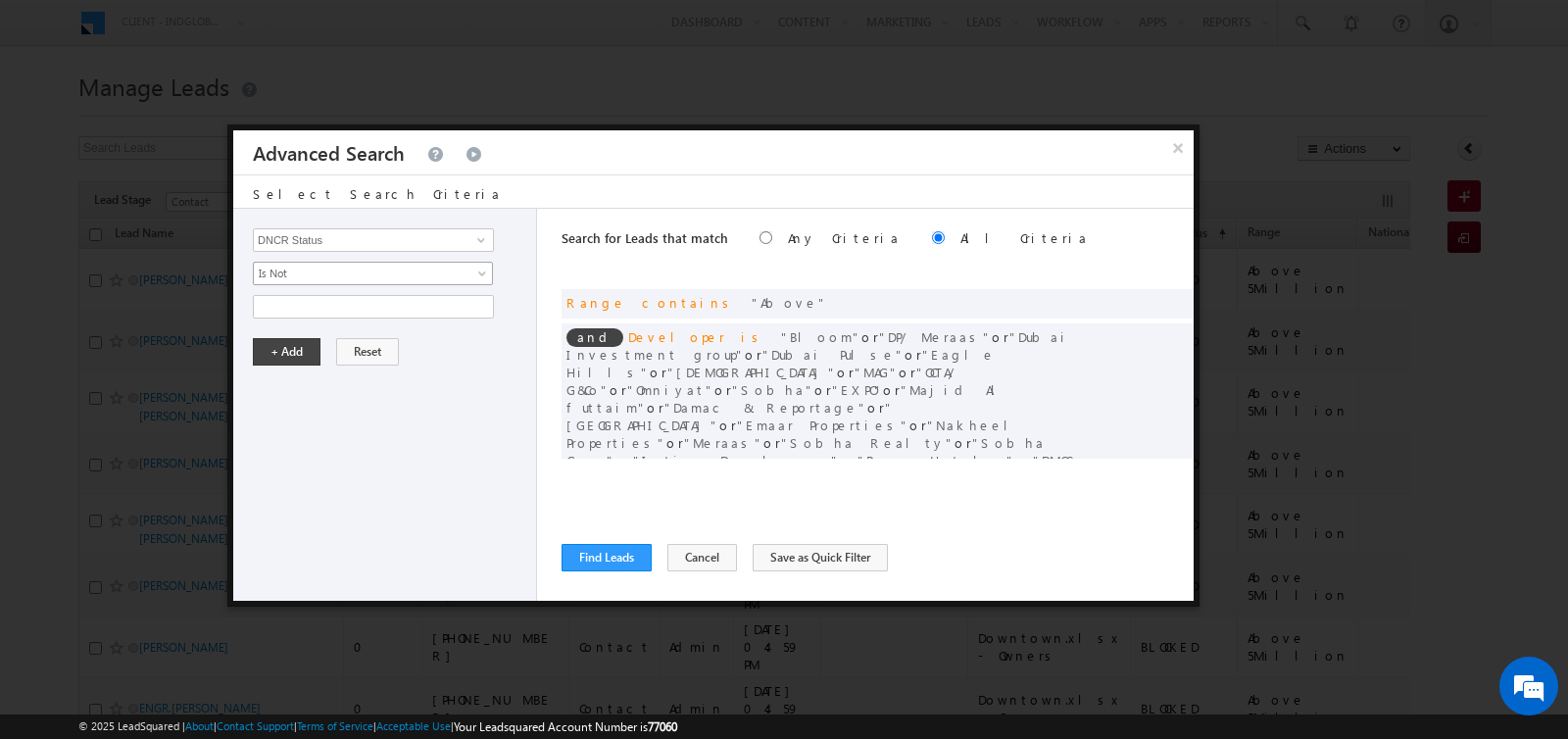
click at [329, 274] on span "Is Not" at bounding box center [360, 274] width 213 height 18
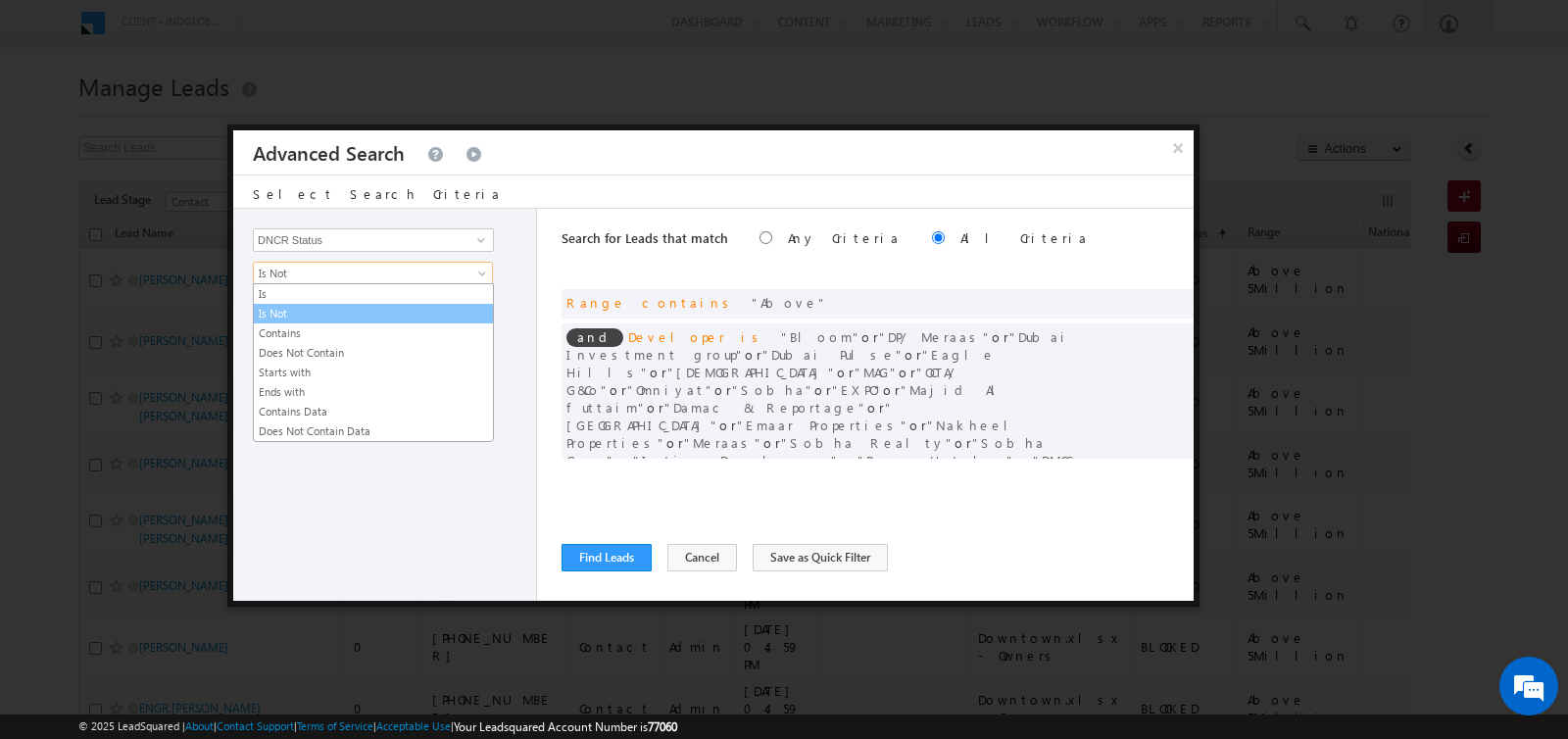
click at [329, 320] on link "Is Not" at bounding box center [373, 314] width 239 height 18
click at [331, 279] on span "Is Not" at bounding box center [360, 274] width 213 height 18
click at [326, 325] on link "Contains" at bounding box center [373, 334] width 239 height 18
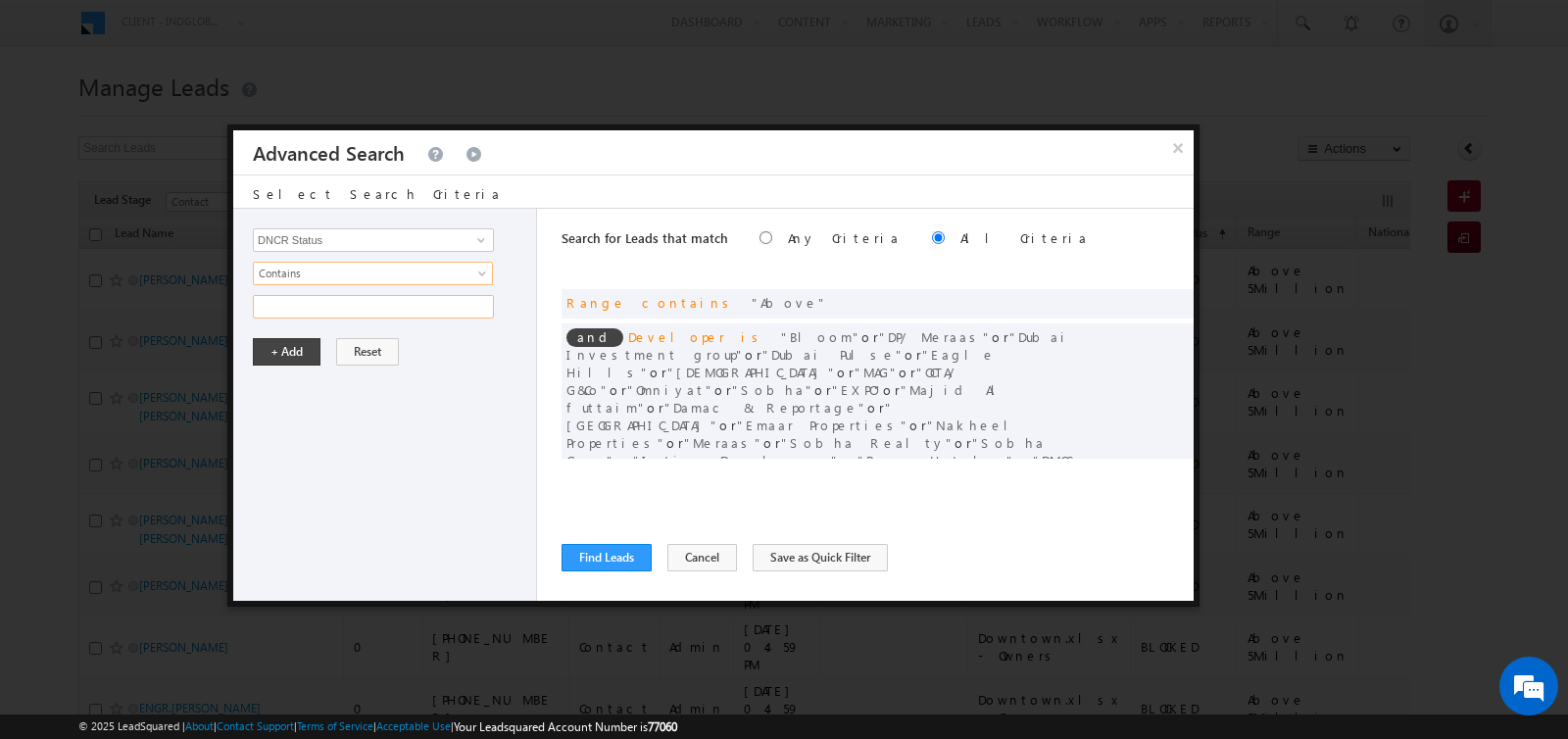
click at [326, 309] on input "text" at bounding box center [373, 307] width 241 height 24
type input "un"
click at [293, 351] on button "+ Add" at bounding box center [287, 353] width 68 height 28
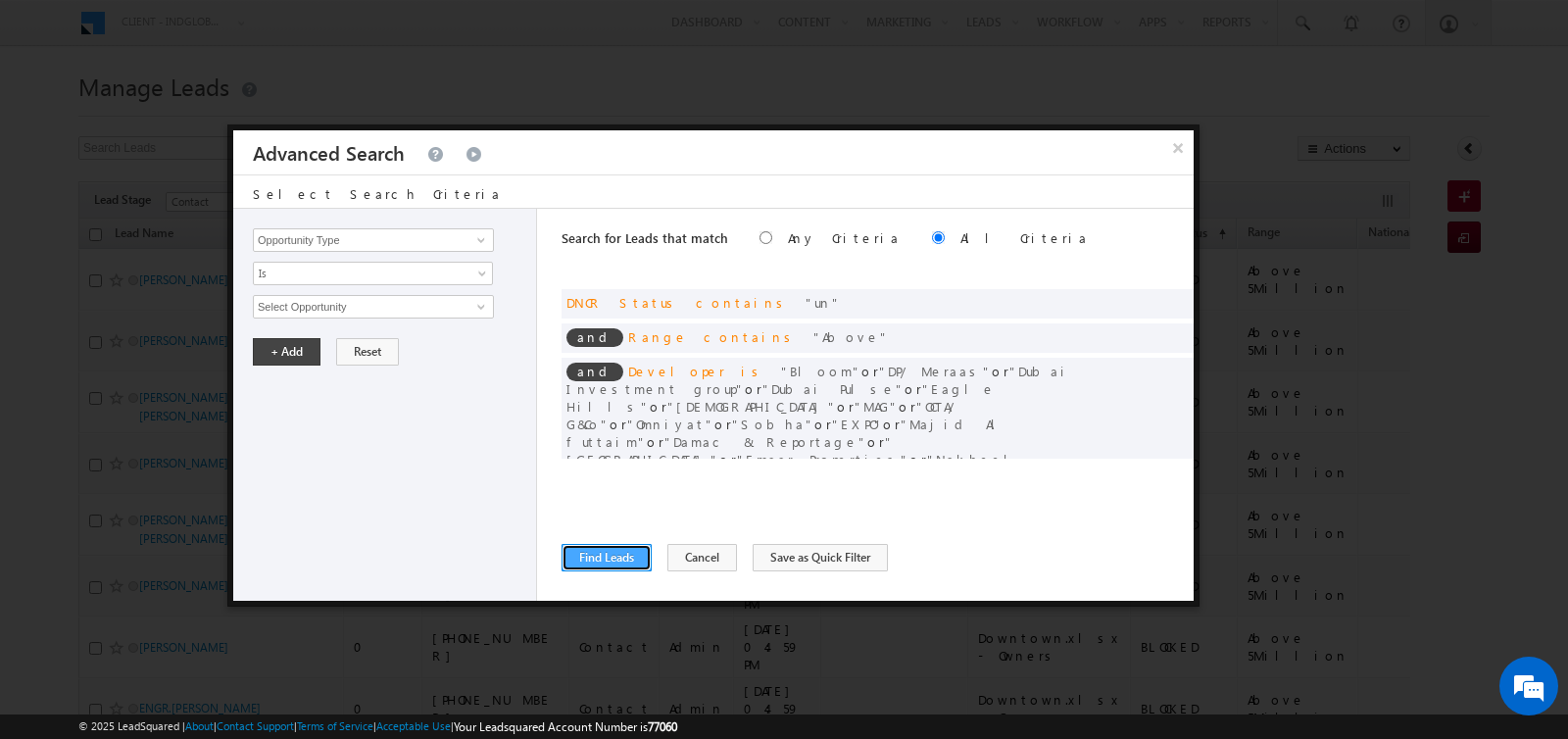
click at [616, 553] on button "Find Leads" at bounding box center [607, 558] width 90 height 28
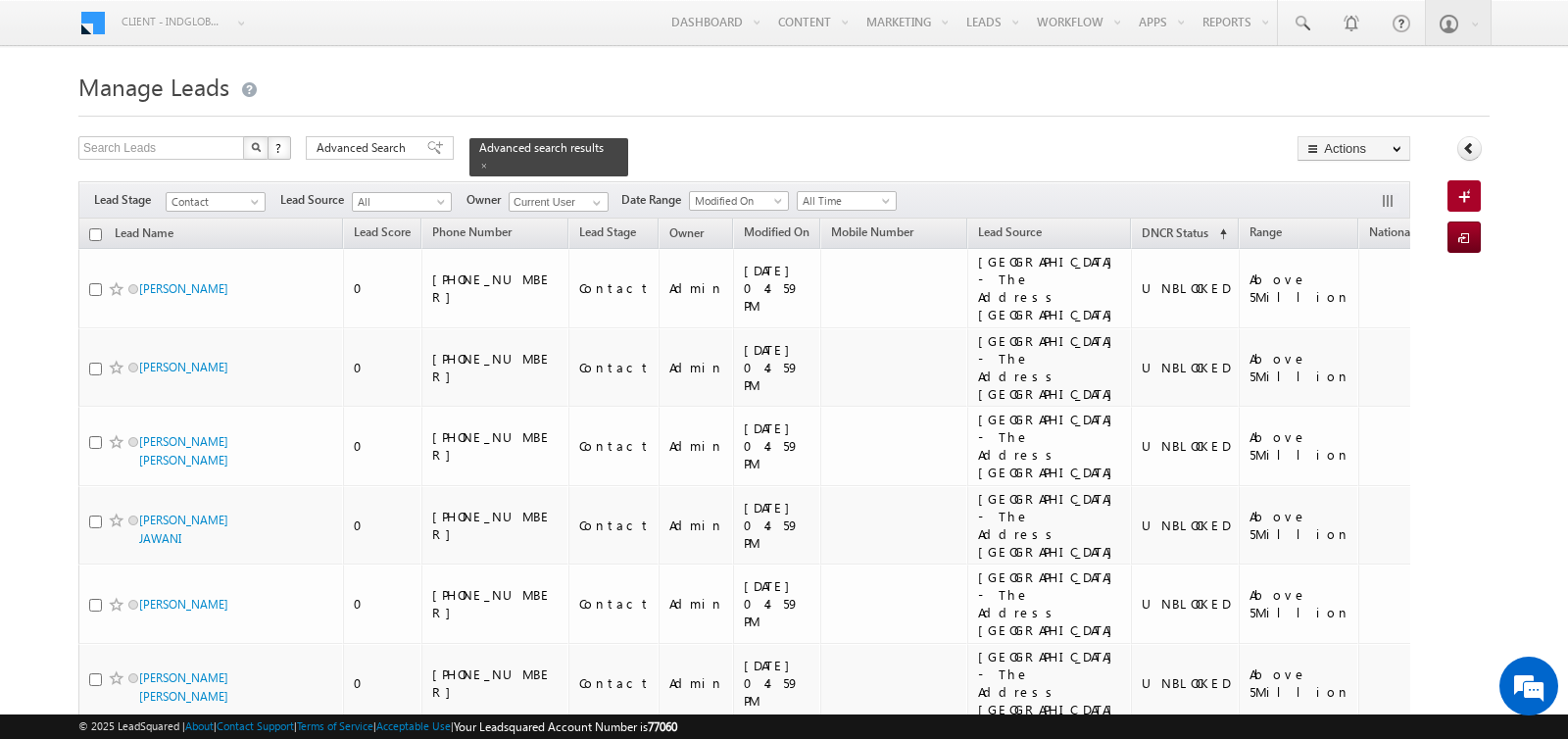
click at [94, 230] on input "checkbox" at bounding box center [95, 234] width 13 height 13
checkbox input "true"
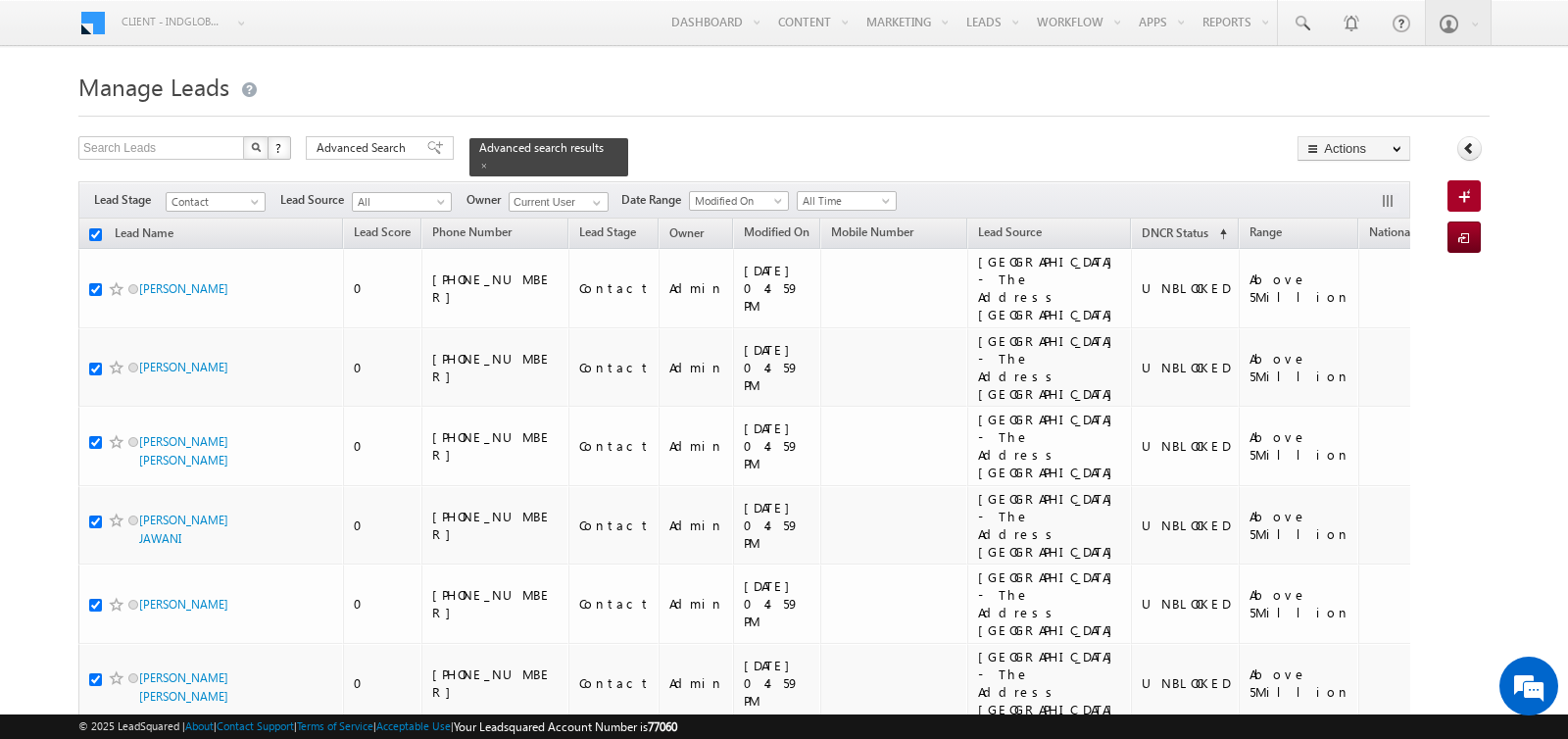
checkbox input "true"
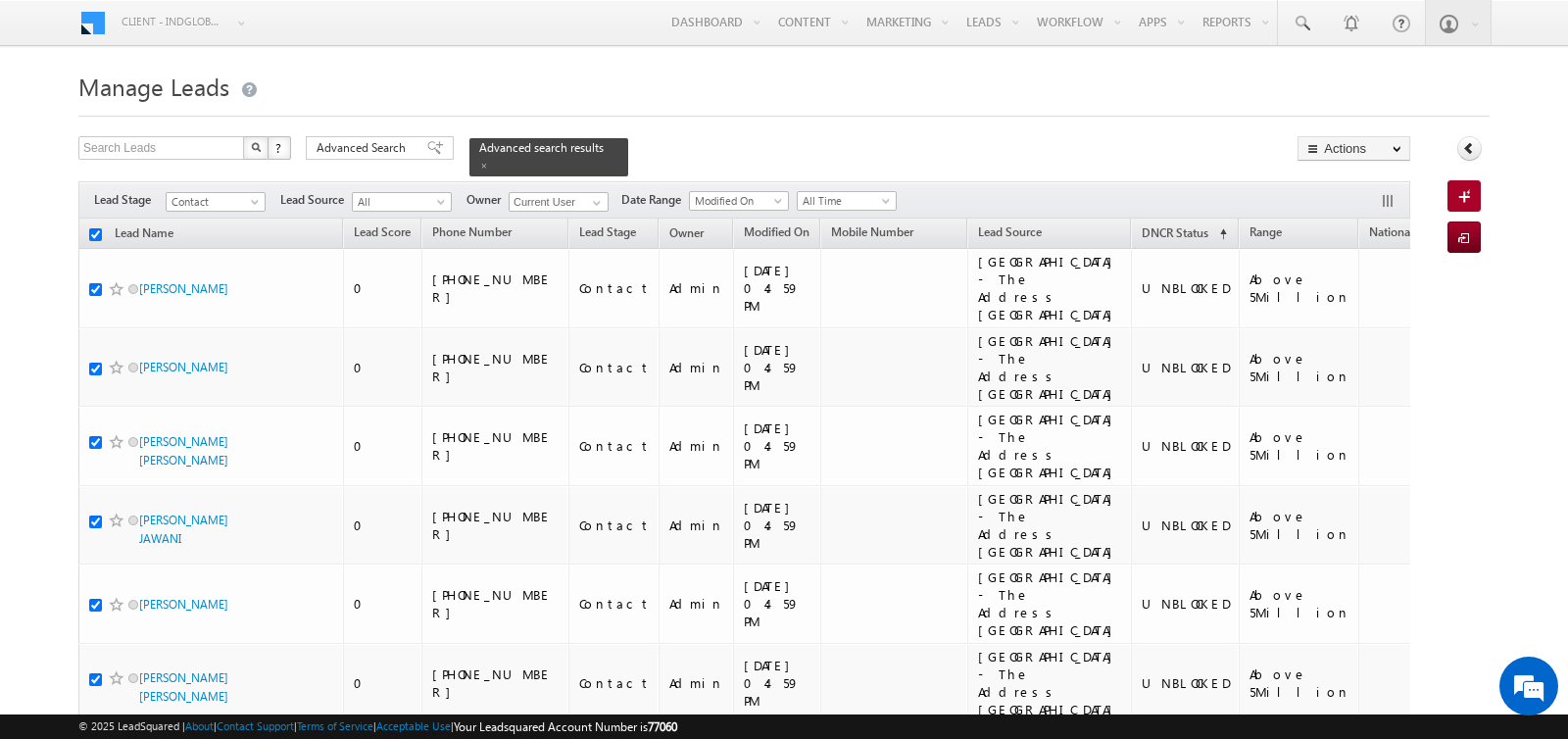
checkbox input "true"
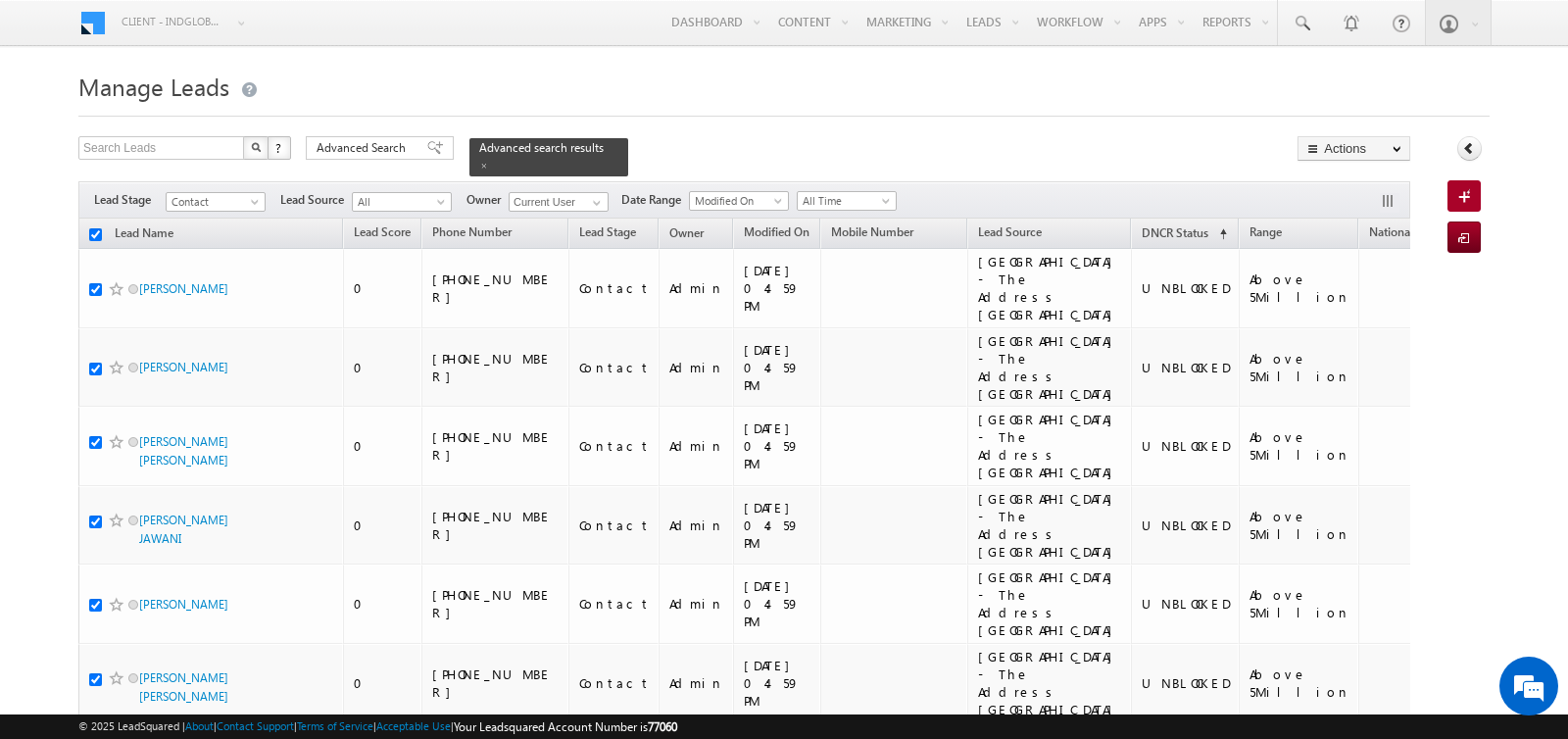
checkbox input "true"
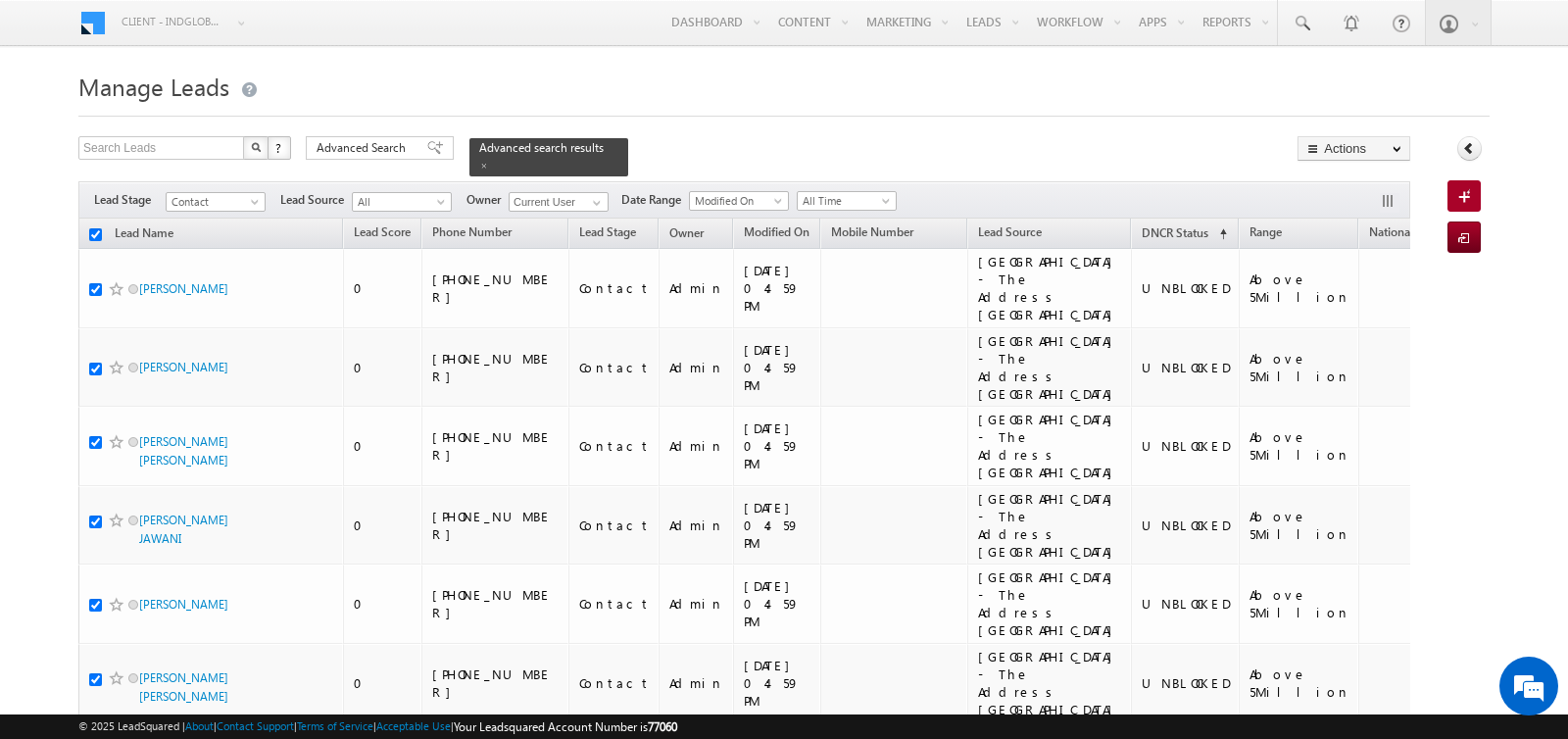
checkbox input "true"
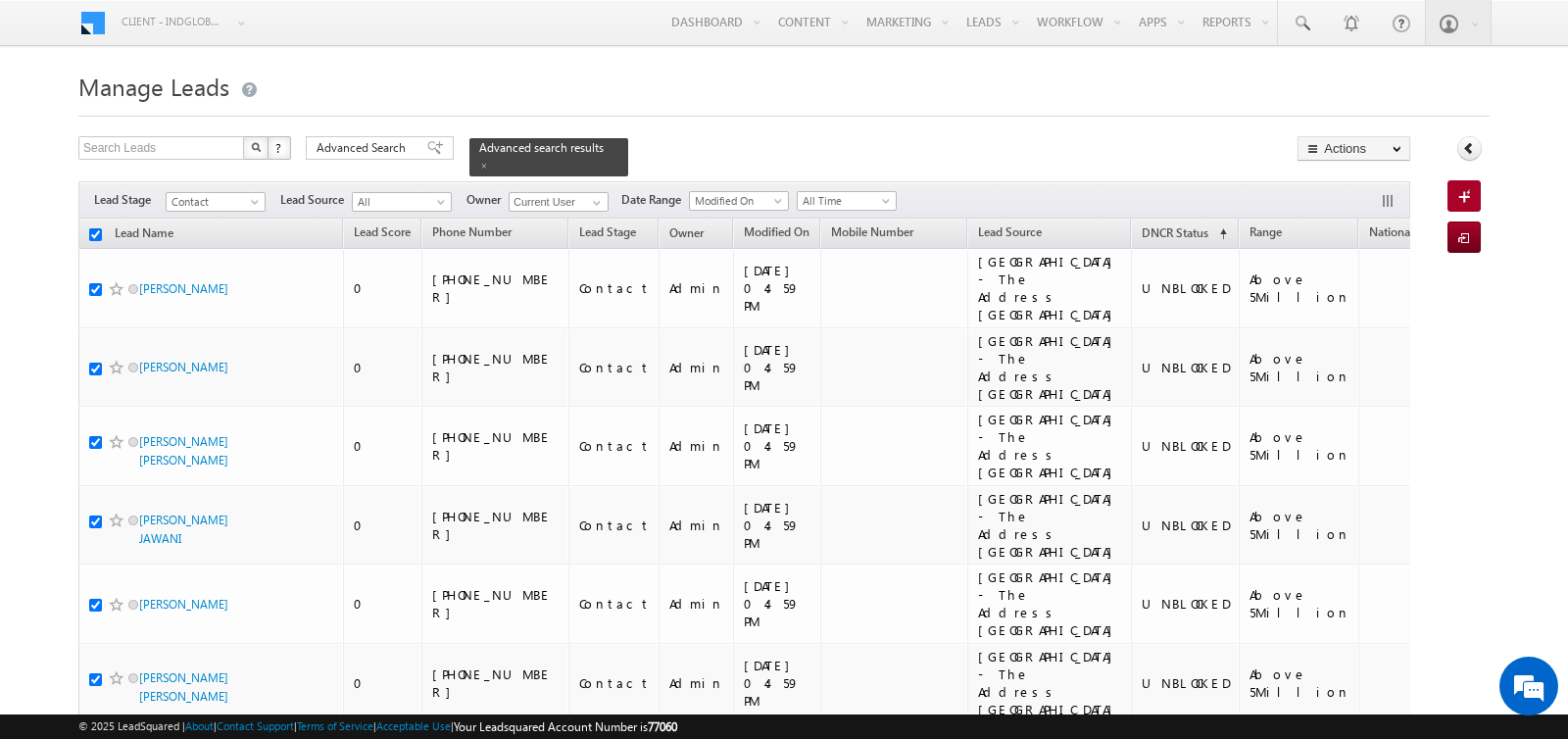
checkbox input "true"
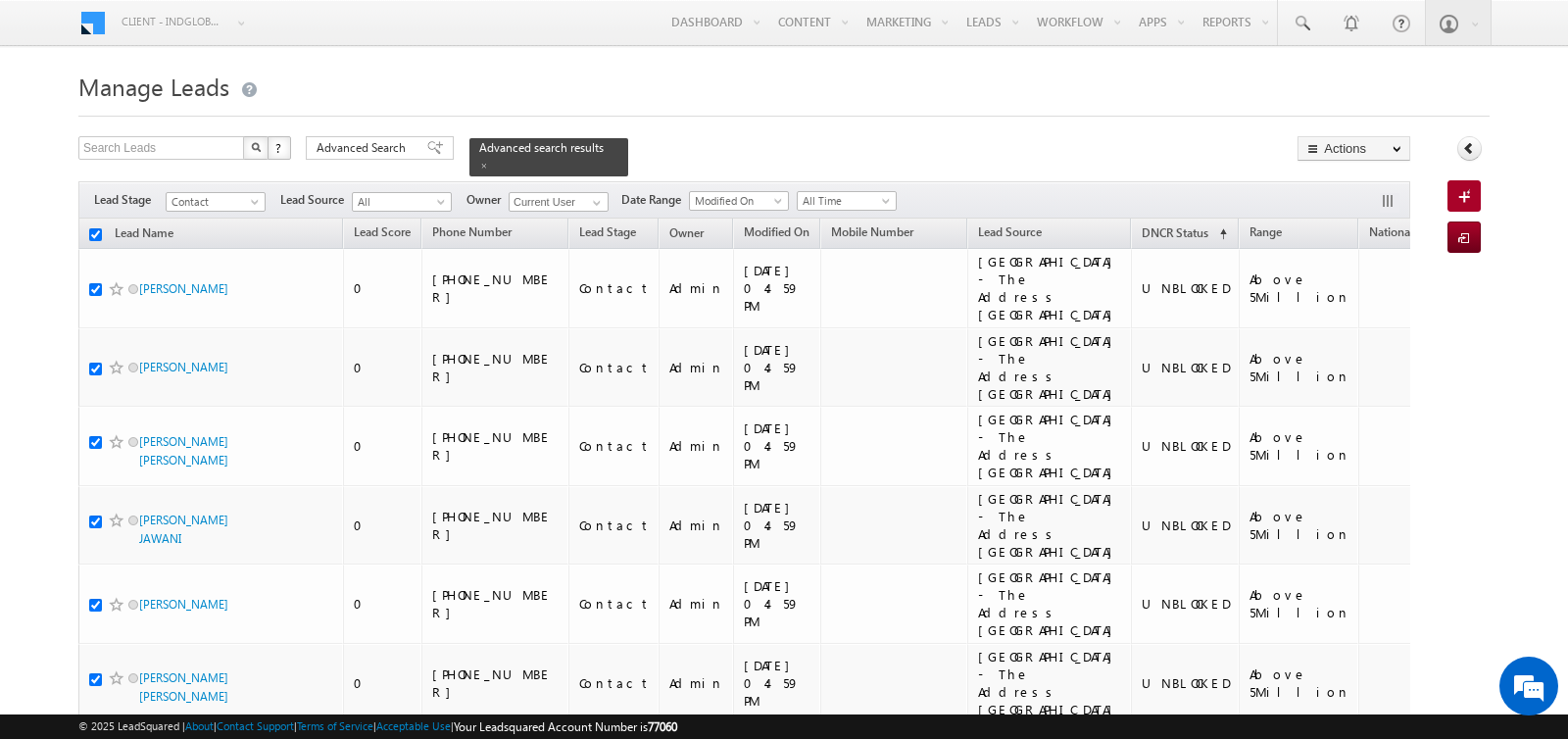
checkbox input "true"
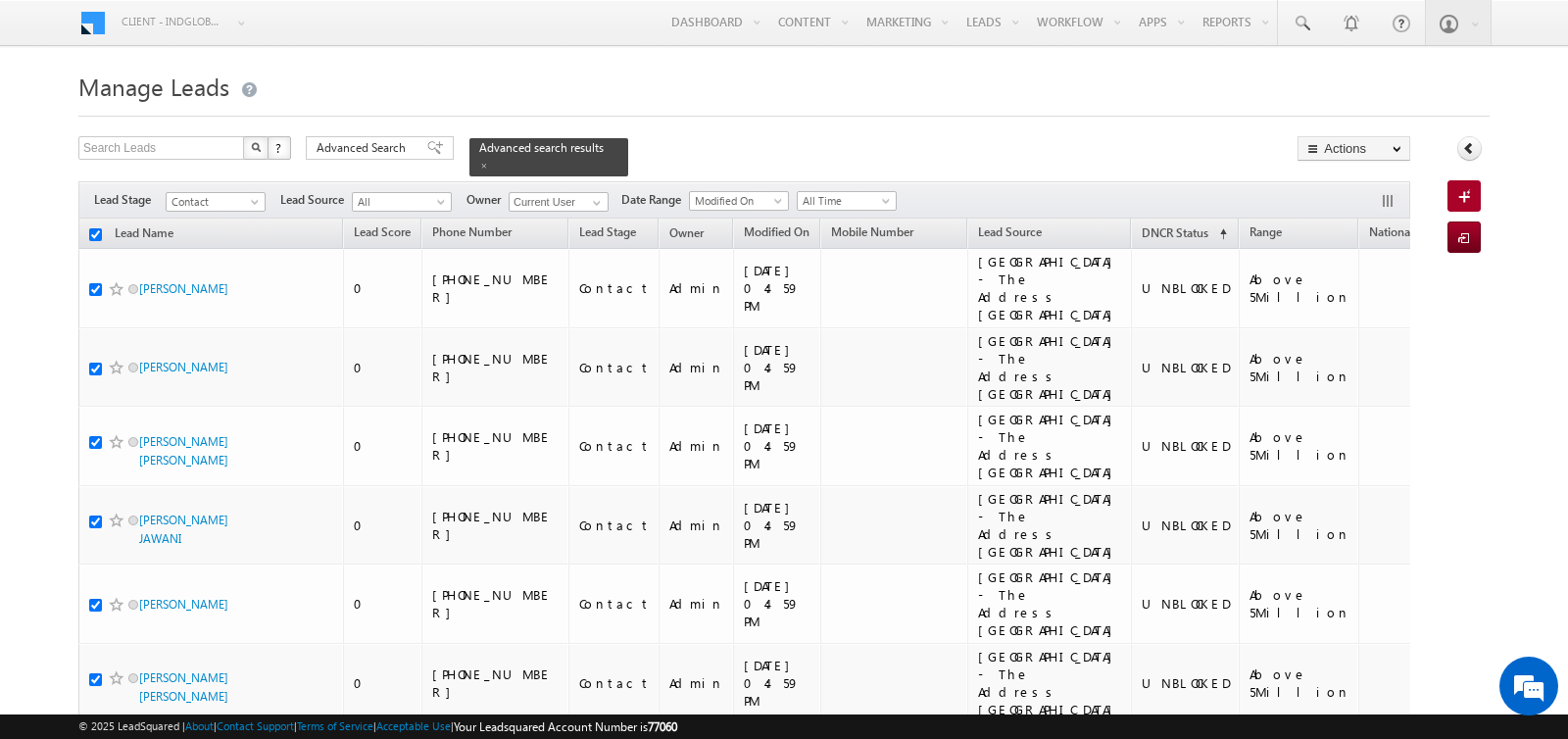
checkbox input "true"
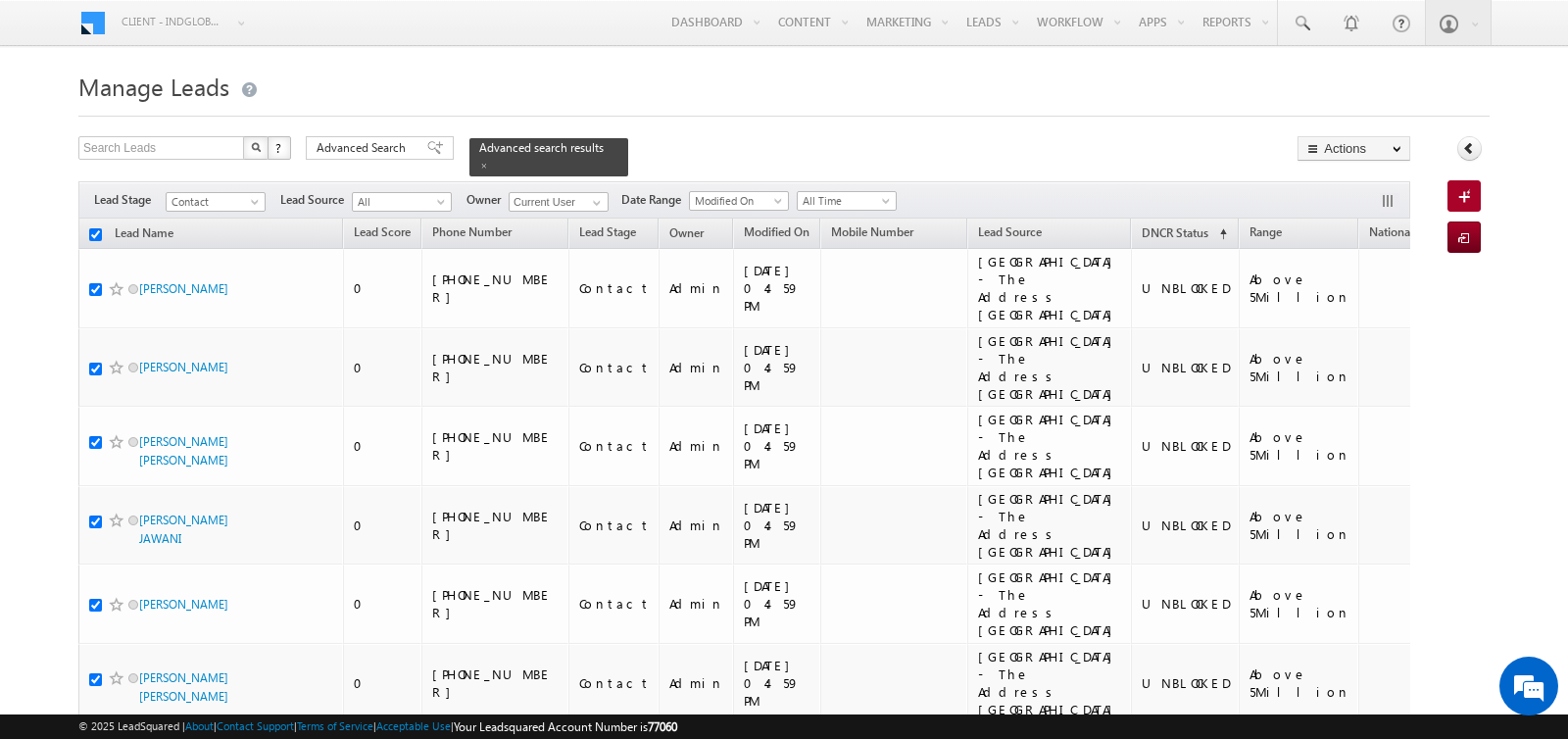
checkbox input "true"
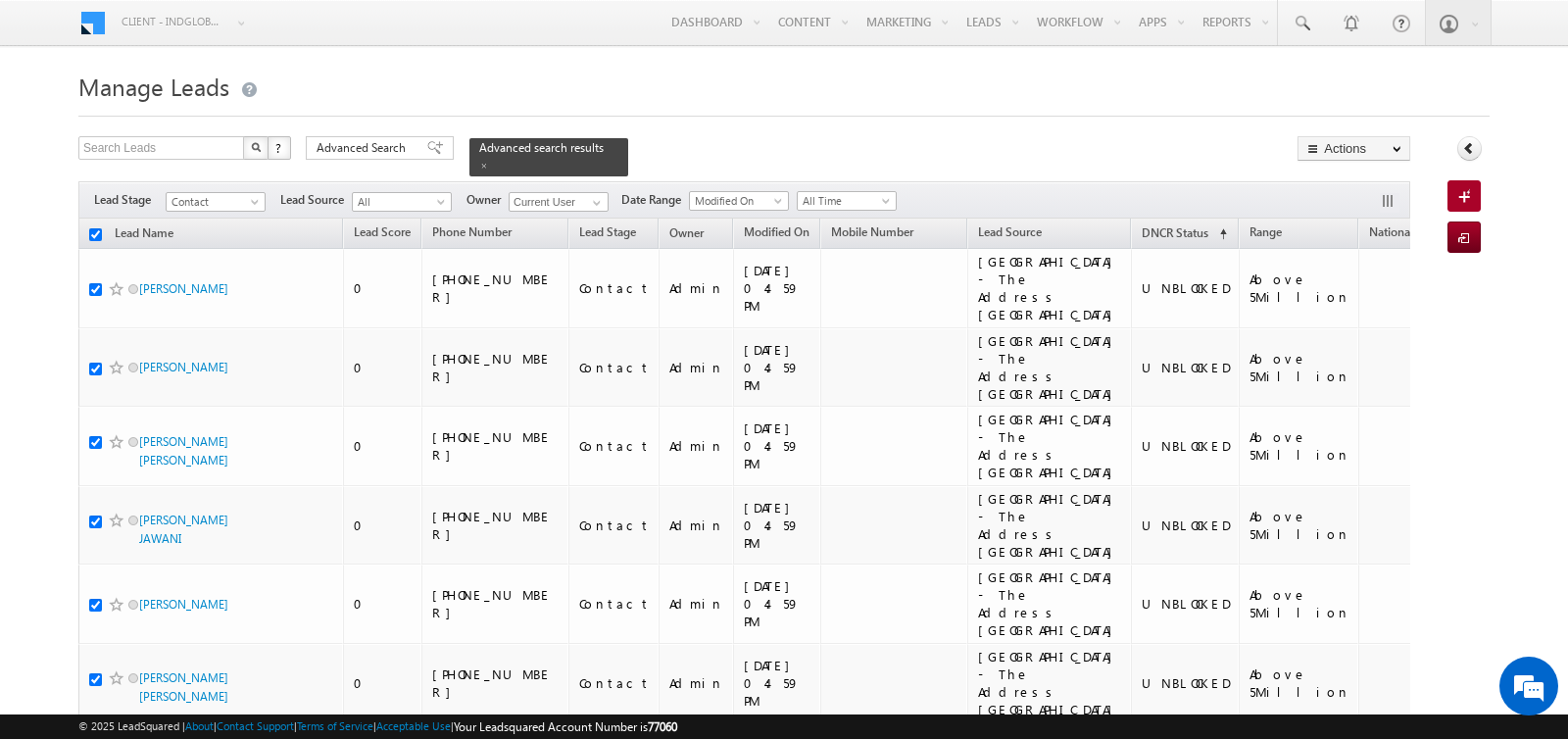
checkbox input "true"
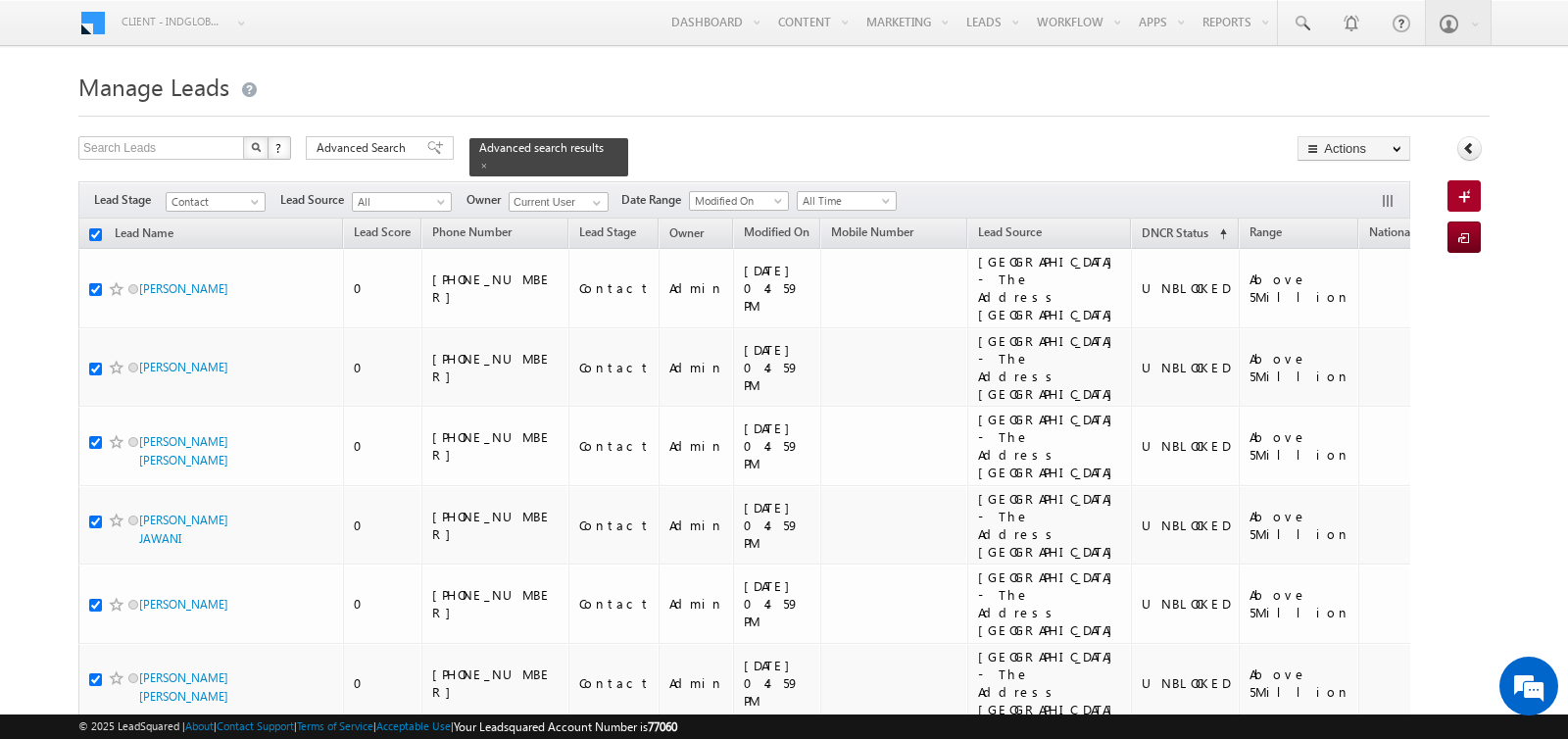
checkbox input "true"
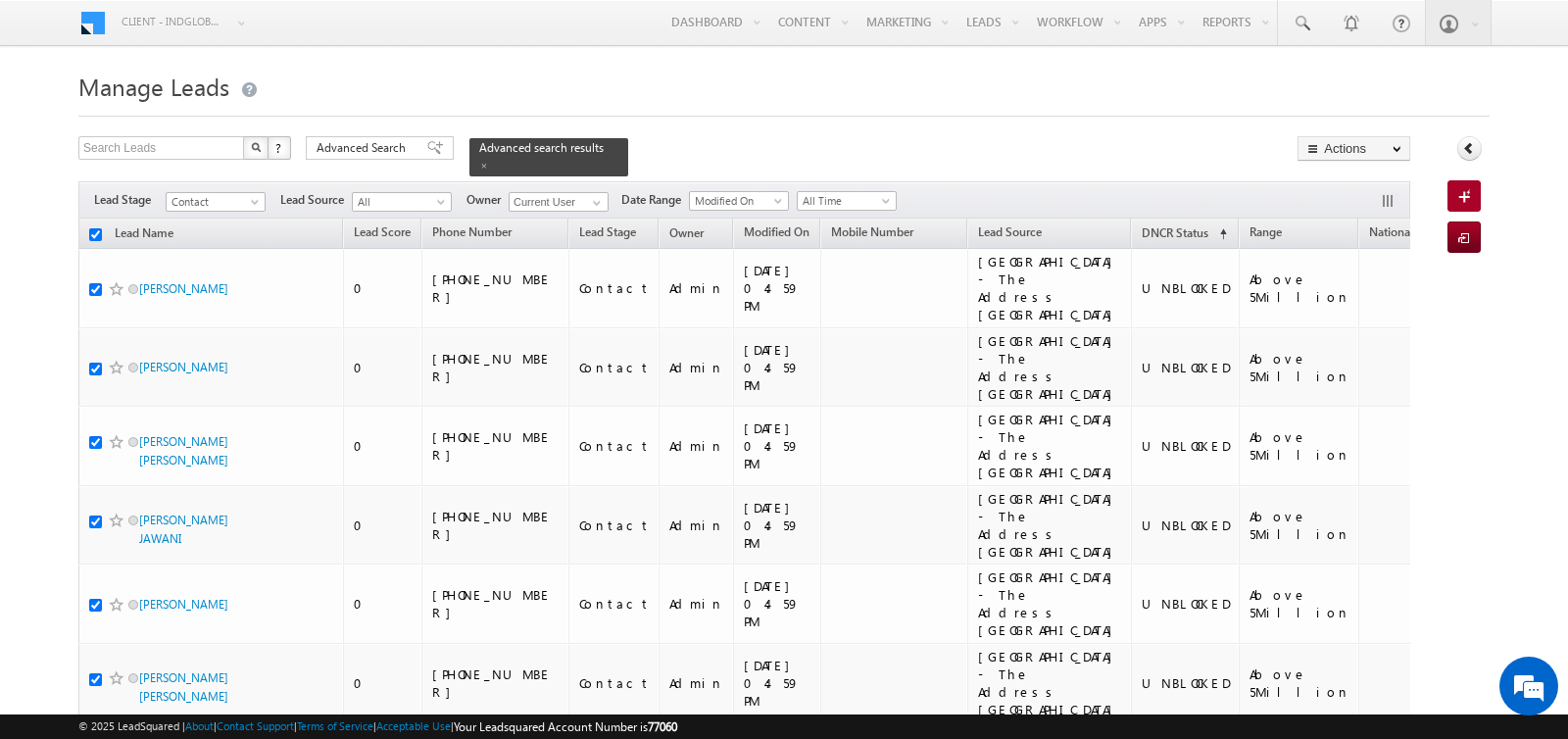
checkbox input "true"
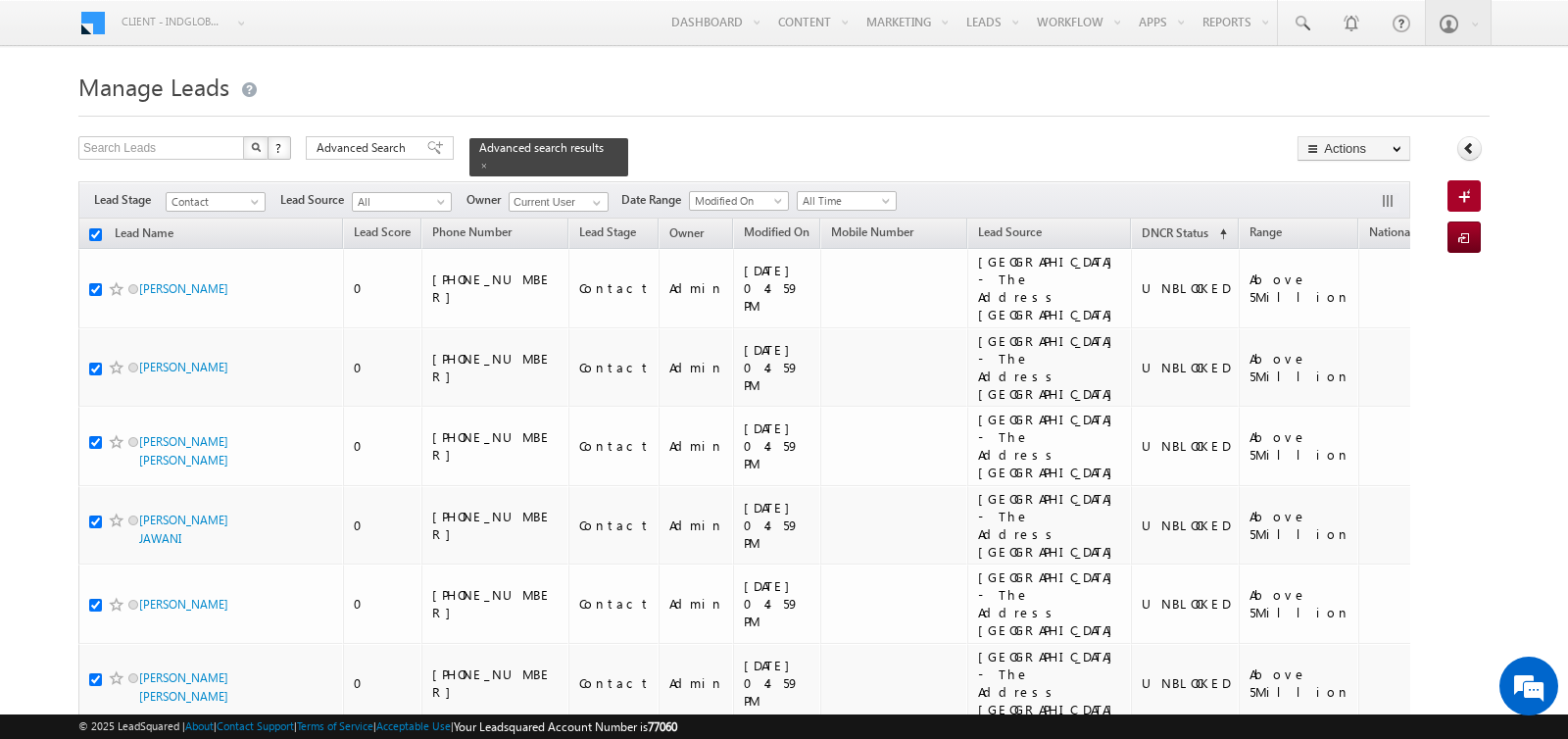
checkbox input "true"
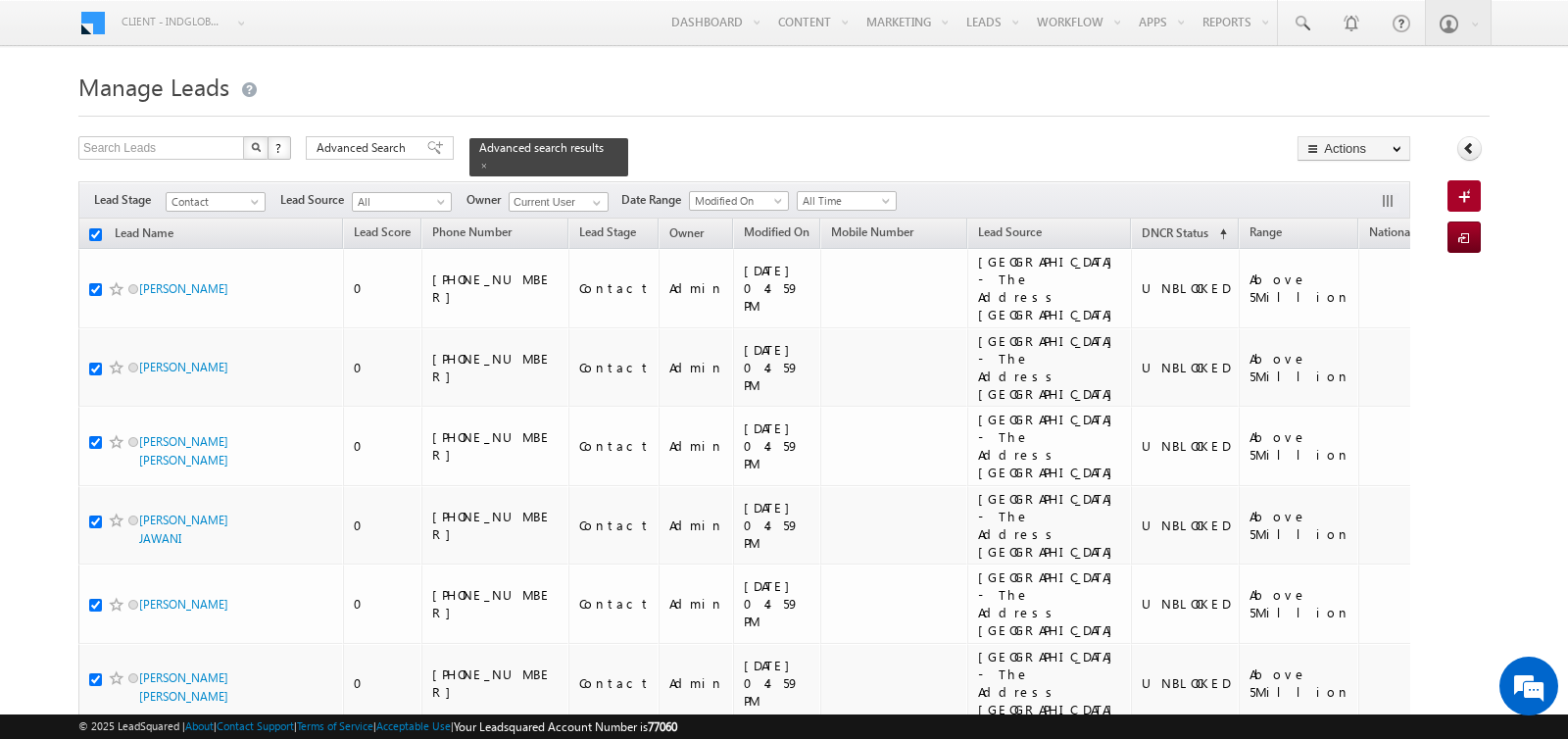
checkbox input "true"
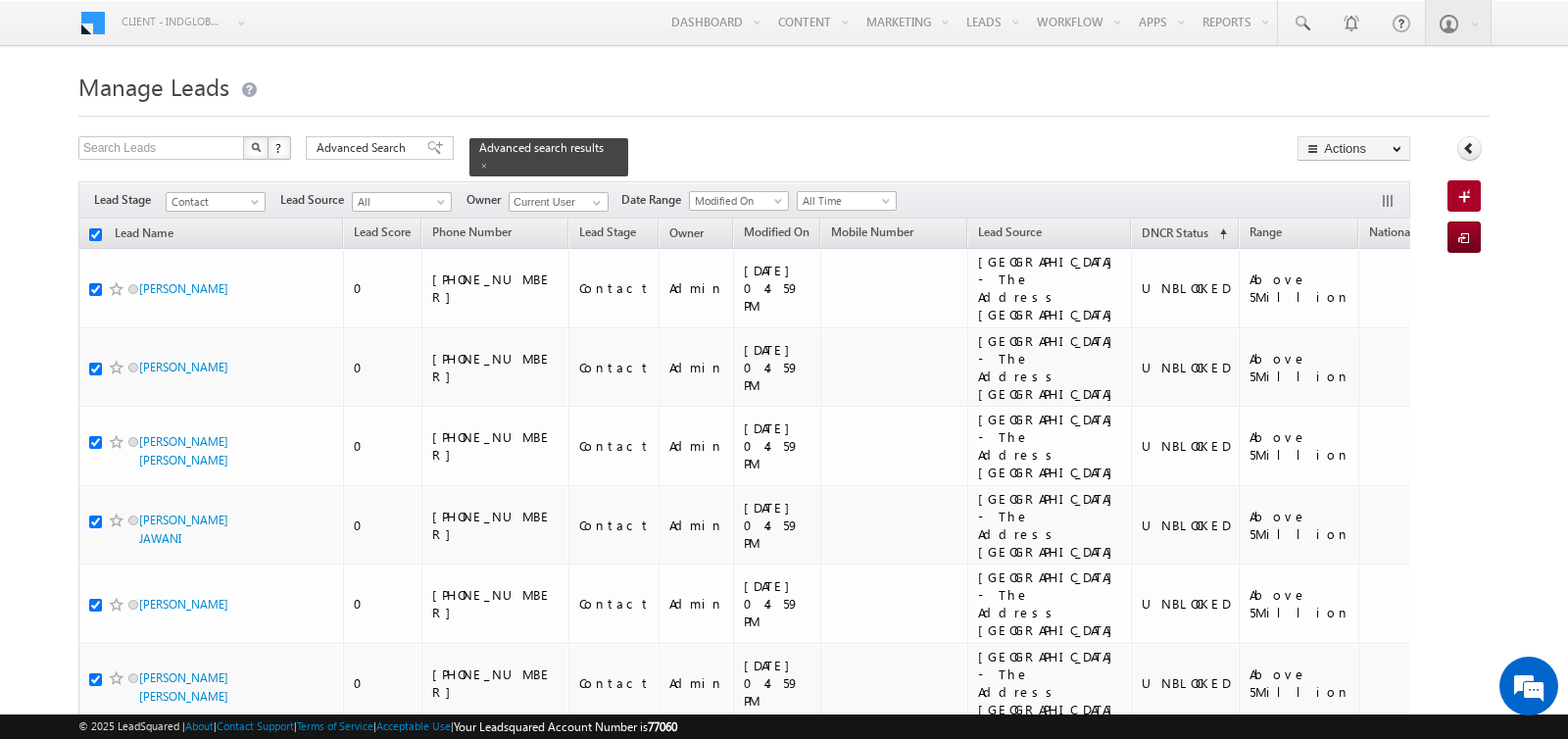
checkbox input "true"
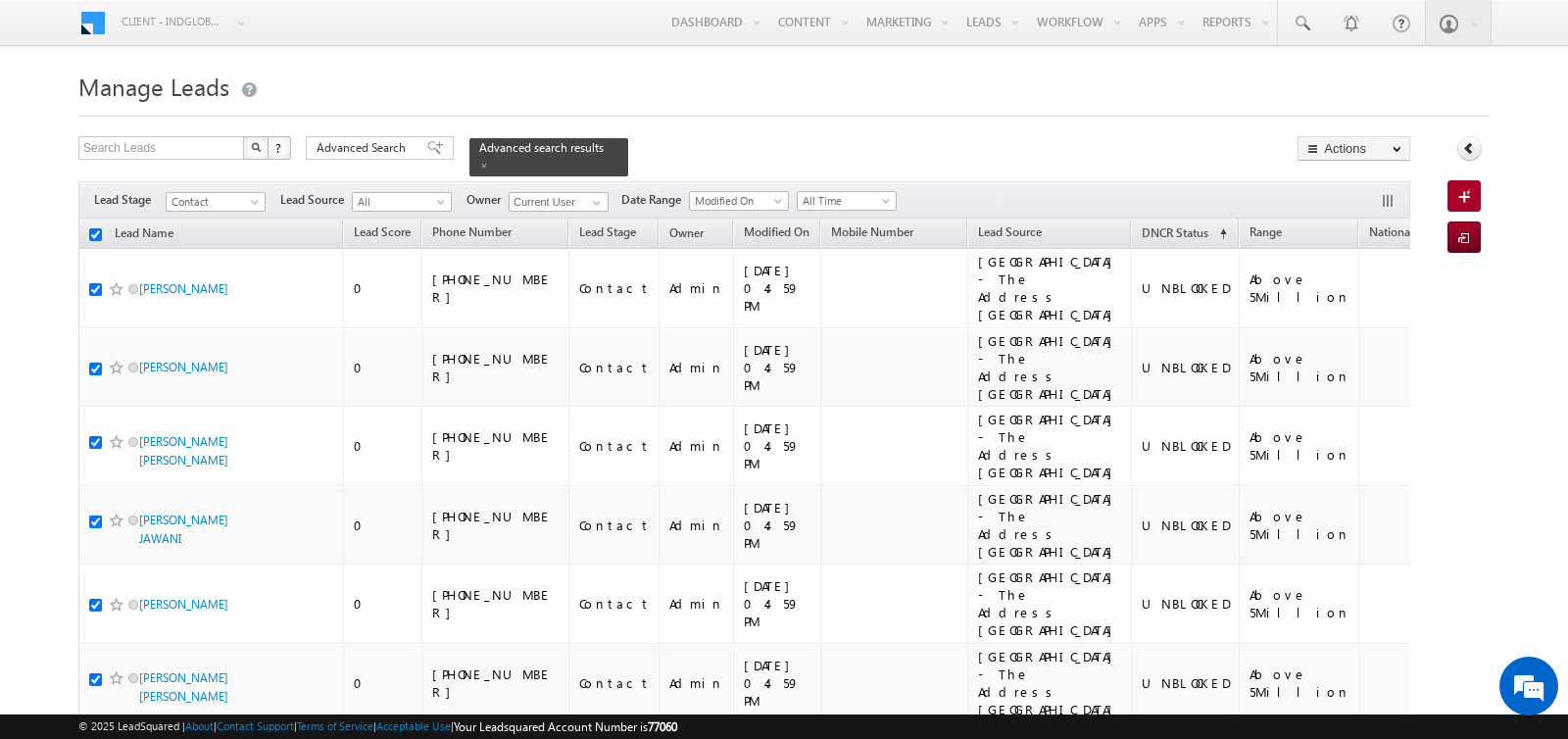
checkbox input "true"
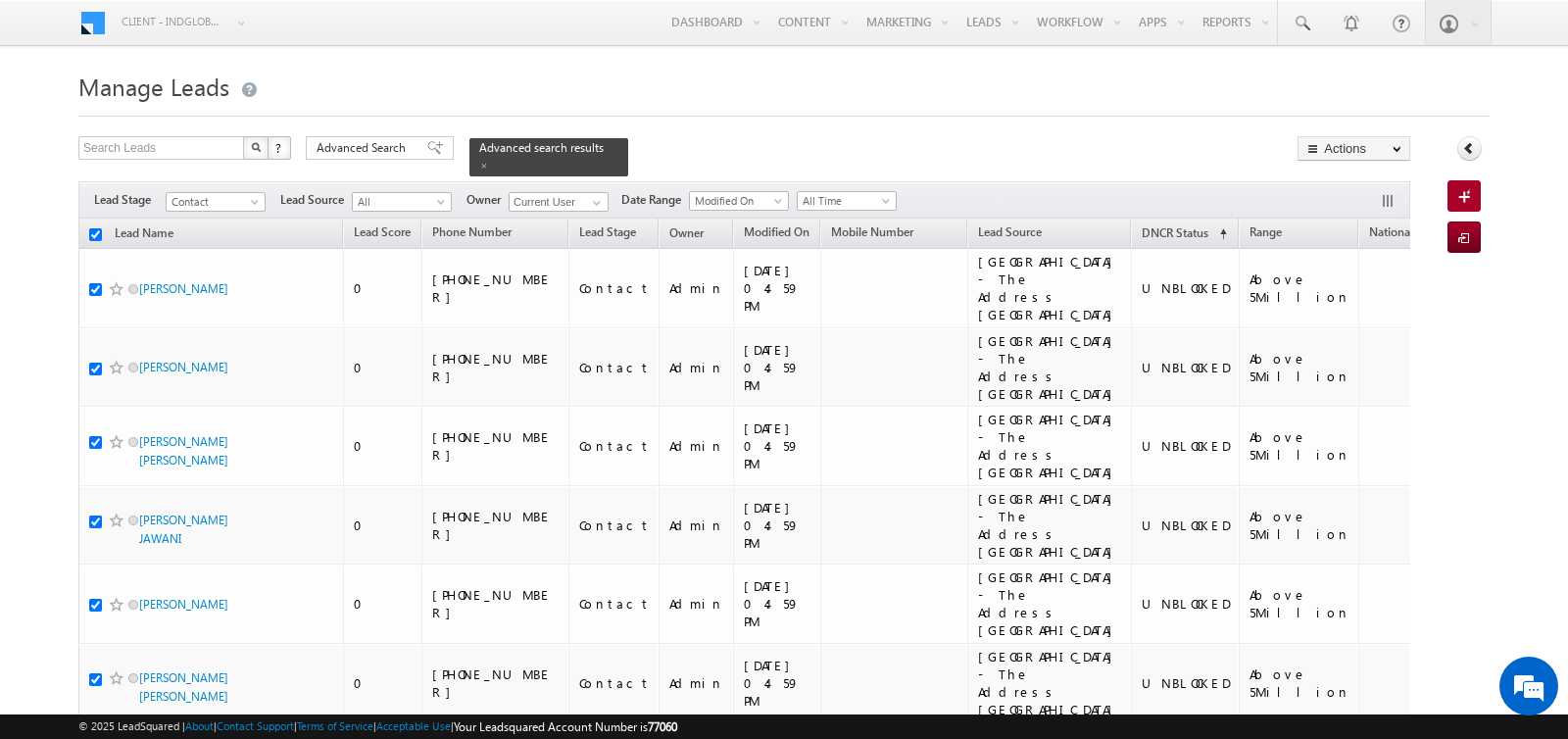
checkbox input "true"
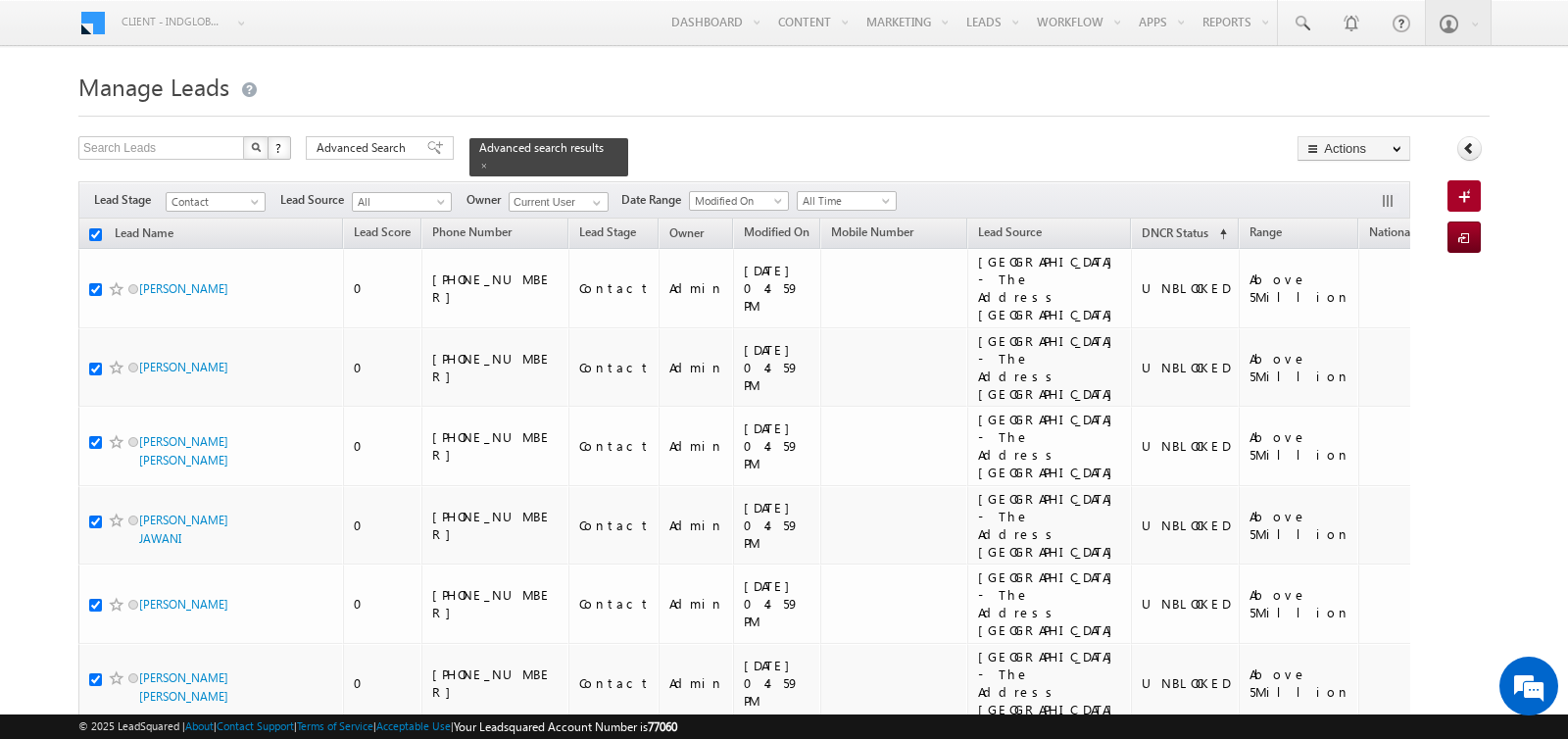
checkbox input "true"
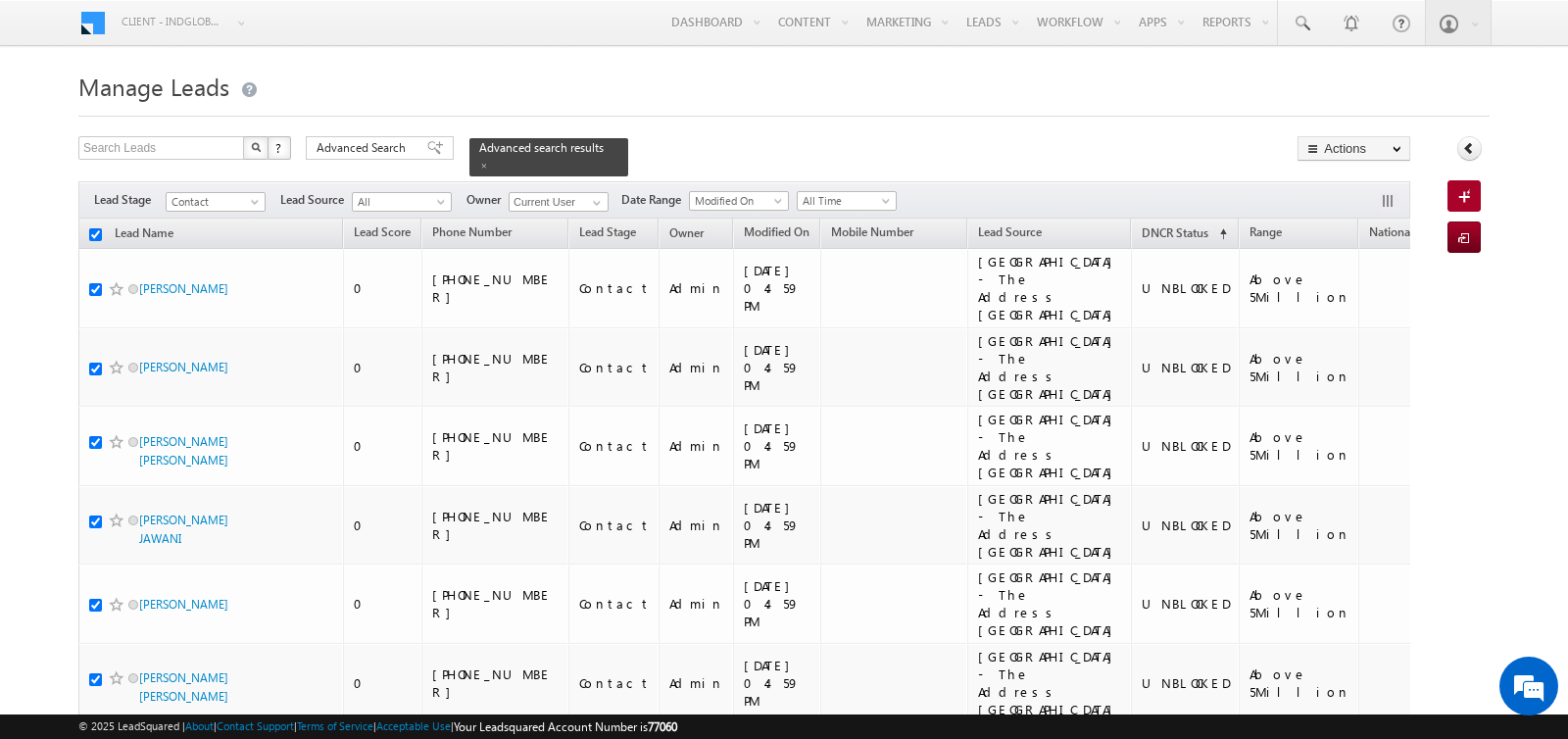
checkbox input "true"
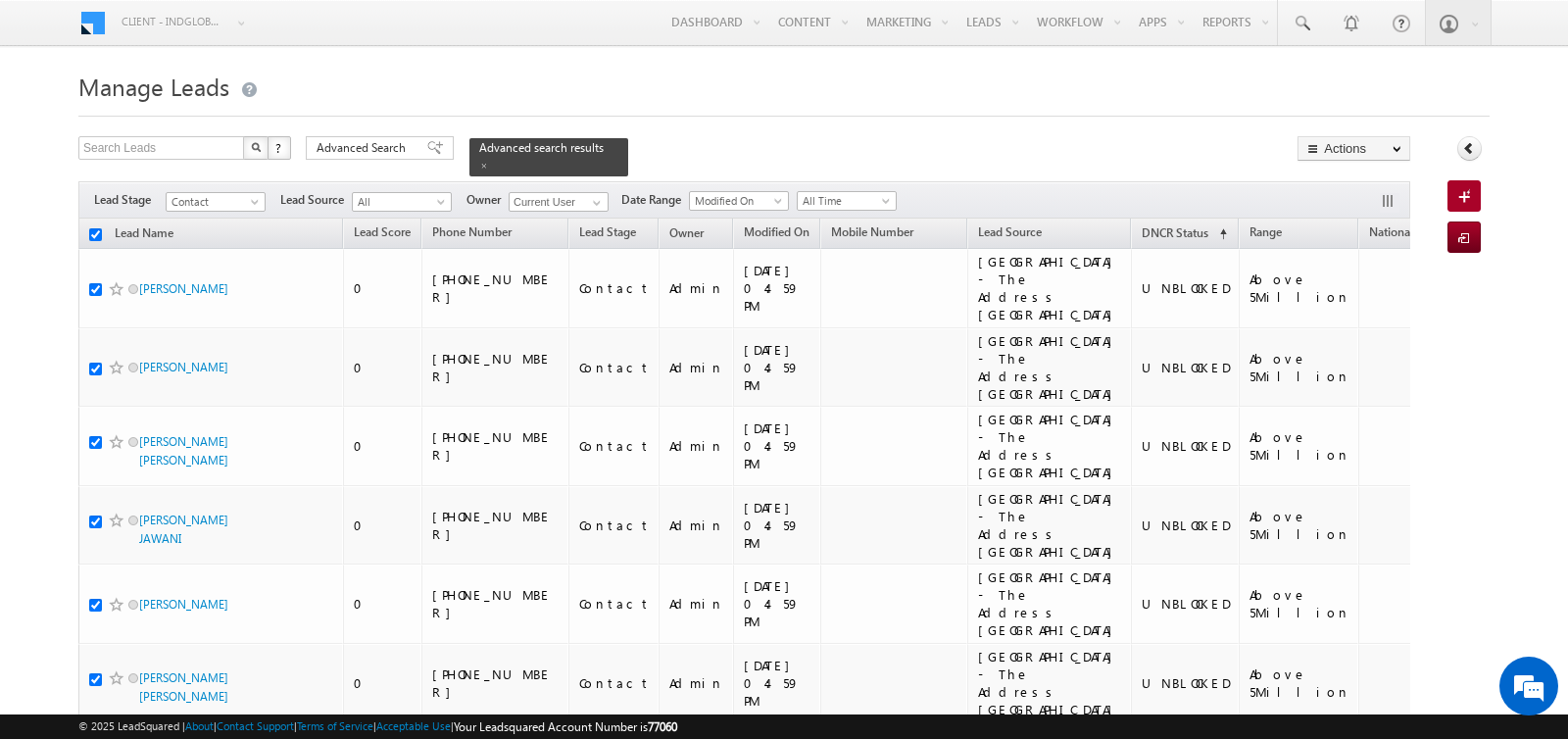
checkbox input "true"
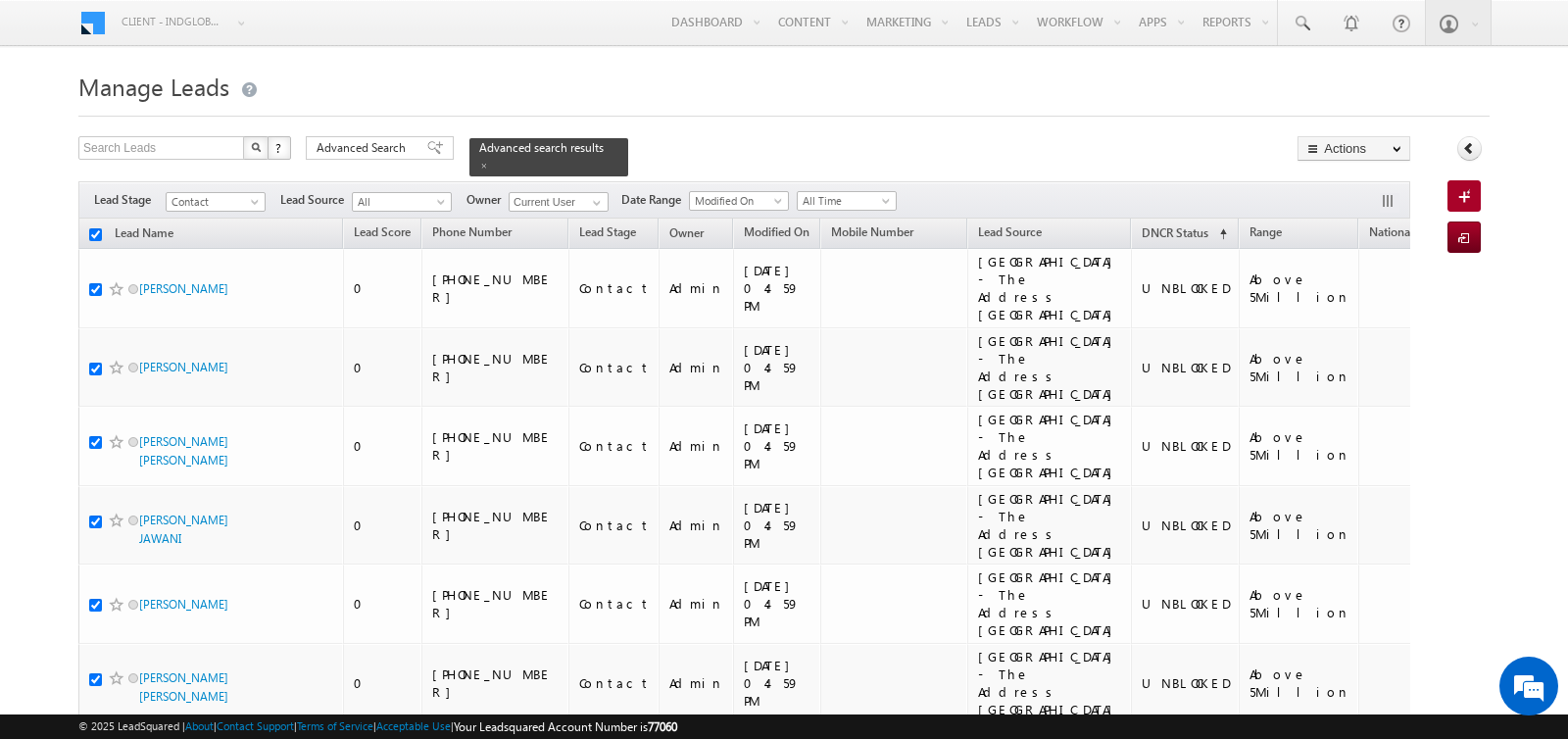
checkbox input "true"
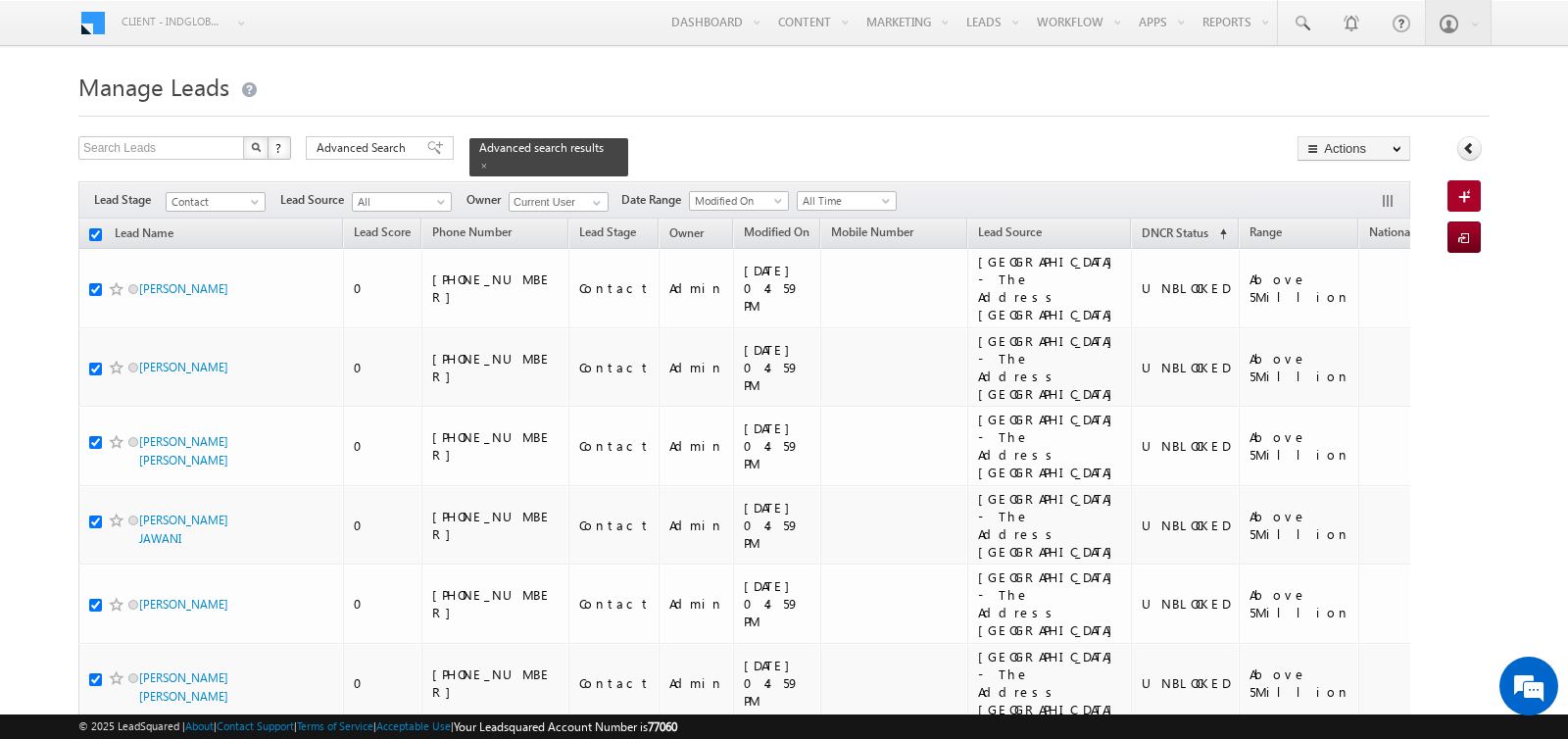
checkbox input "true"
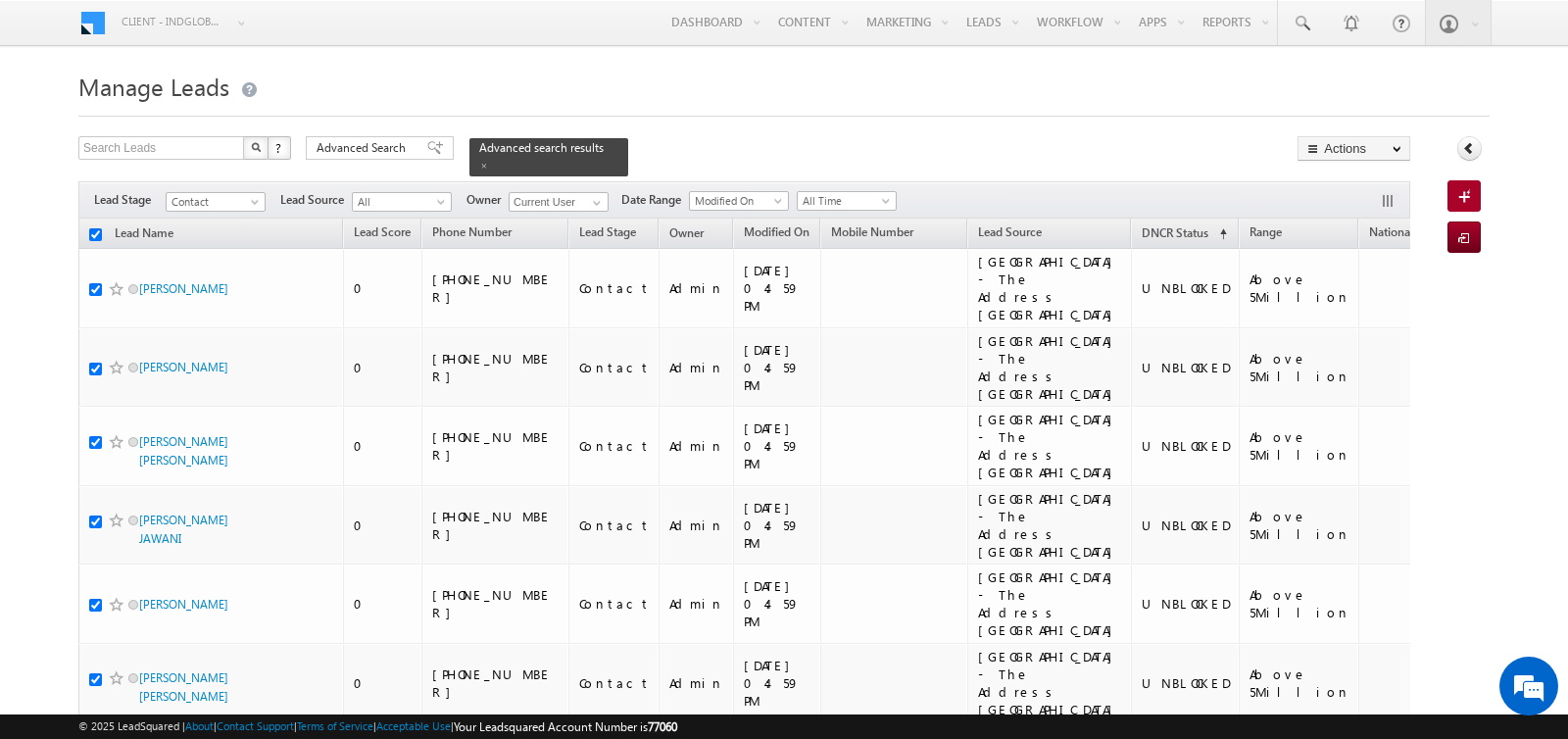
checkbox input "true"
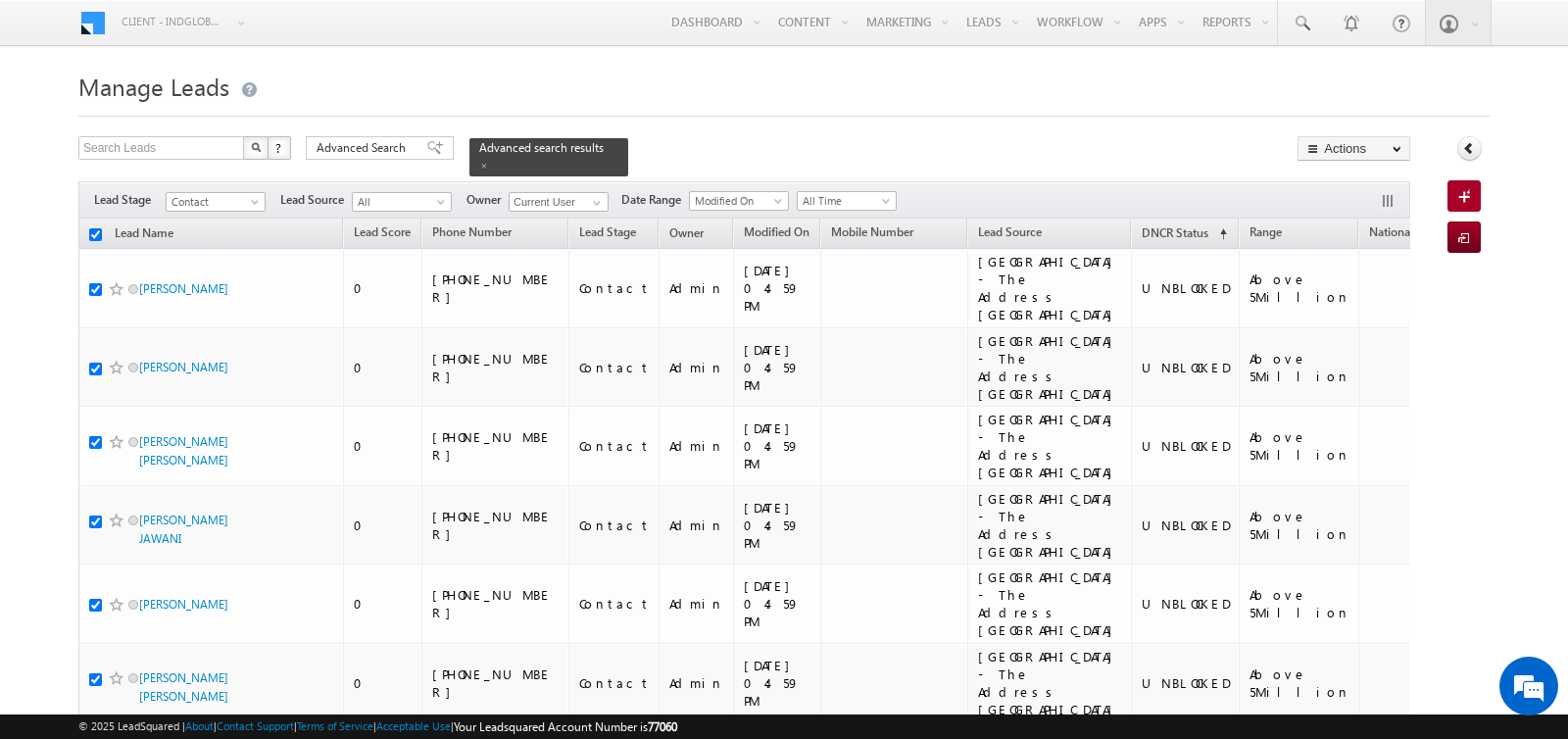
checkbox input "true"
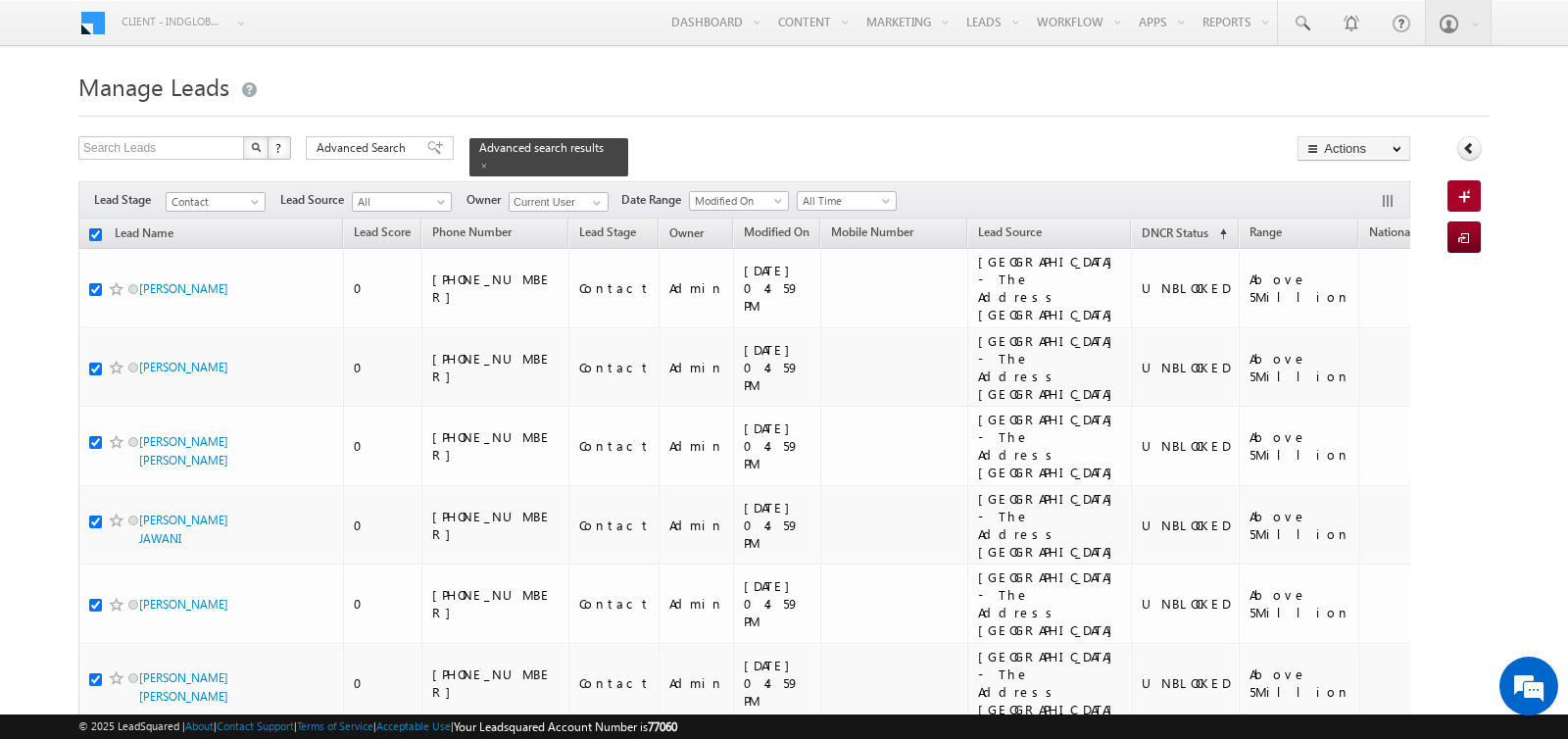
checkbox input "true"
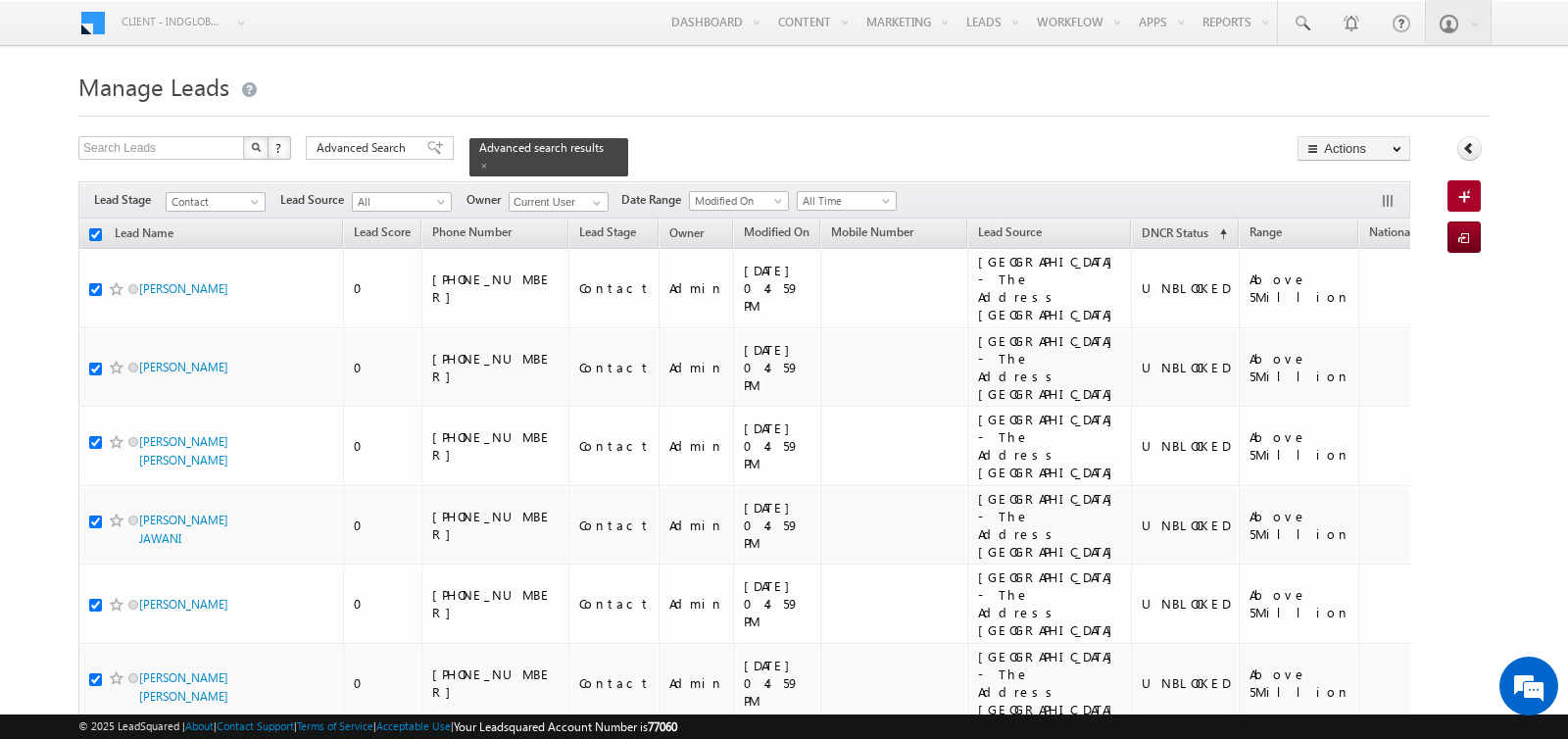
checkbox input "true"
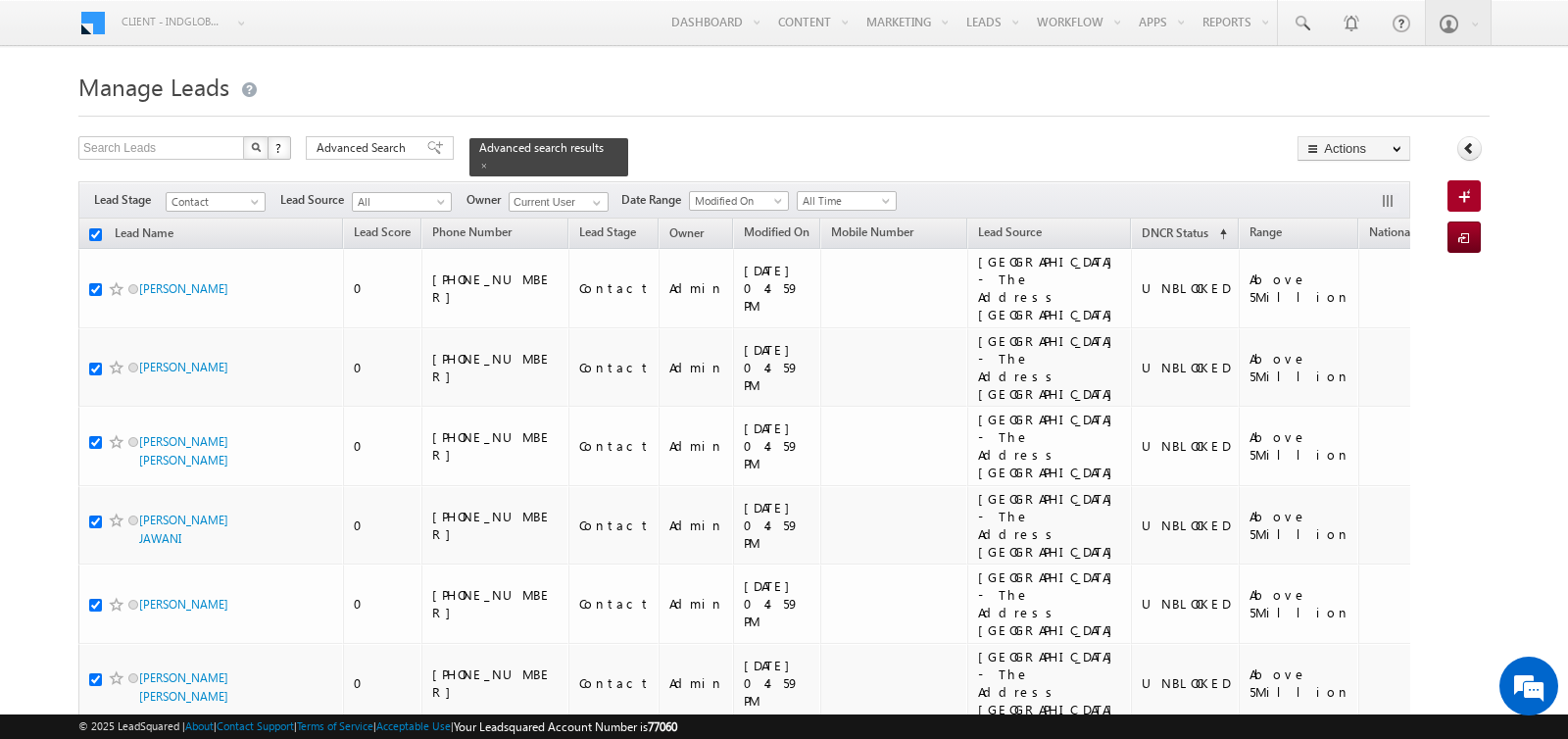
checkbox input "true"
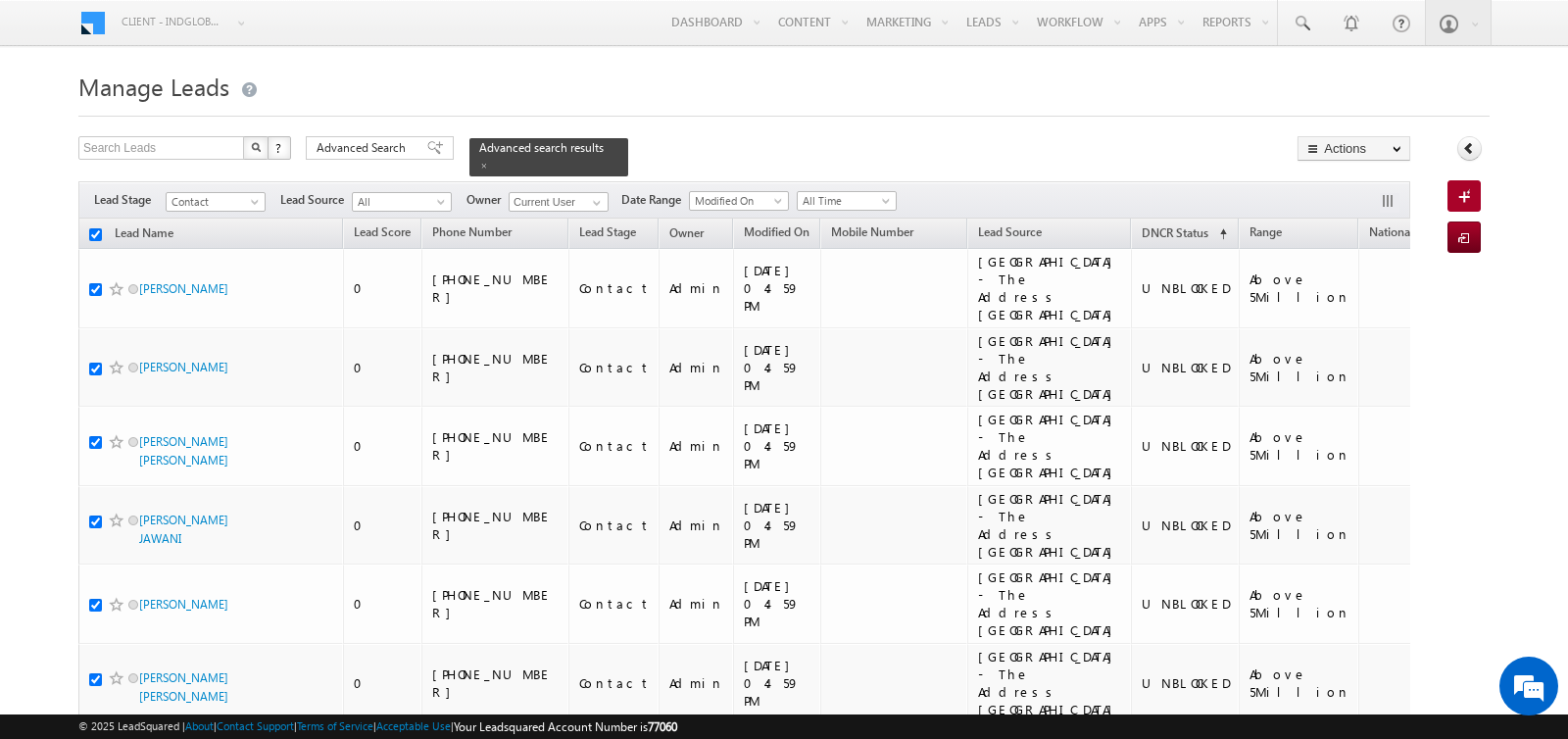
checkbox input "true"
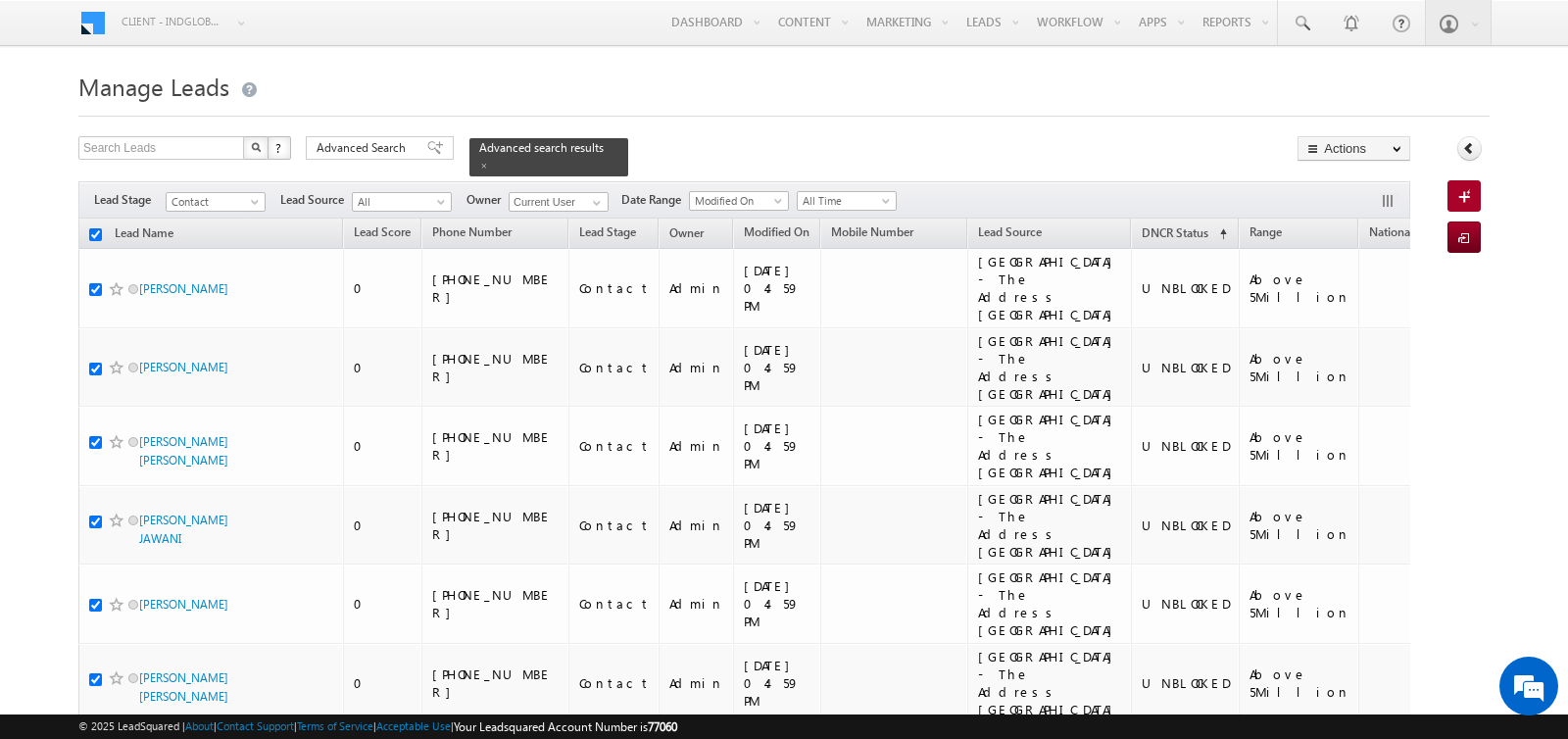
checkbox input "true"
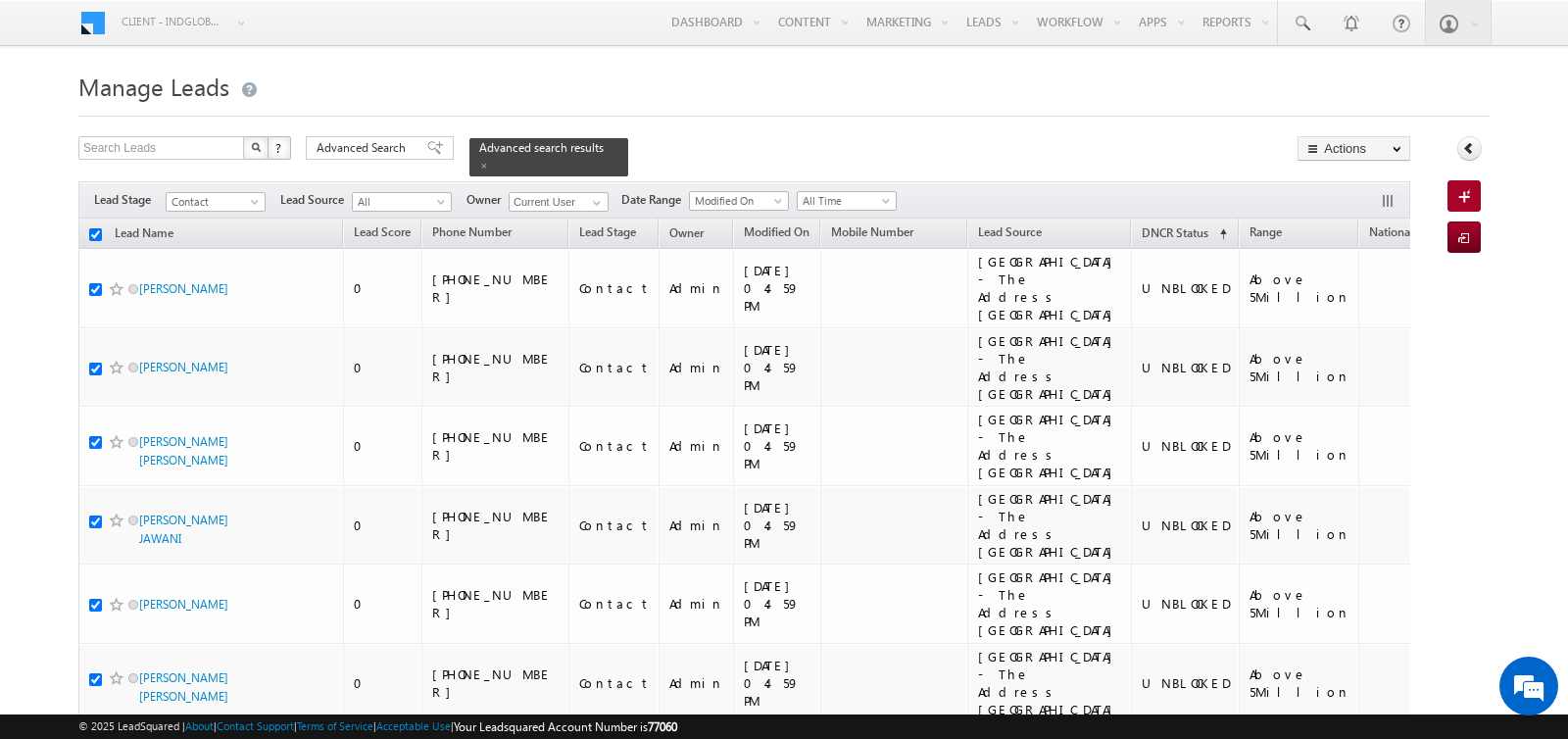
checkbox input "true"
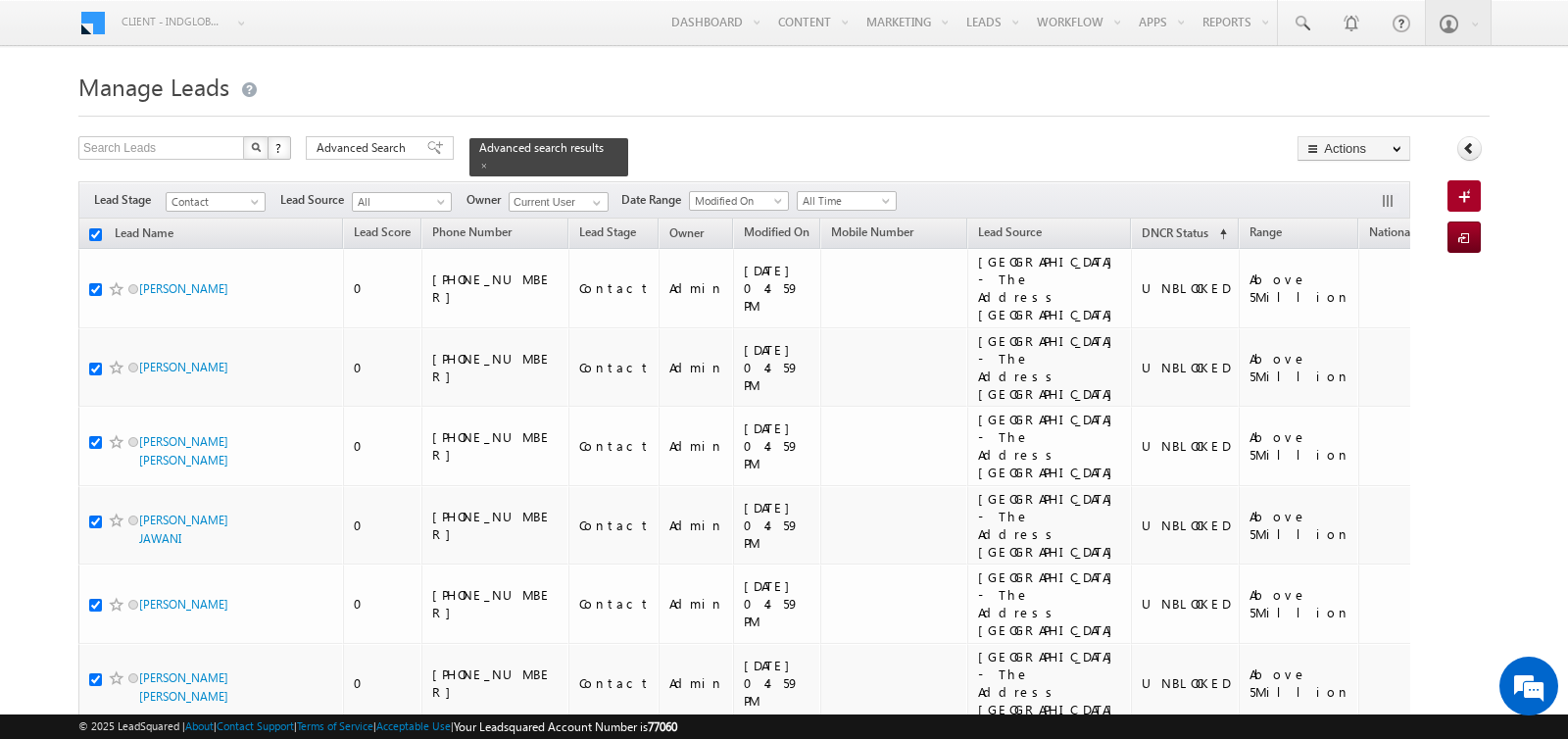
checkbox input "true"
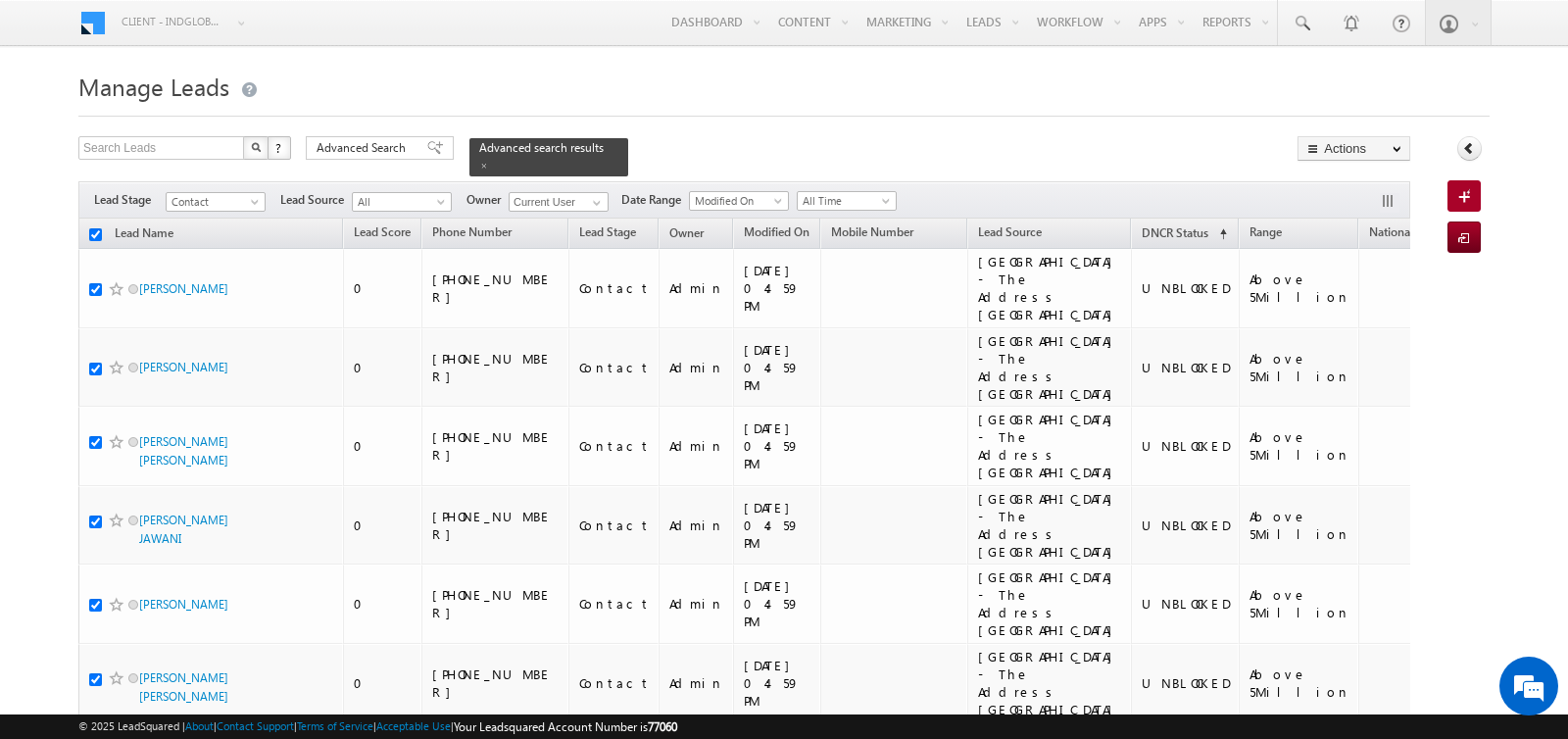
checkbox input "true"
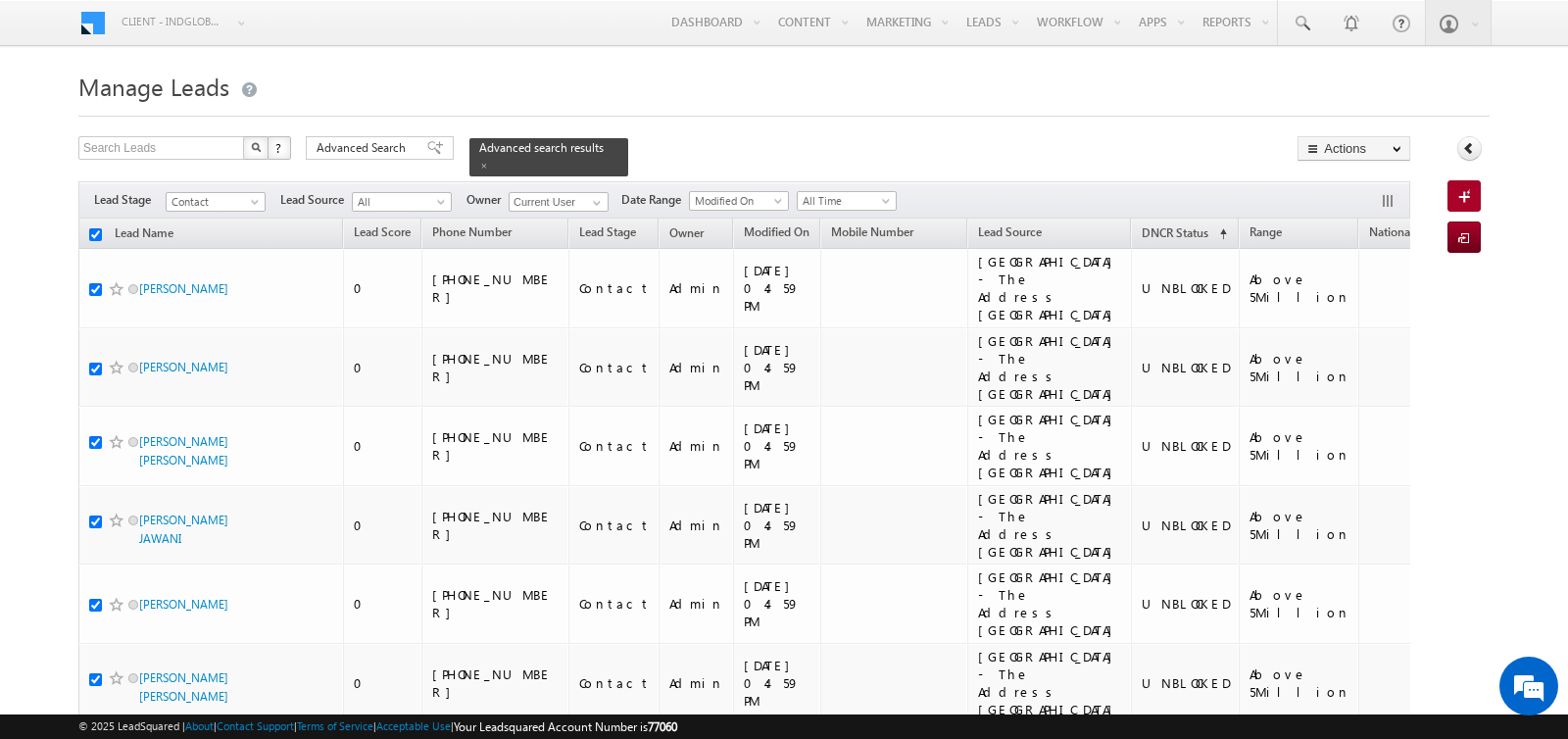
checkbox input "true"
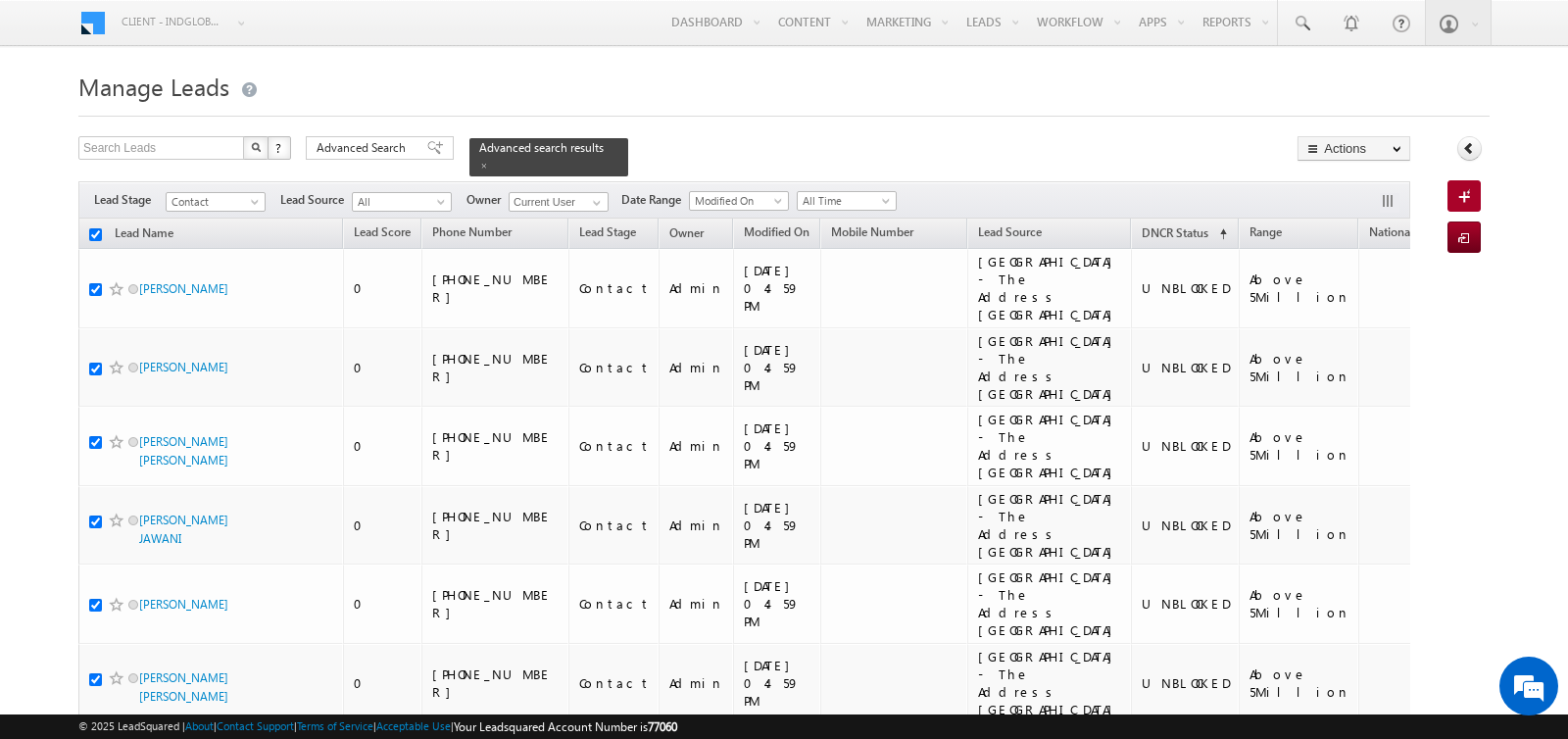
checkbox input "true"
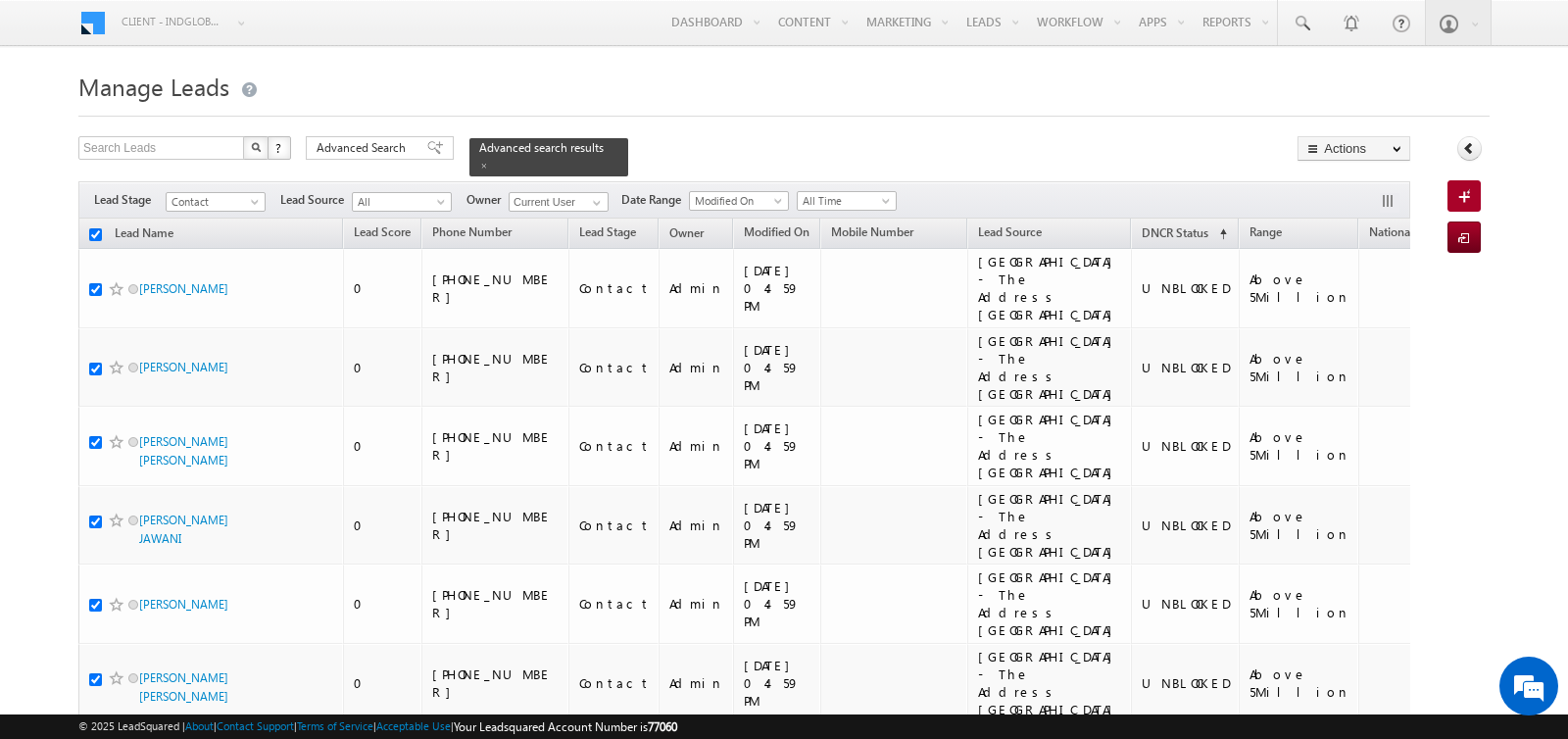
checkbox input "true"
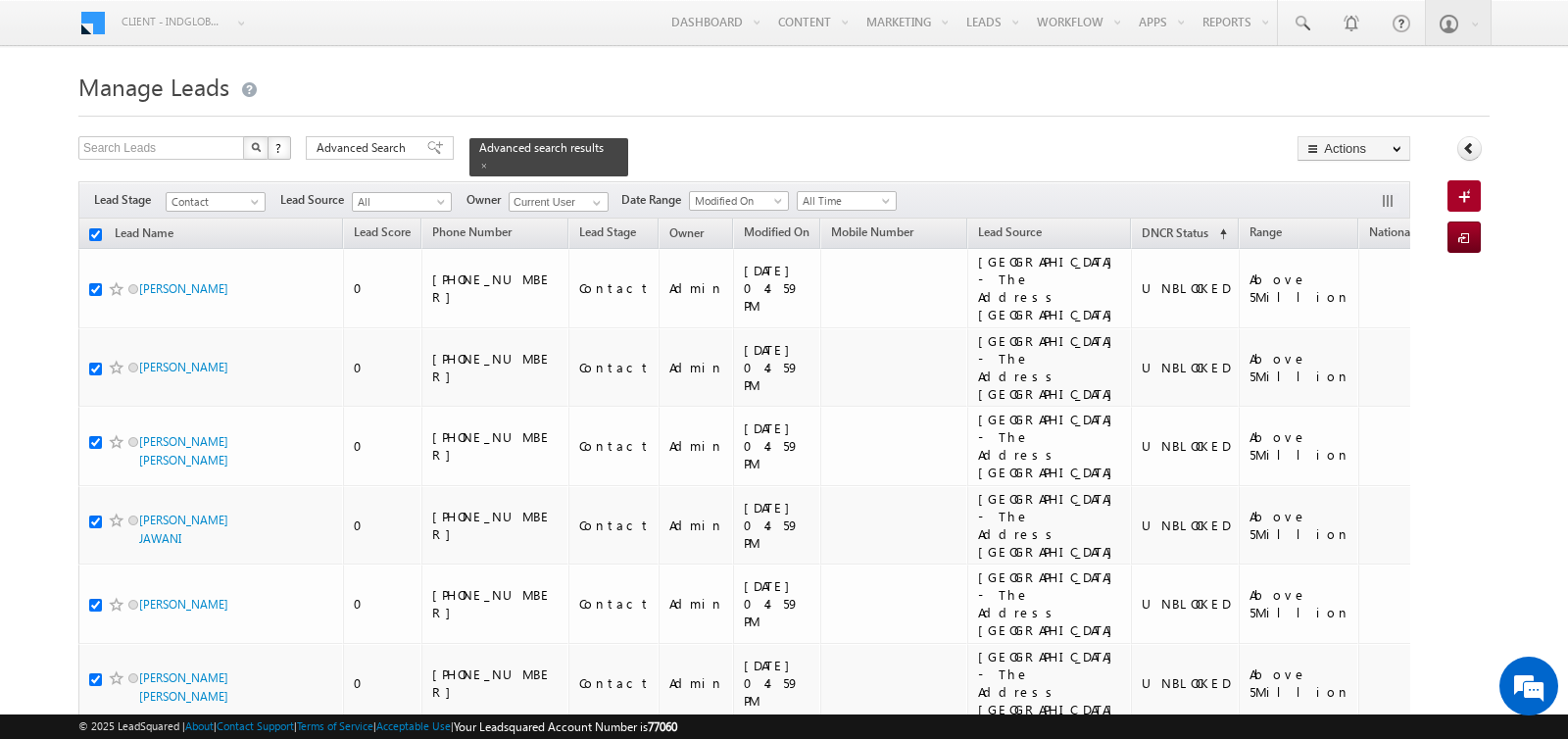
checkbox input "true"
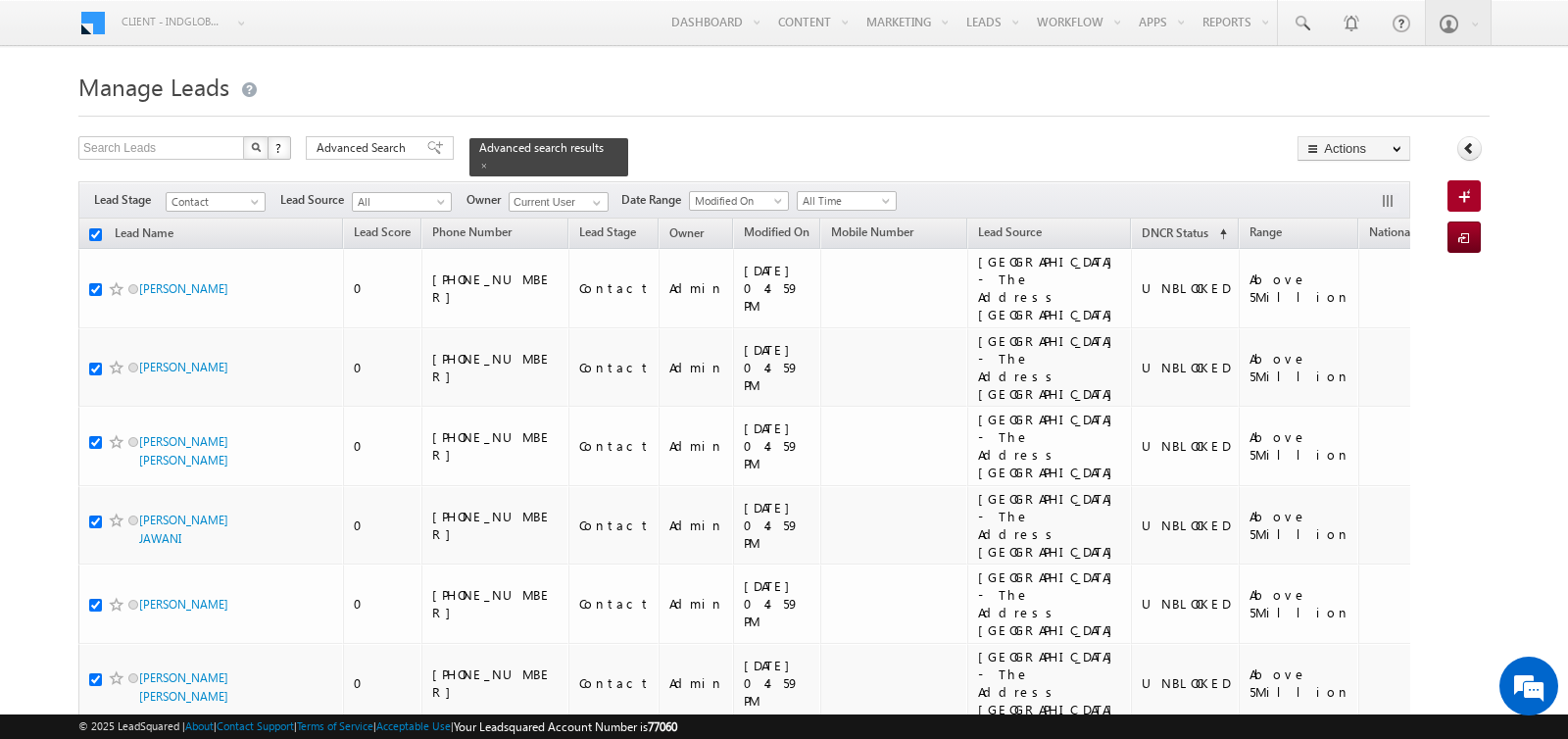
checkbox input "true"
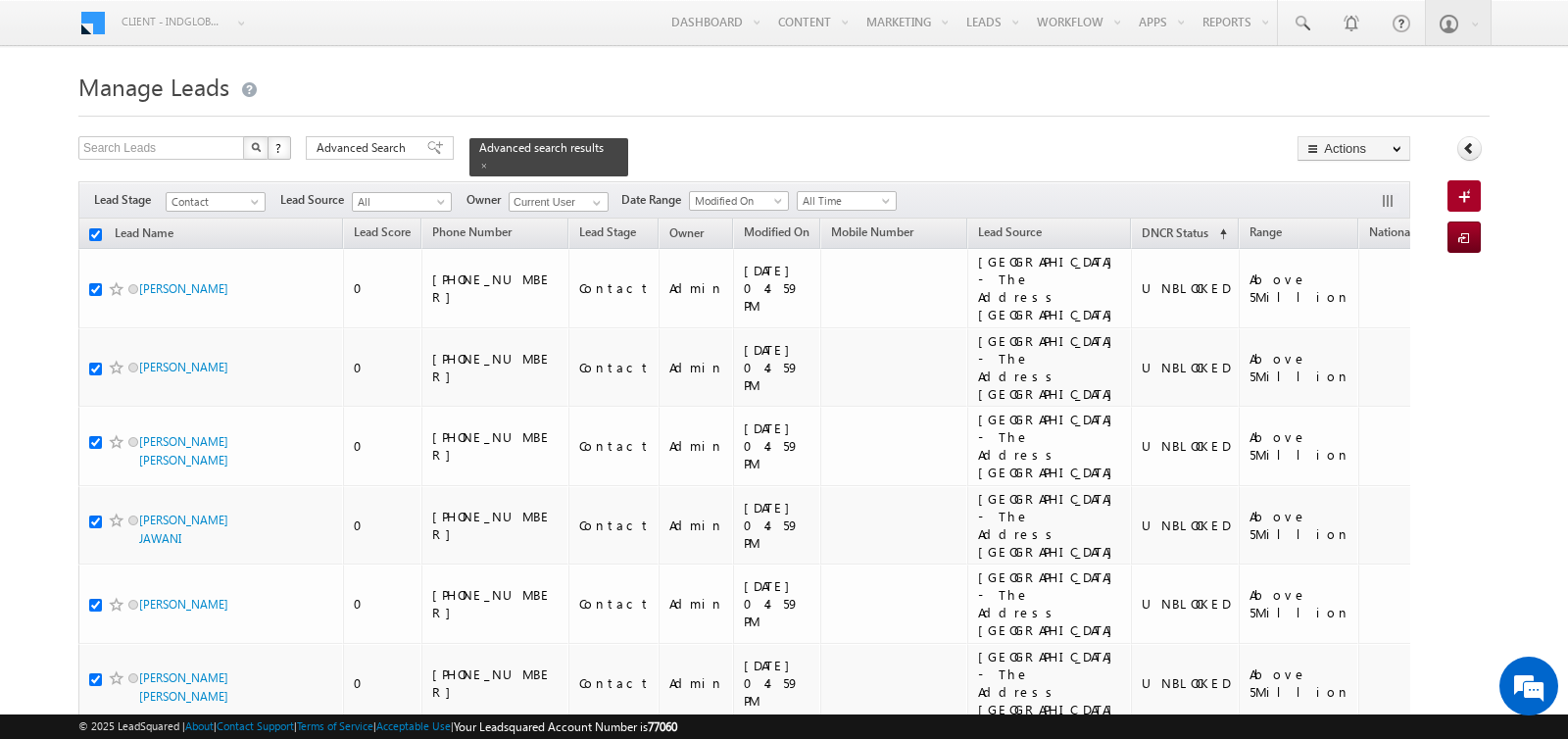
checkbox input "true"
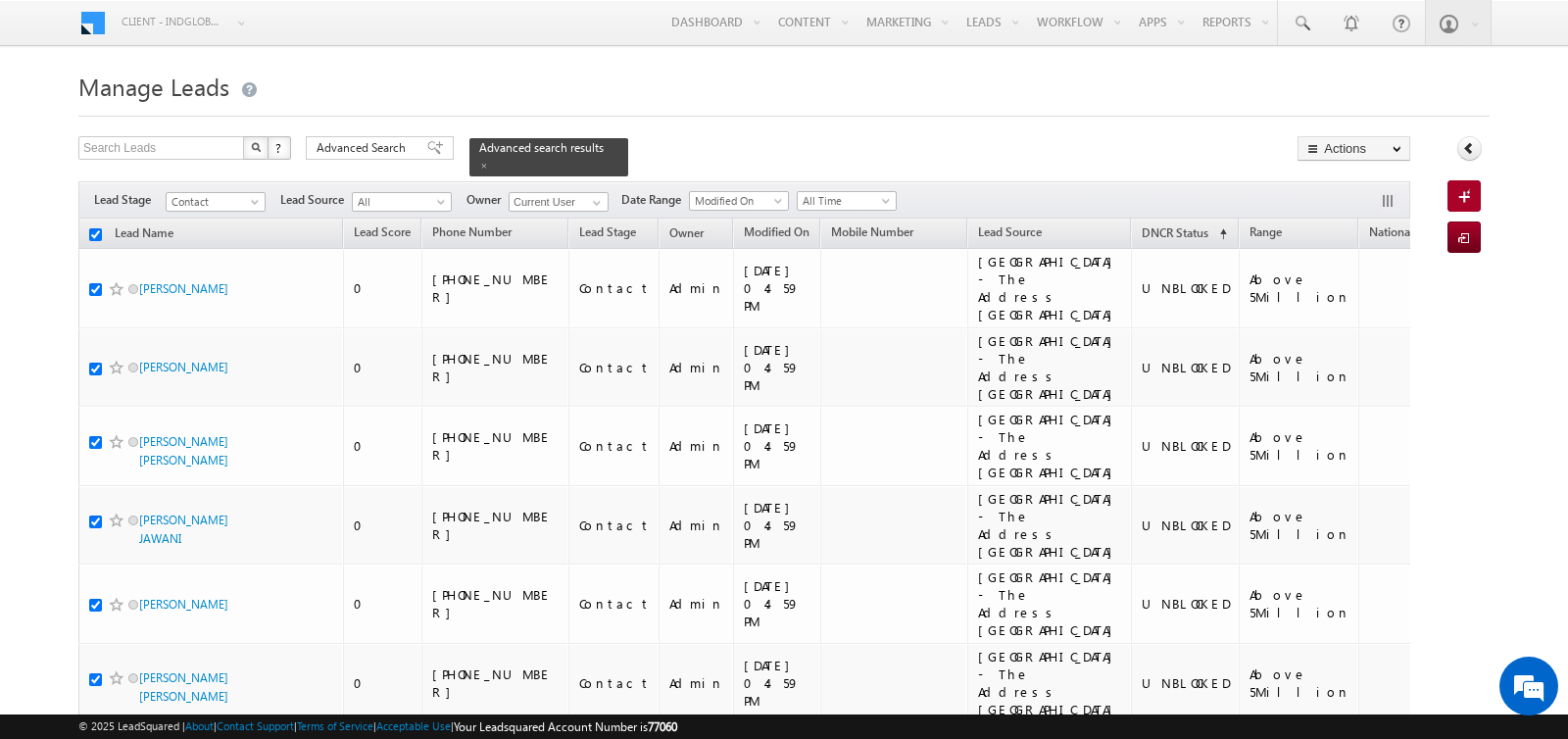
checkbox input "true"
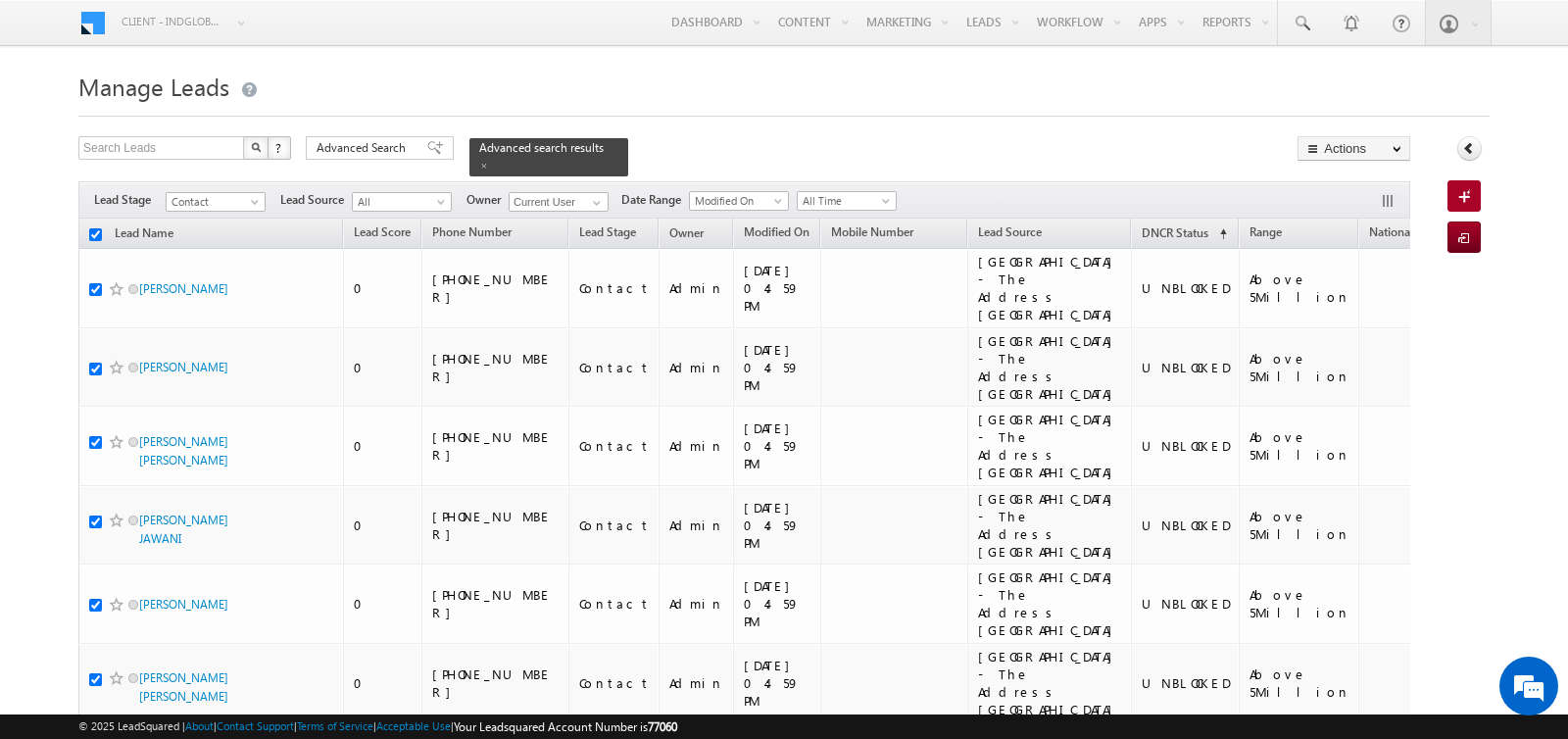
checkbox input "true"
click at [1472, 145] on icon at bounding box center [1470, 148] width 14 height 14
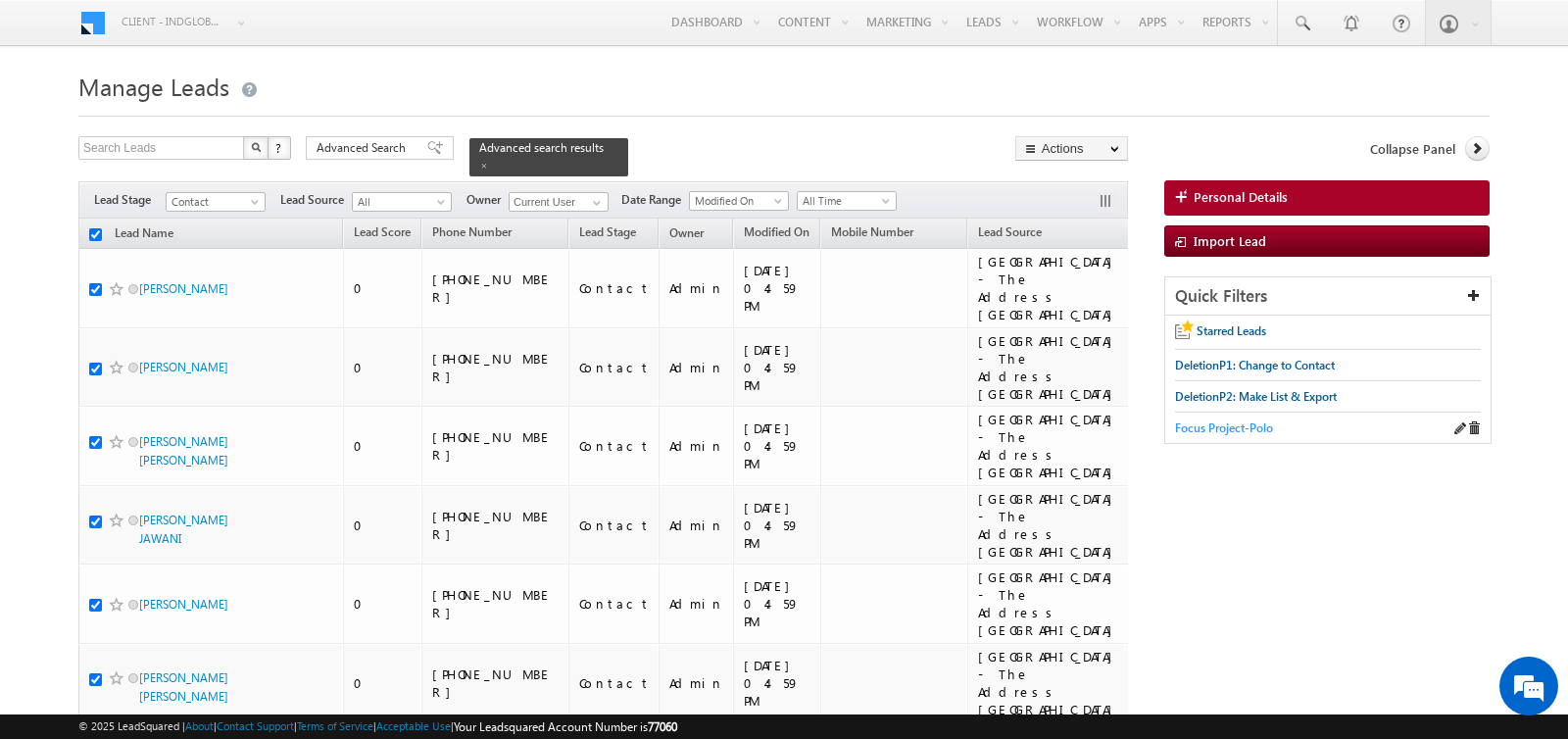
click at [1234, 422] on span "Focus Project-Polo" at bounding box center [1224, 427] width 98 height 15
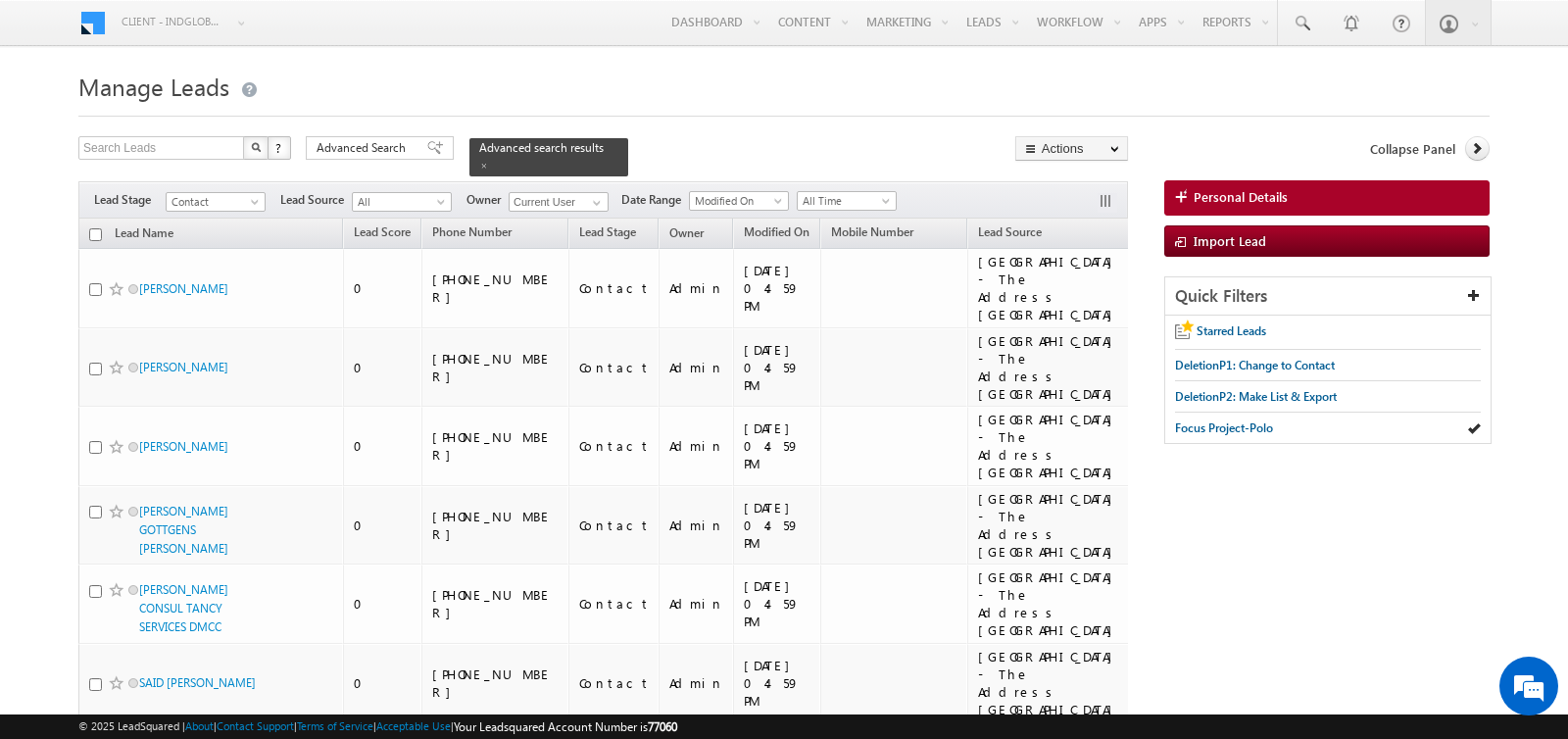
click at [946, 88] on h1 "Manage Leads" at bounding box center [784, 84] width 1411 height 38
click at [373, 143] on span "Advanced Search" at bounding box center [364, 148] width 95 height 18
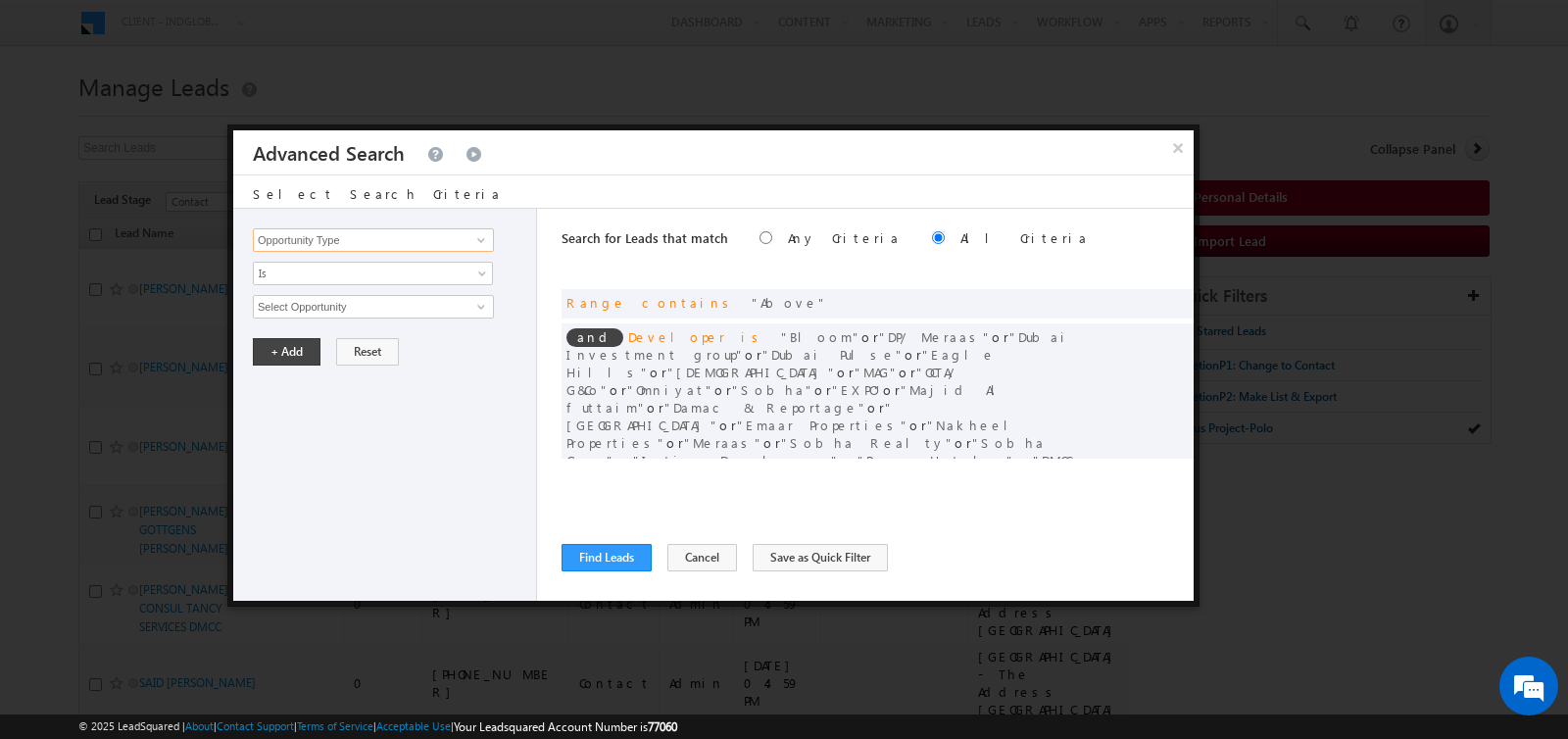
click at [381, 235] on input "Opportunity Type" at bounding box center [373, 240] width 241 height 24
click at [313, 273] on link "DNCR Status" at bounding box center [373, 279] width 241 height 23
click at [323, 266] on span "Is" at bounding box center [360, 274] width 213 height 18
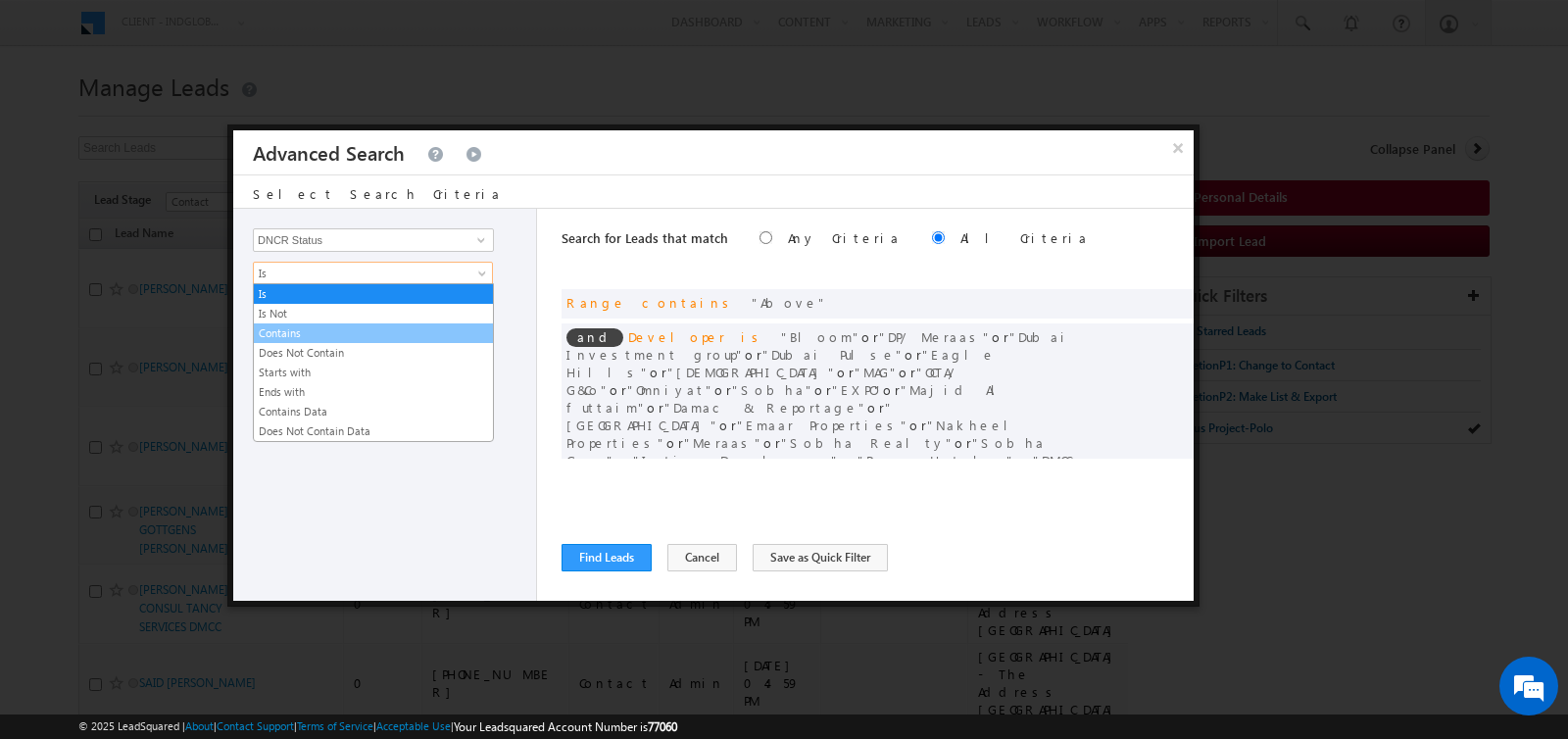
click at [316, 331] on link "Contains" at bounding box center [373, 334] width 239 height 18
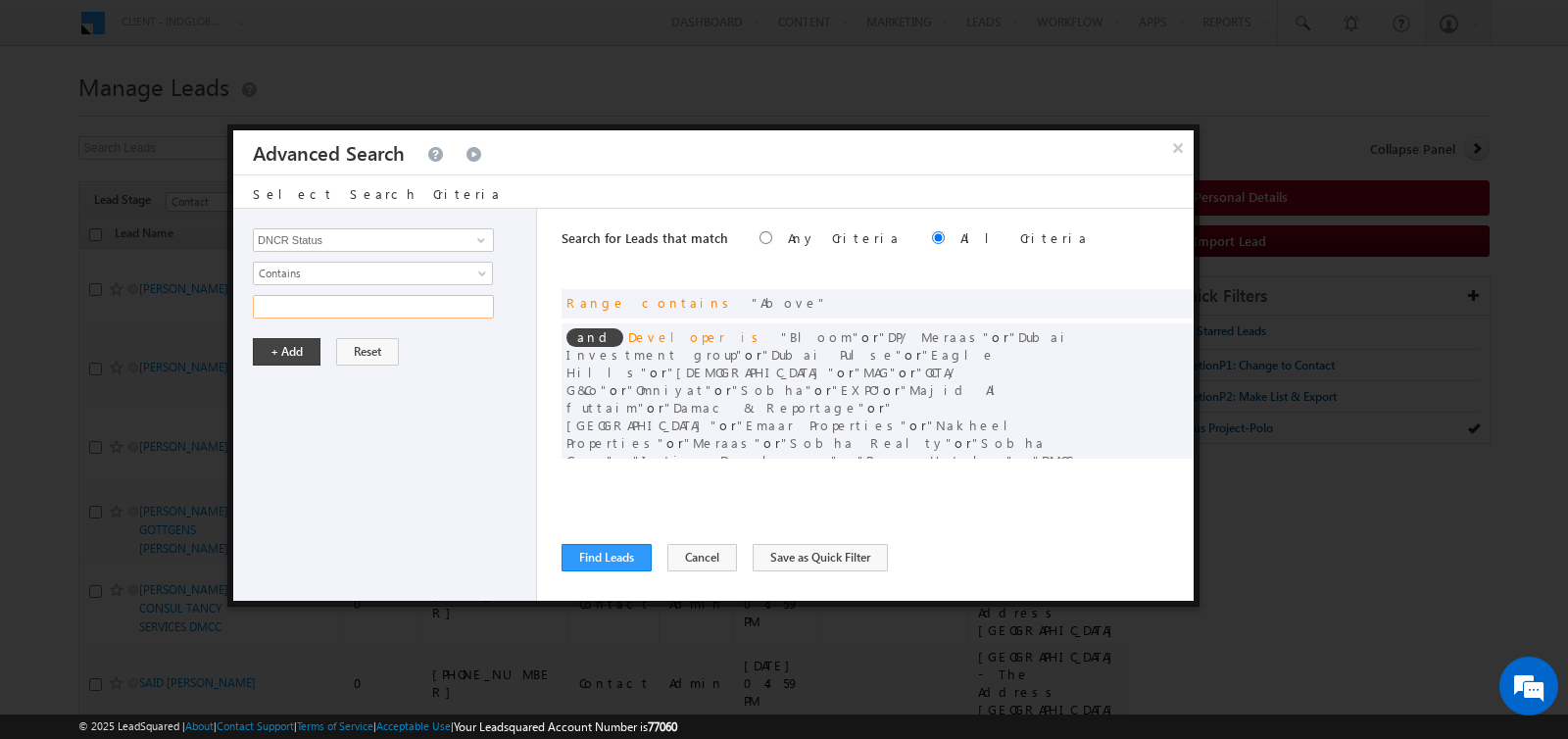
click at [316, 306] on input "text" at bounding box center [373, 307] width 241 height 24
click at [281, 350] on button "+ Add" at bounding box center [287, 353] width 68 height 28
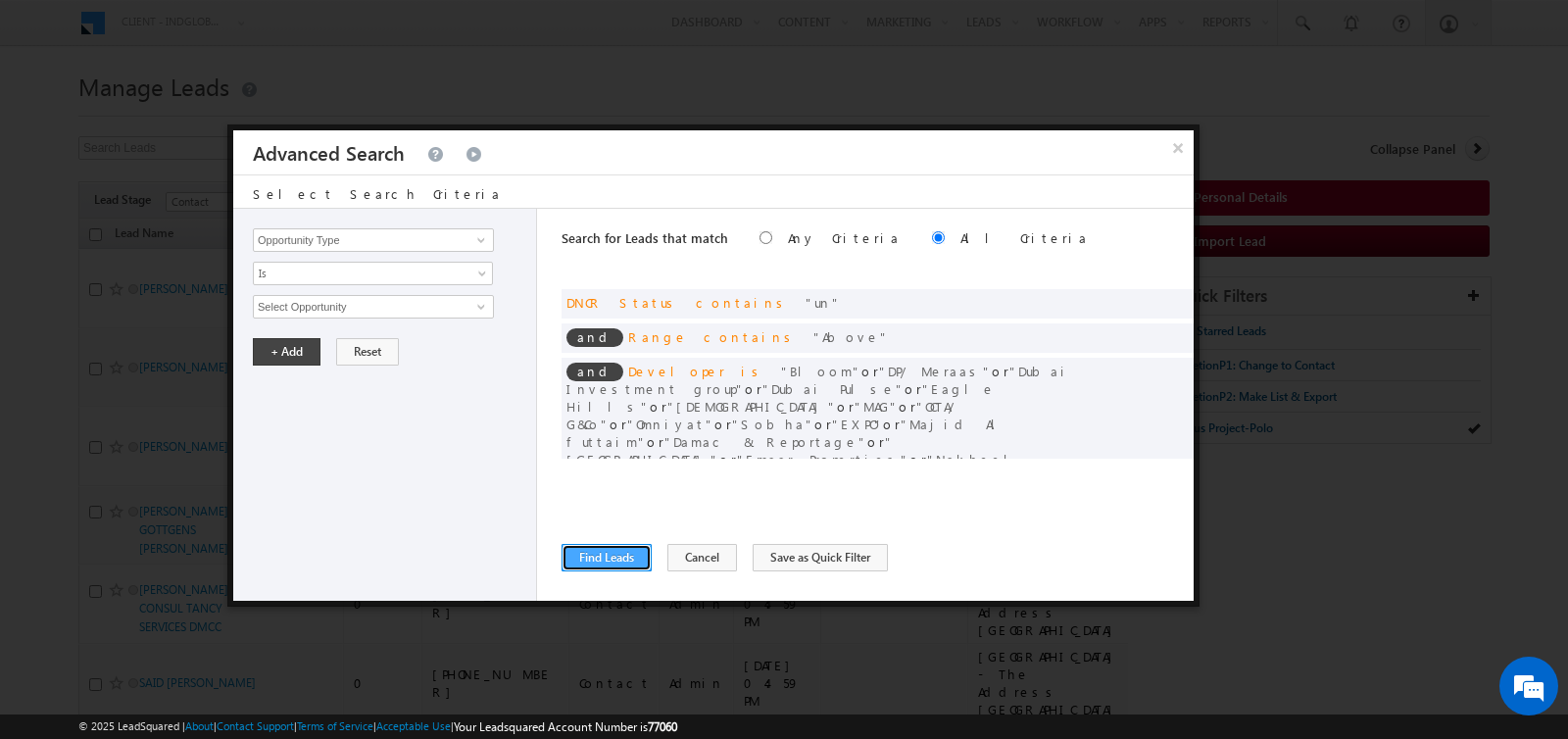
click at [585, 560] on button "Find Leads" at bounding box center [607, 558] width 90 height 28
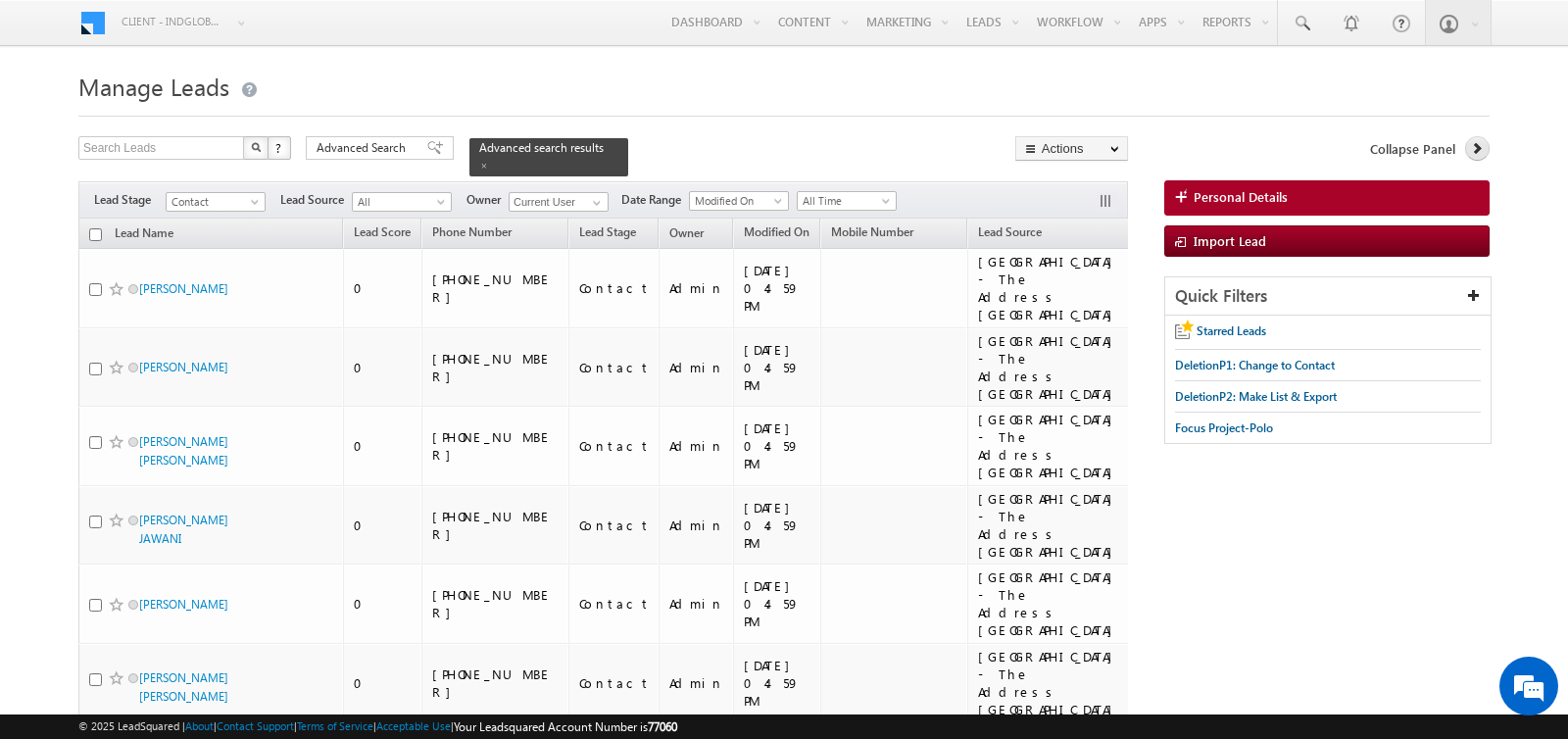
click at [1476, 146] on icon at bounding box center [1478, 148] width 14 height 14
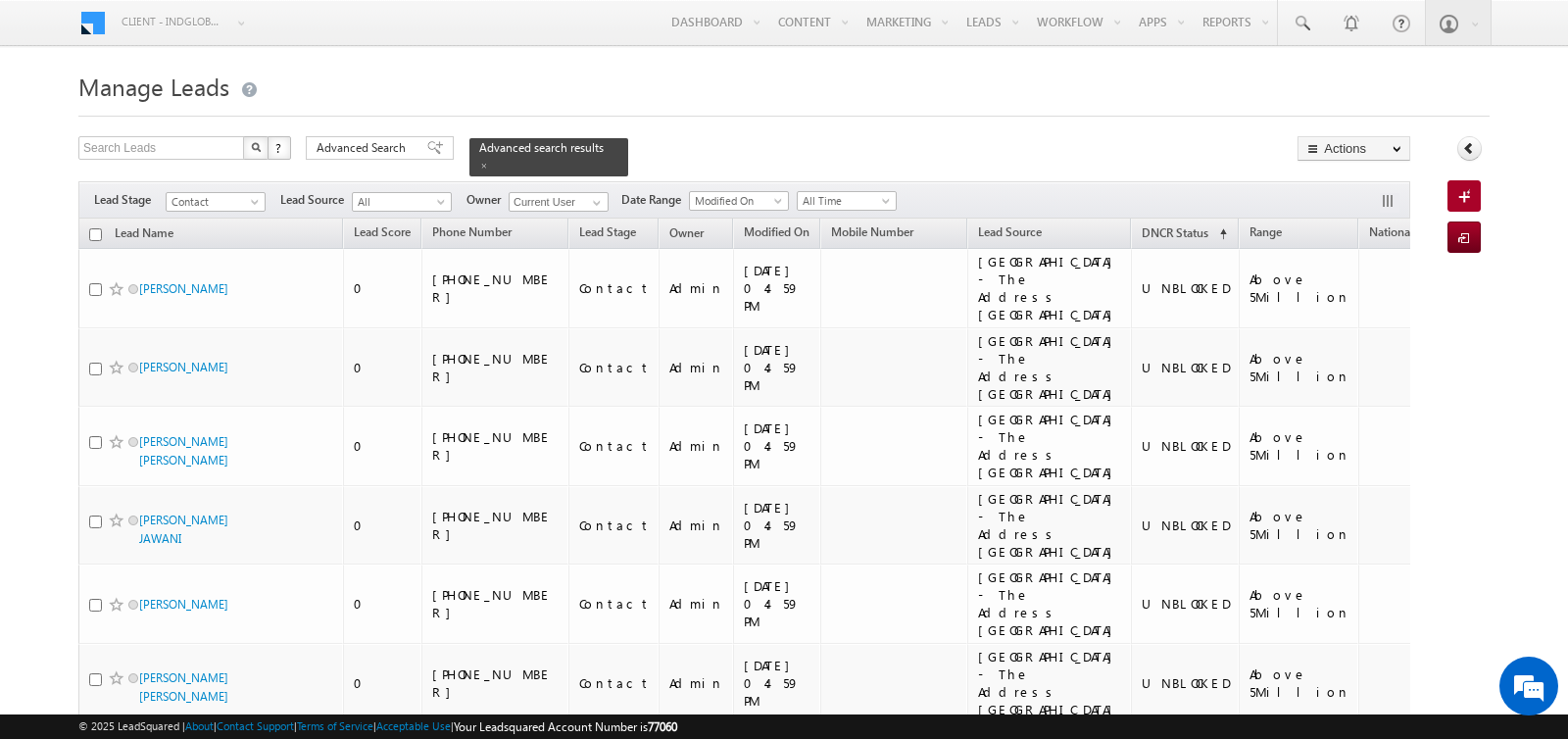
click at [93, 231] on input "checkbox" at bounding box center [95, 234] width 13 height 13
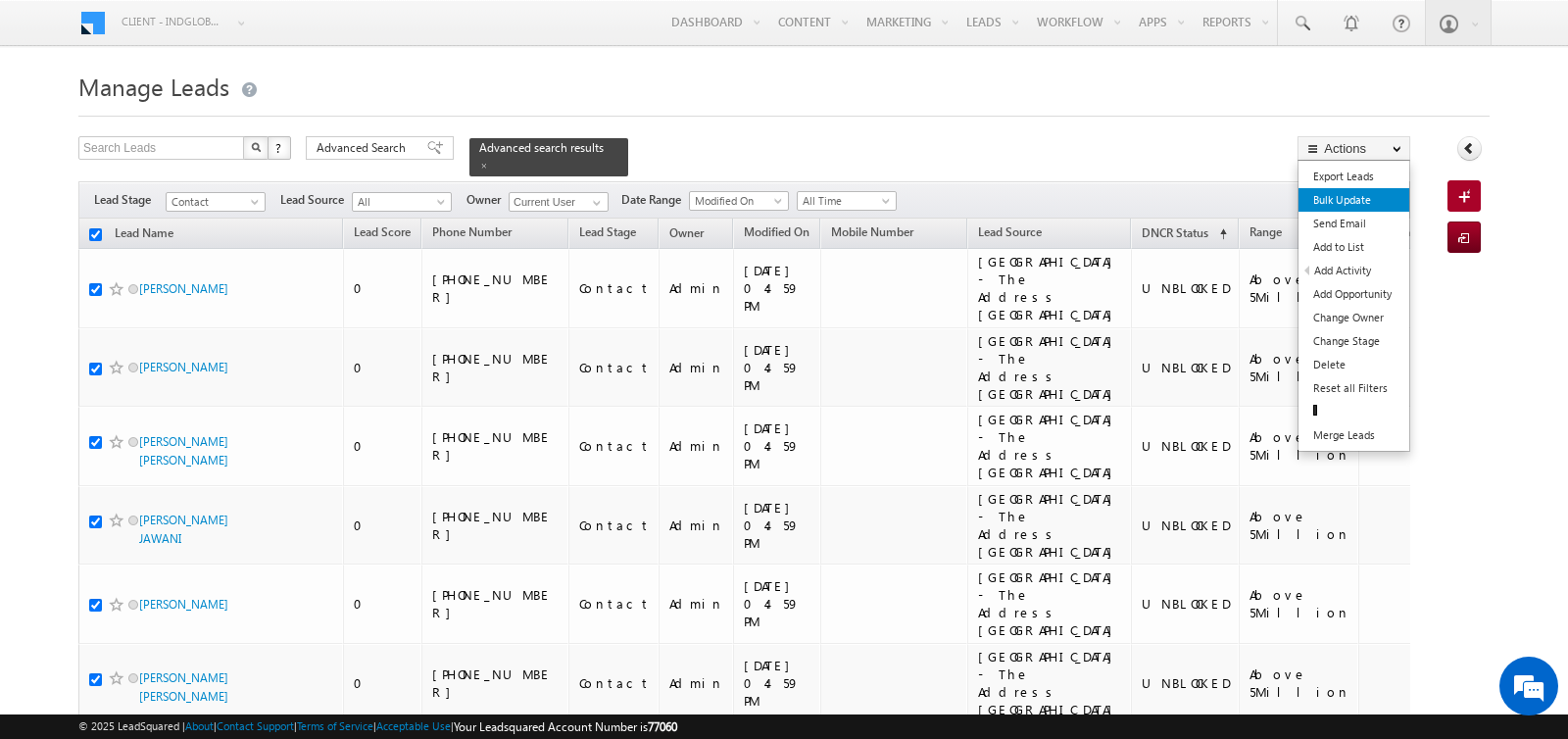
click at [1349, 194] on link "Bulk Update" at bounding box center [1354, 201] width 111 height 24
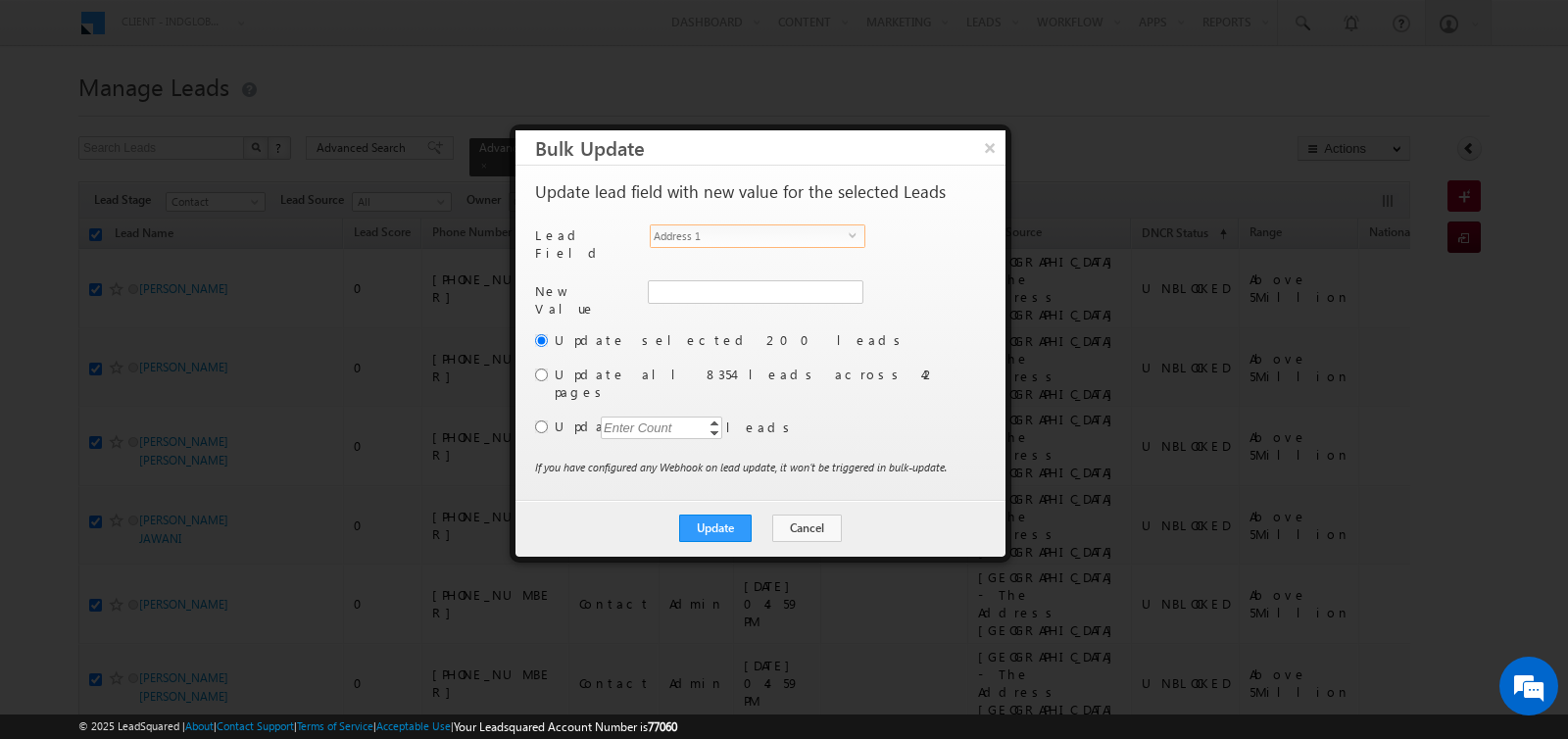
click at [811, 237] on span "Address 1" at bounding box center [749, 236] width 198 height 22
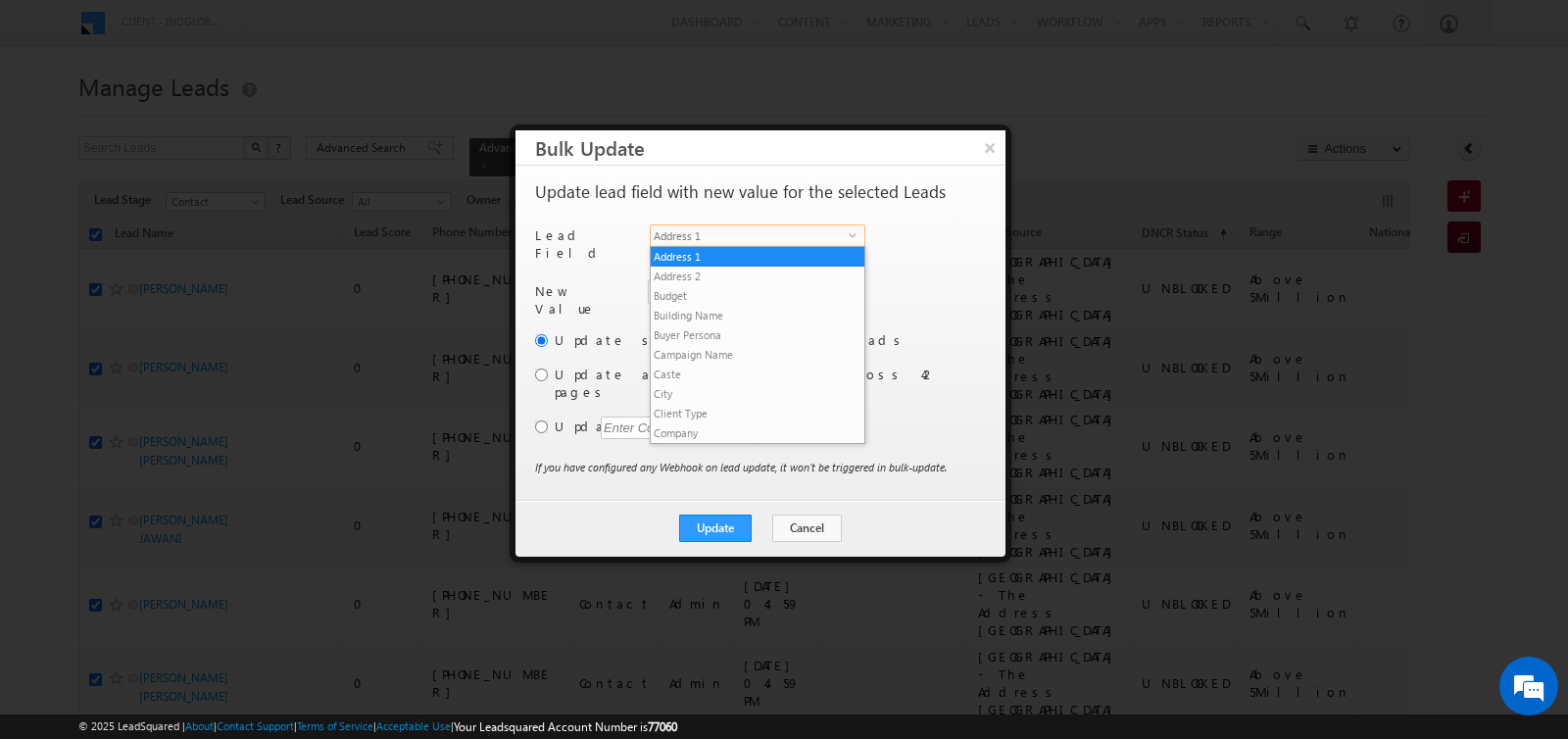
scroll to position [746, 0]
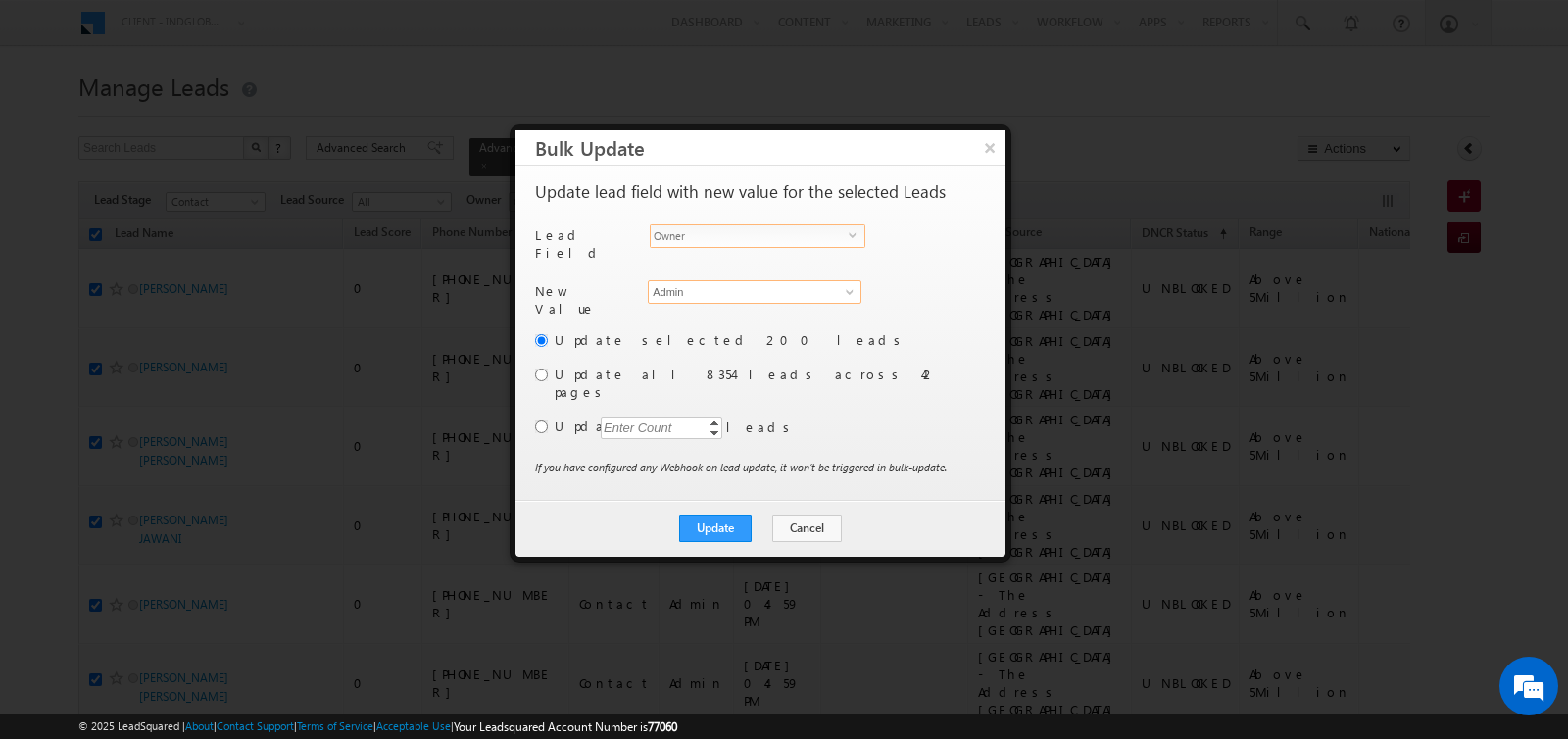
click at [758, 282] on input "Admin" at bounding box center [754, 292] width 214 height 24
click at [847, 284] on span at bounding box center [850, 292] width 16 height 16
click at [752, 345] on link "[PERSON_NAME] [PERSON_NAME][EMAIL_ADDRESS][DOMAIN_NAME]" at bounding box center [754, 358] width 214 height 38
click at [540, 420] on input "radio" at bounding box center [541, 426] width 13 height 13
click at [646, 417] on div "Enter Count" at bounding box center [638, 428] width 74 height 23
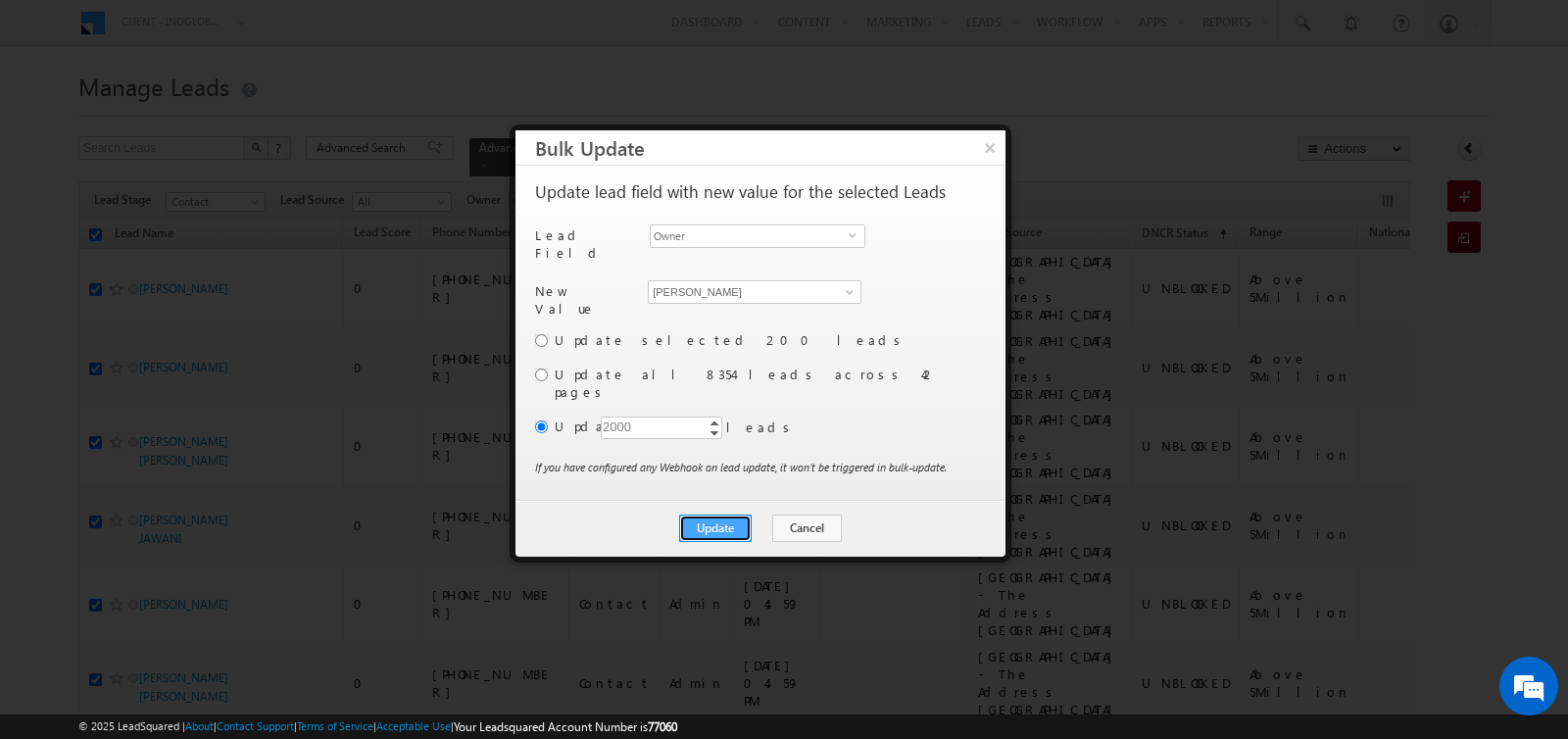
click at [700, 515] on button "Update" at bounding box center [715, 528] width 72 height 28
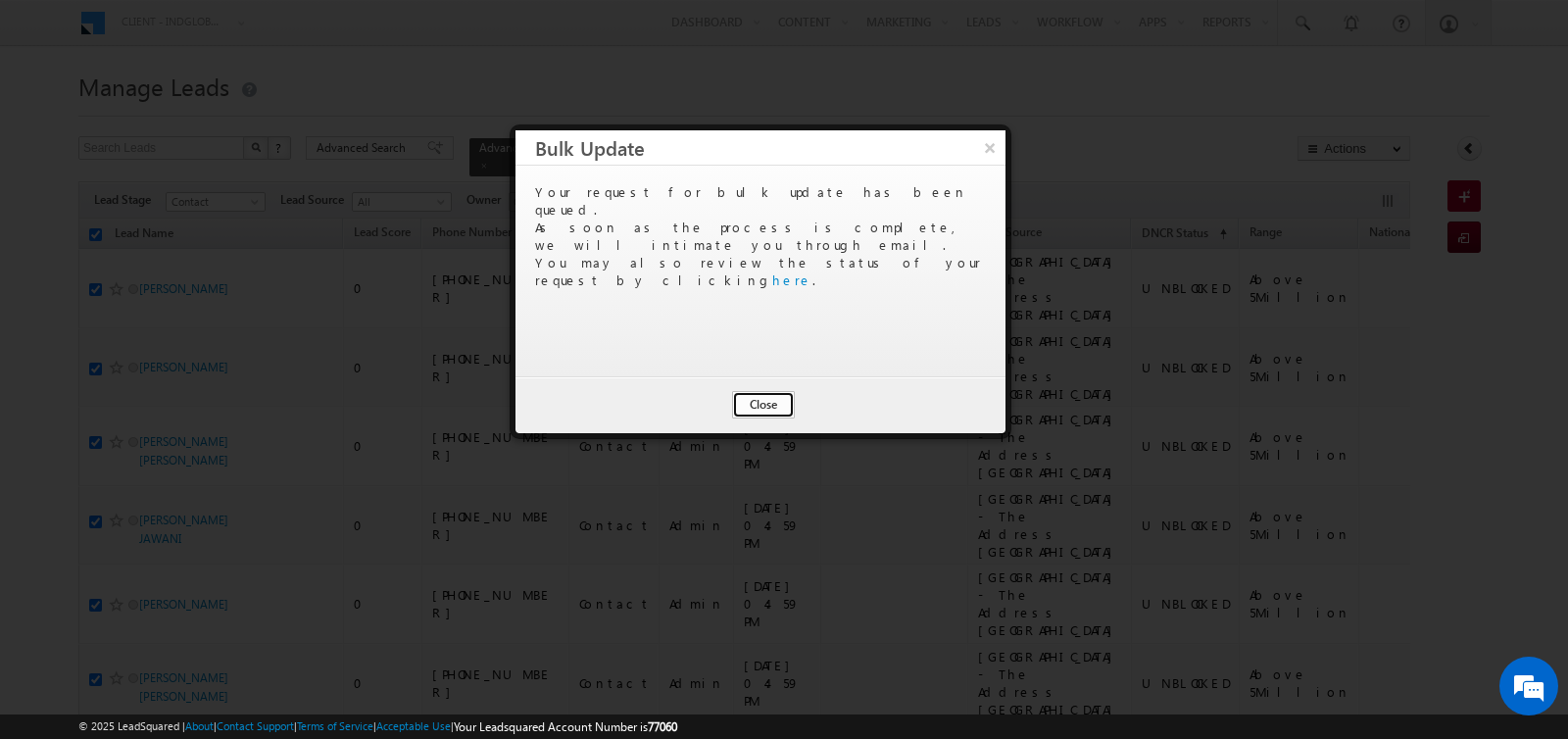
click at [764, 397] on button "Close" at bounding box center [763, 405] width 63 height 28
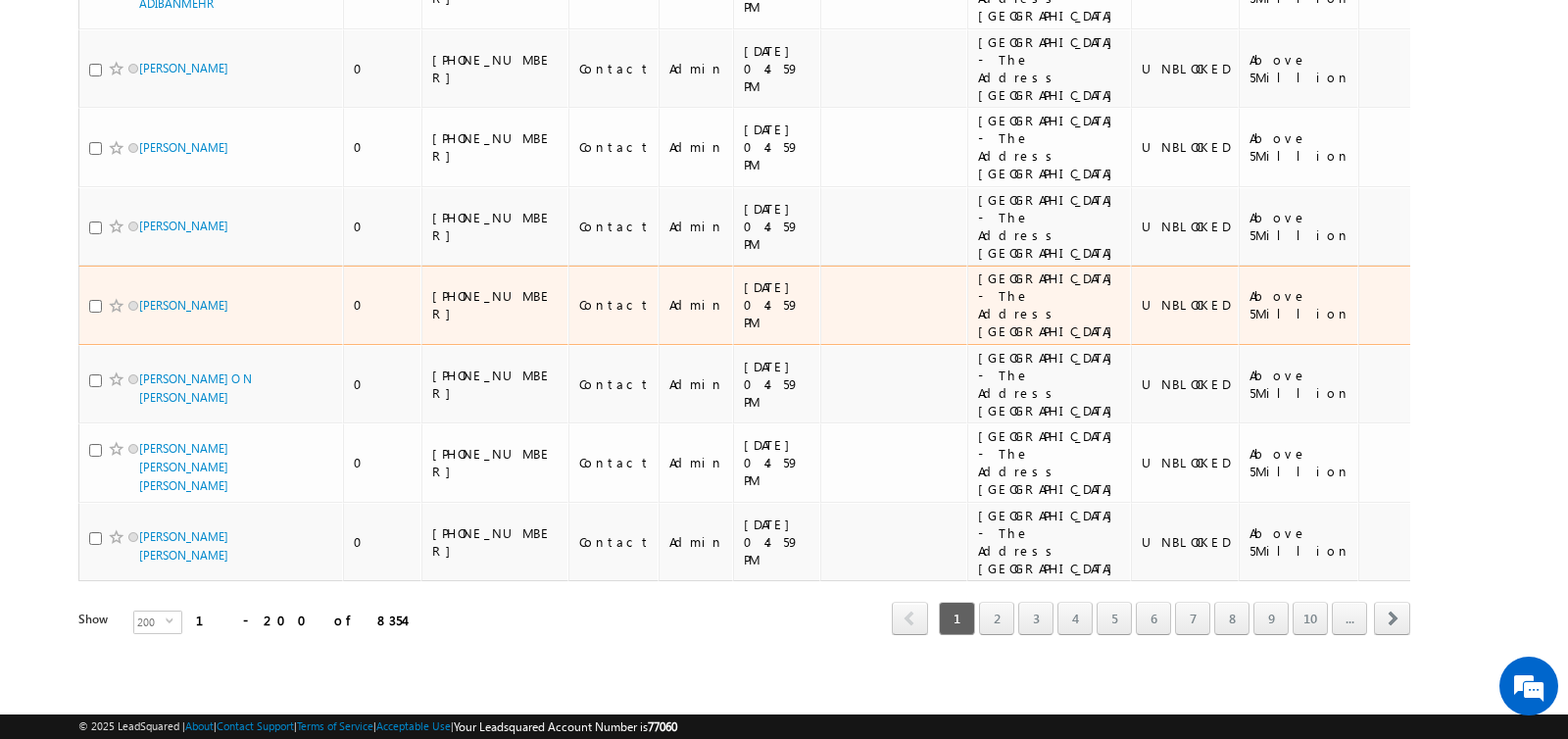
scroll to position [25868, 0]
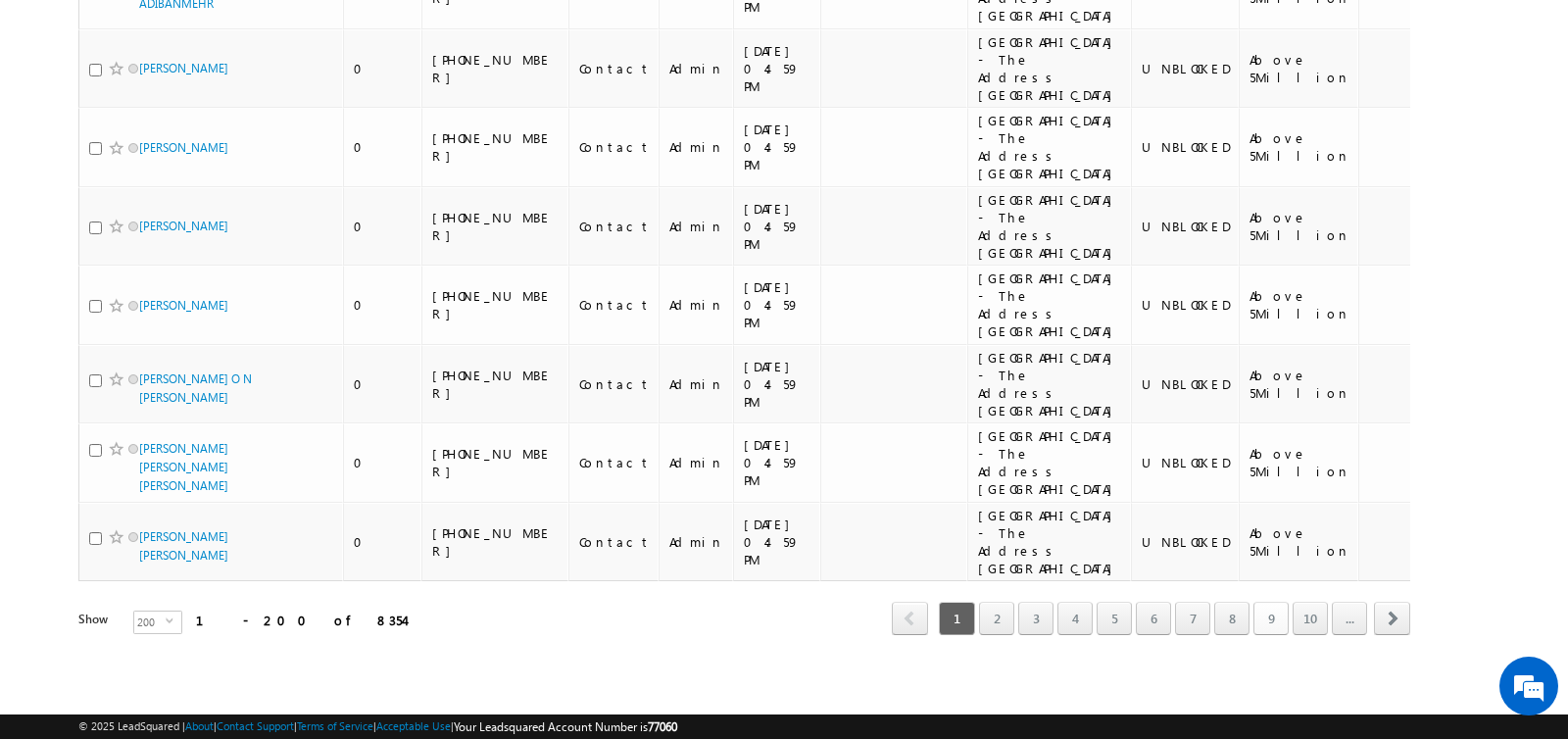
click at [1271, 619] on link "9" at bounding box center [1272, 619] width 36 height 34
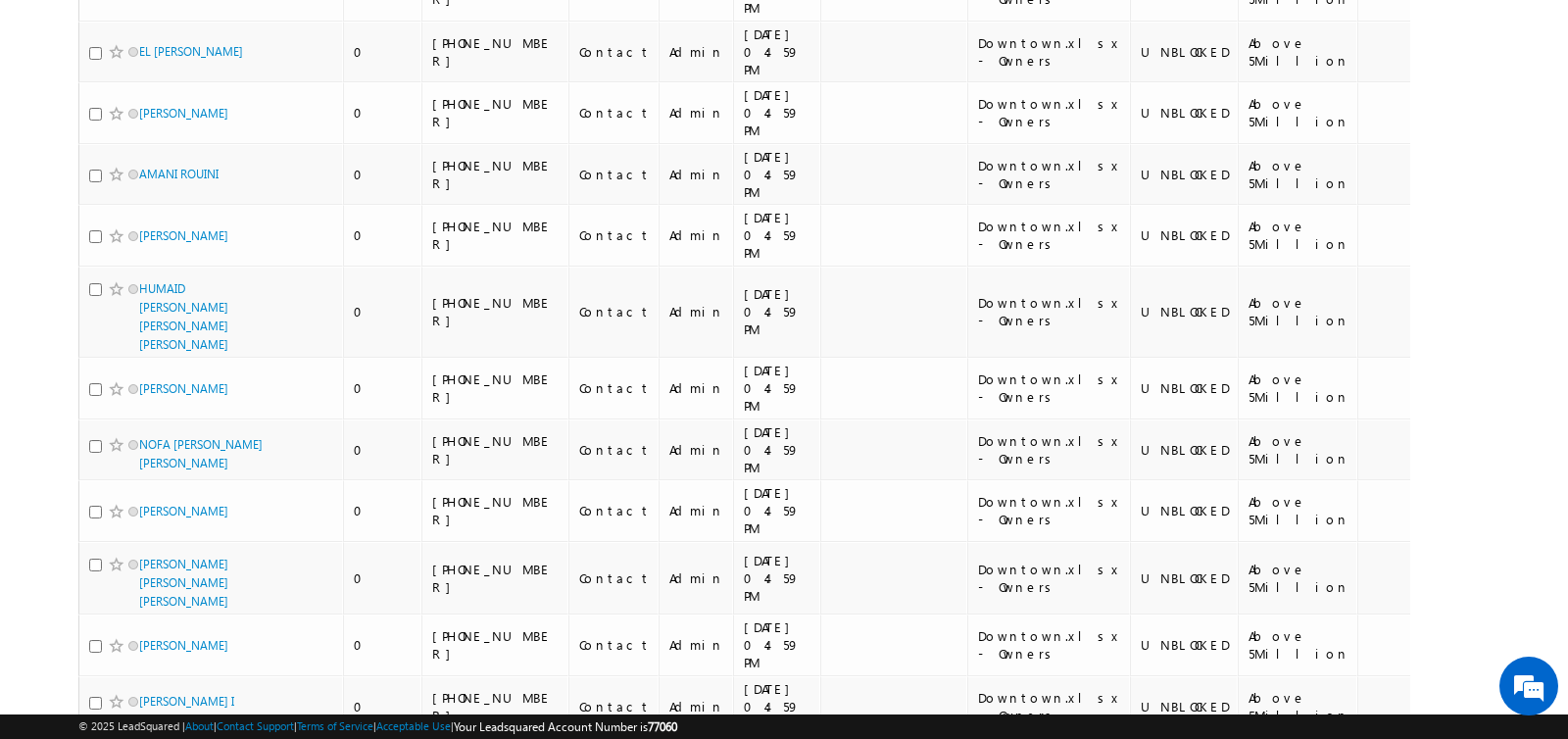
scroll to position [0, 0]
